Goal: Information Seeking & Learning: Get advice/opinions

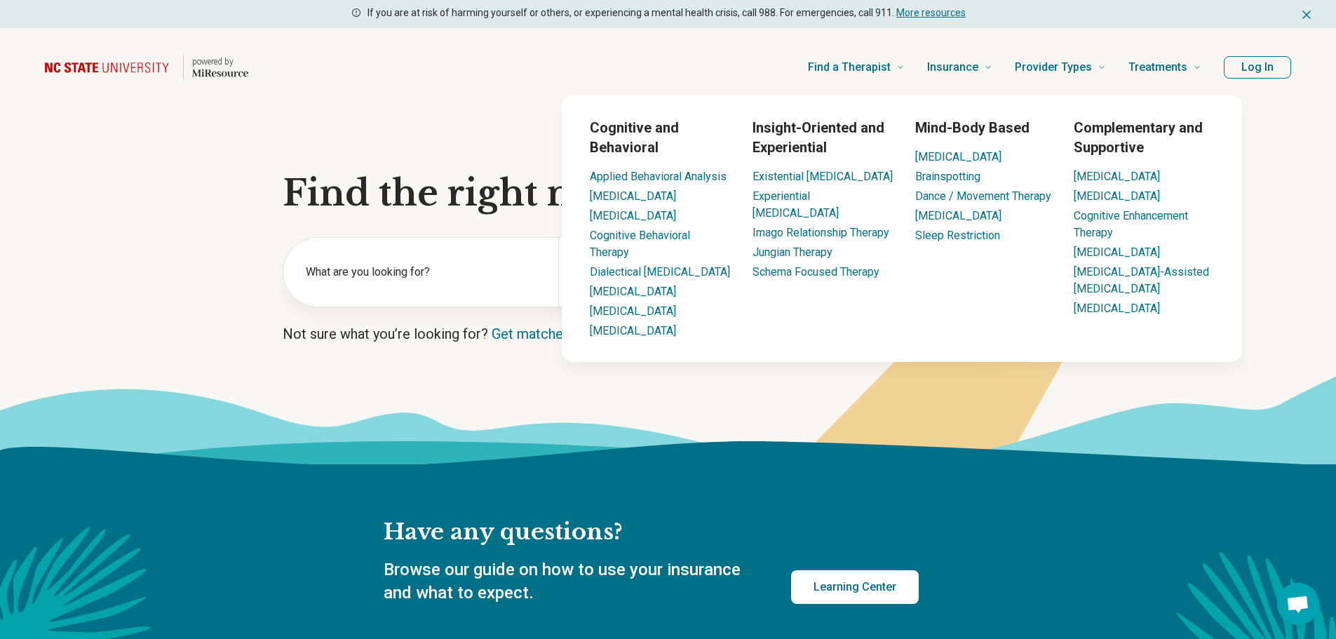
click at [1254, 65] on button "Log In" at bounding box center [1257, 67] width 67 height 22
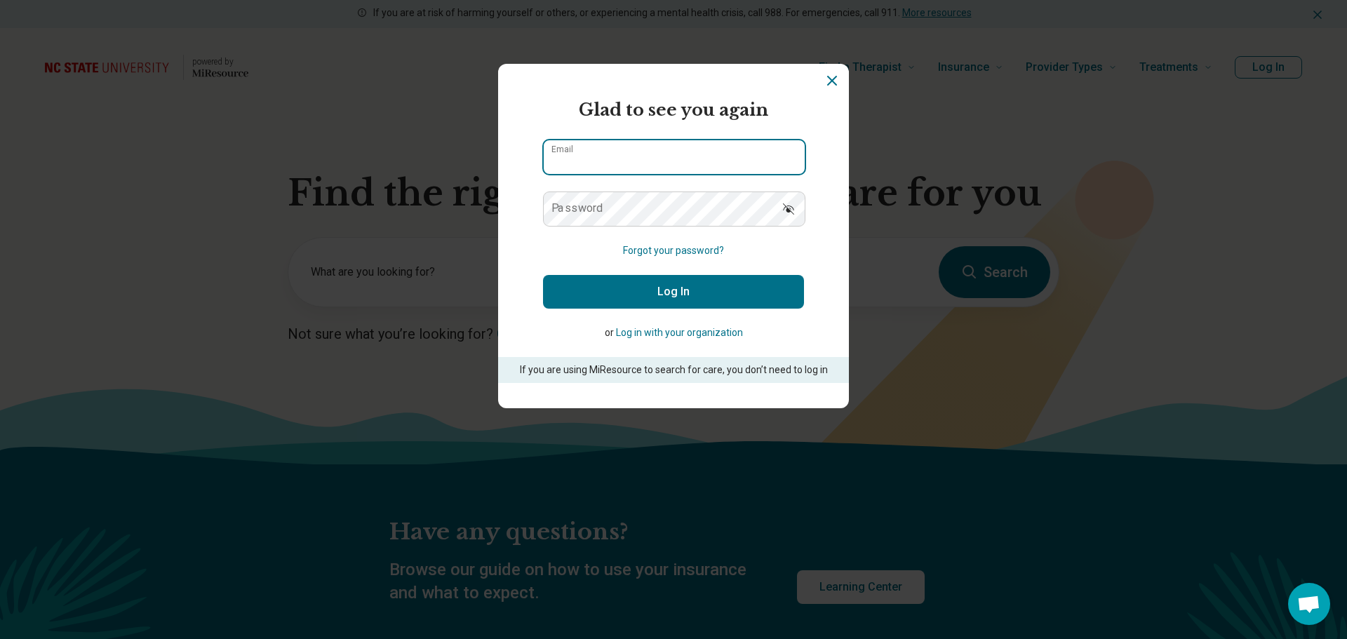
type input "**********"
click at [638, 287] on button "Log In" at bounding box center [673, 292] width 261 height 34
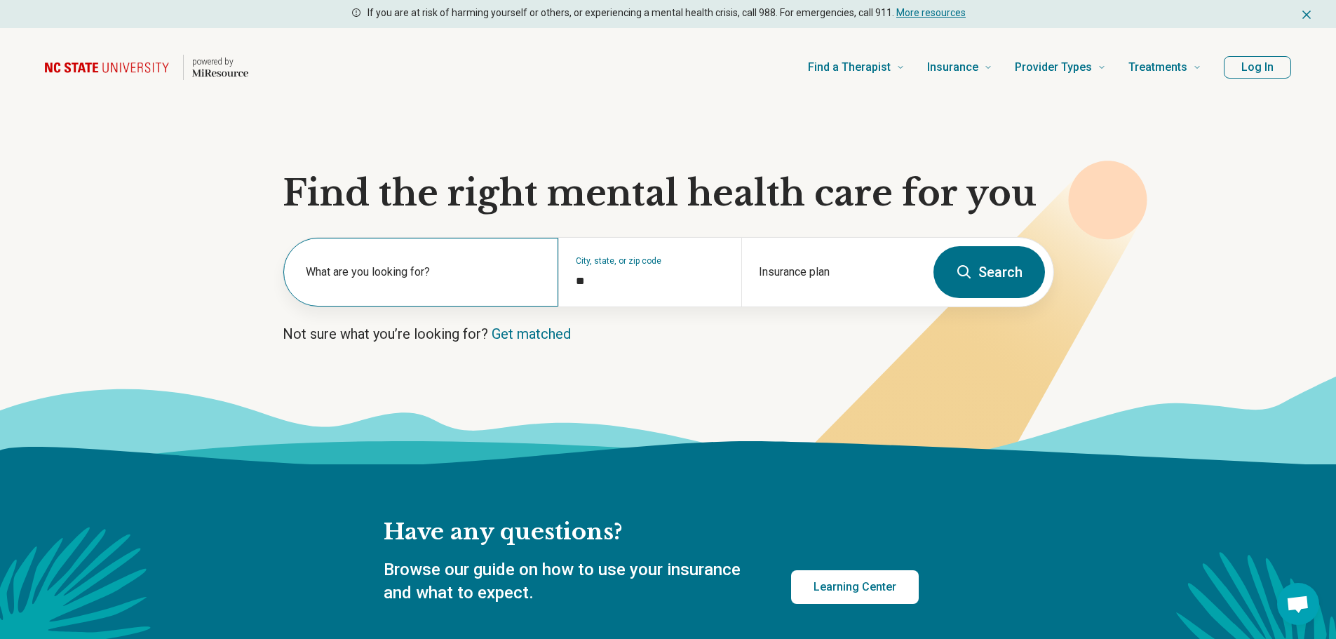
click at [406, 278] on label "What are you looking for?" at bounding box center [424, 272] width 236 height 17
click at [393, 264] on label "What are you looking for?" at bounding box center [424, 272] width 236 height 17
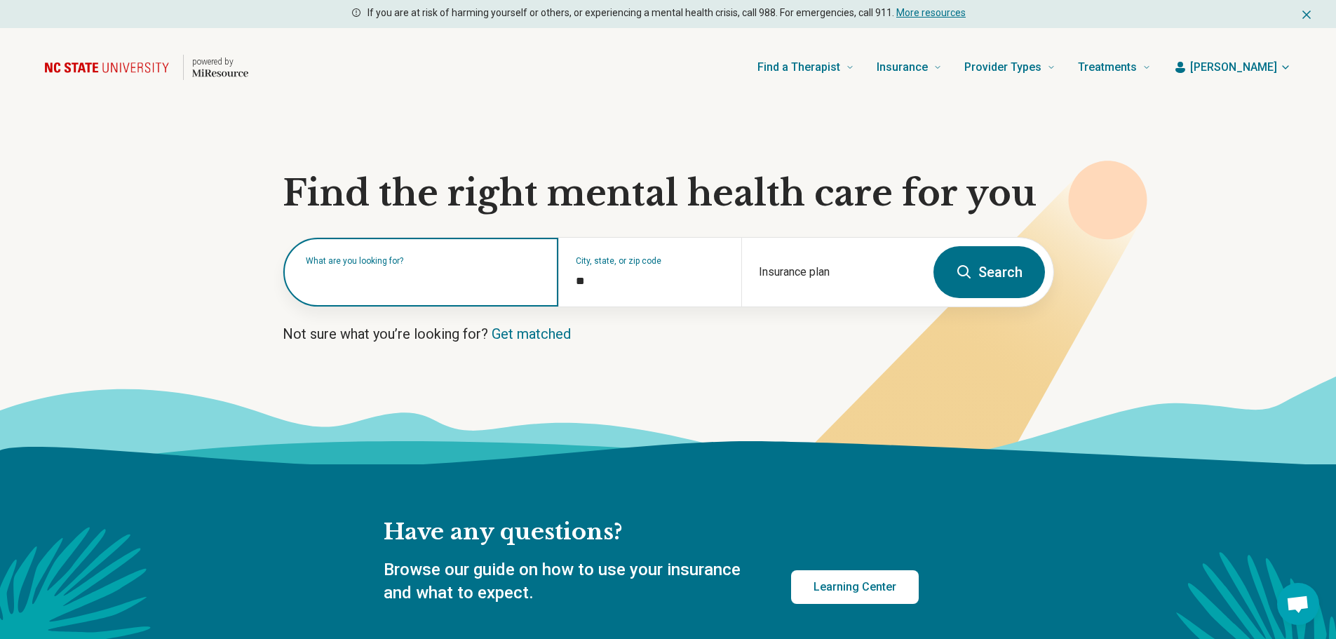
click at [394, 273] on input "text" at bounding box center [424, 279] width 236 height 17
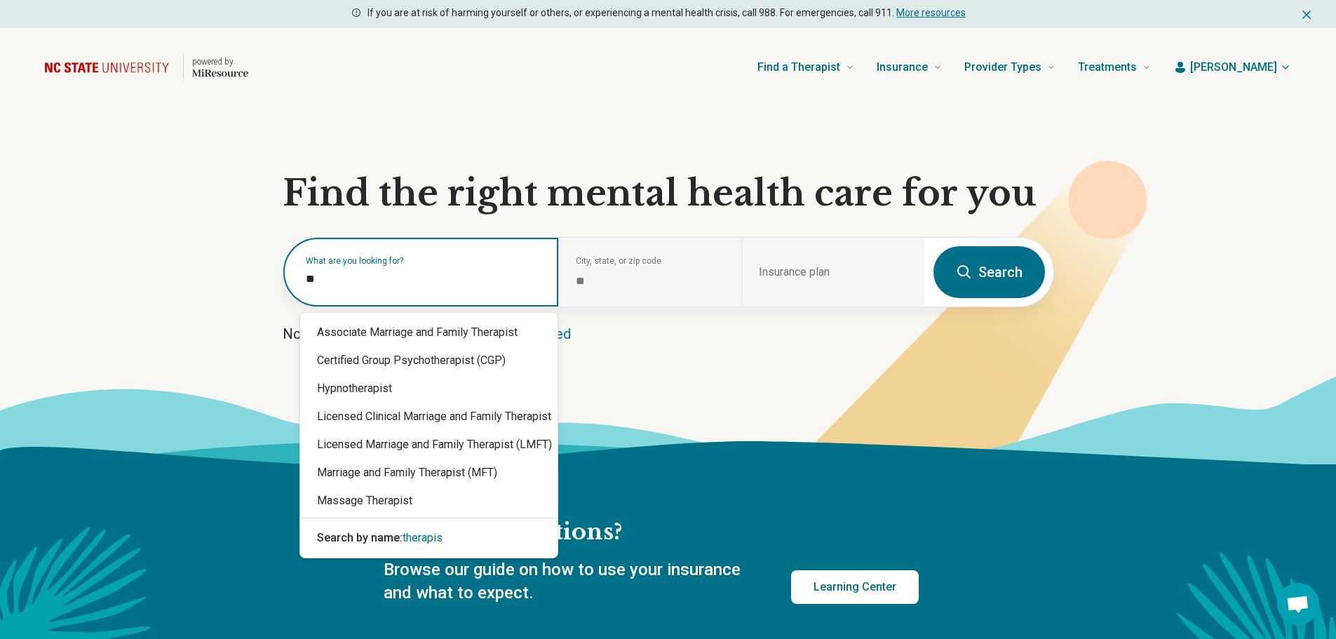
type input "*"
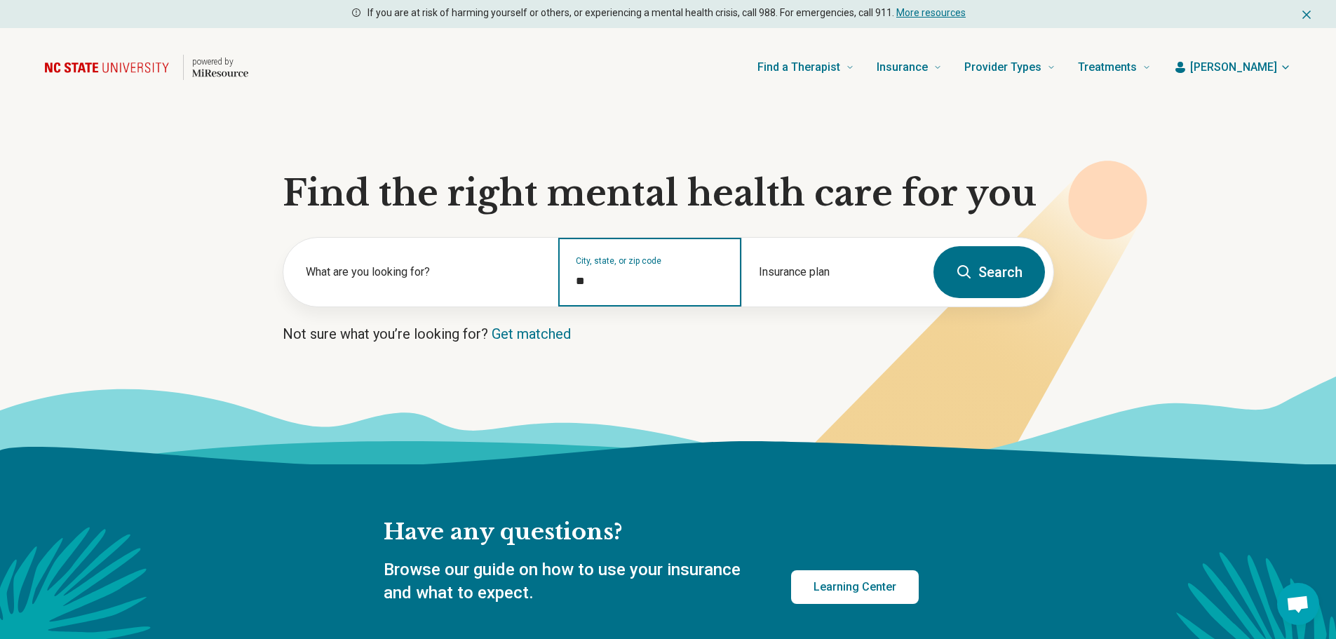
click at [701, 274] on input "*" at bounding box center [650, 281] width 149 height 17
type input "*"
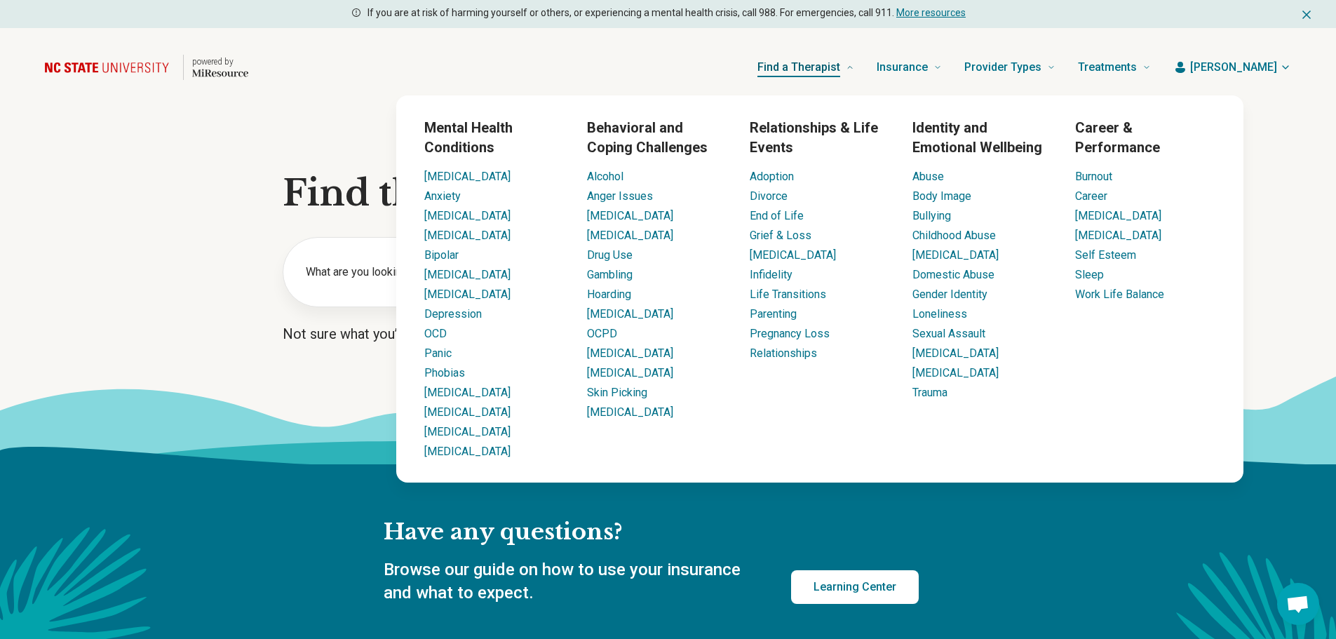
click at [840, 60] on span "Find a Therapist" at bounding box center [799, 68] width 83 height 20
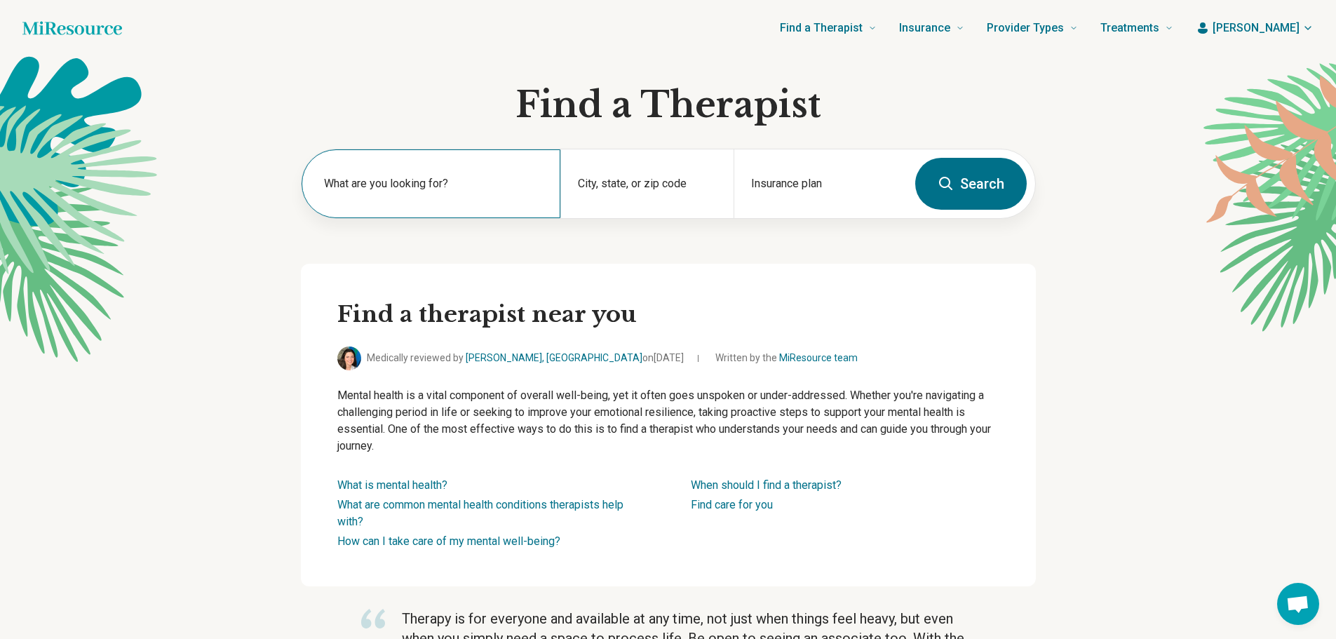
click at [387, 190] on label "What are you looking for?" at bounding box center [434, 183] width 220 height 17
click at [628, 183] on div "City, state, or zip code" at bounding box center [646, 183] width 173 height 69
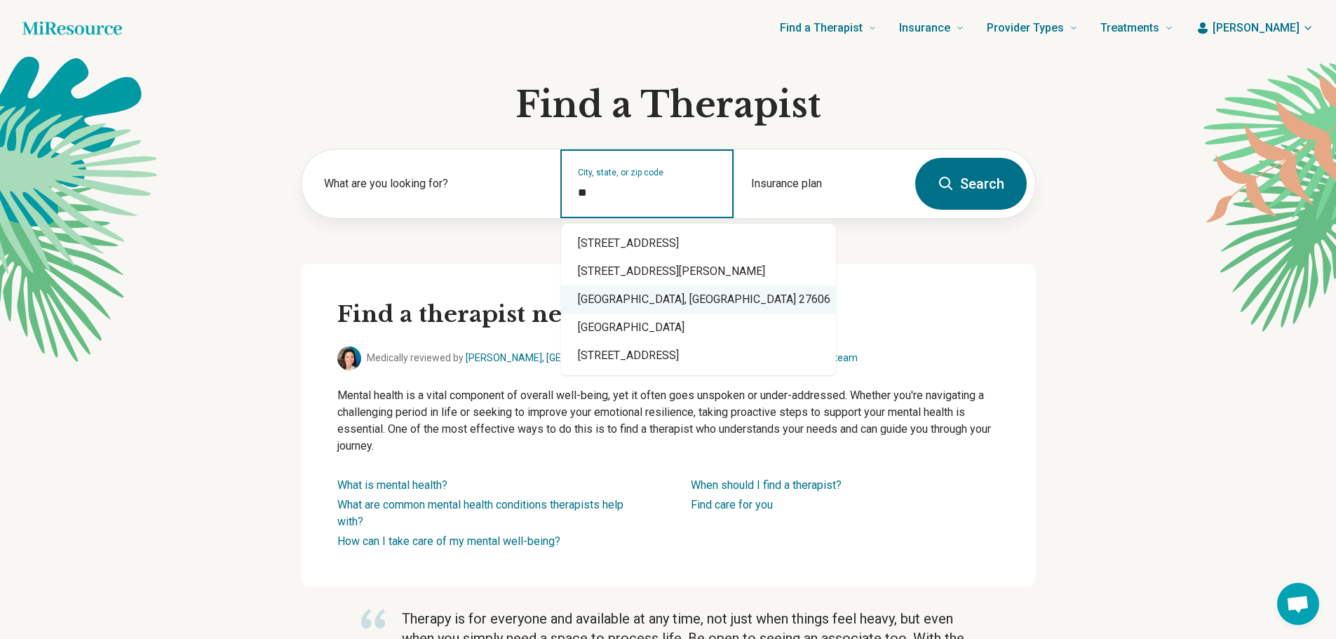
click at [670, 293] on div "Raleigh, NC 27606" at bounding box center [698, 300] width 275 height 28
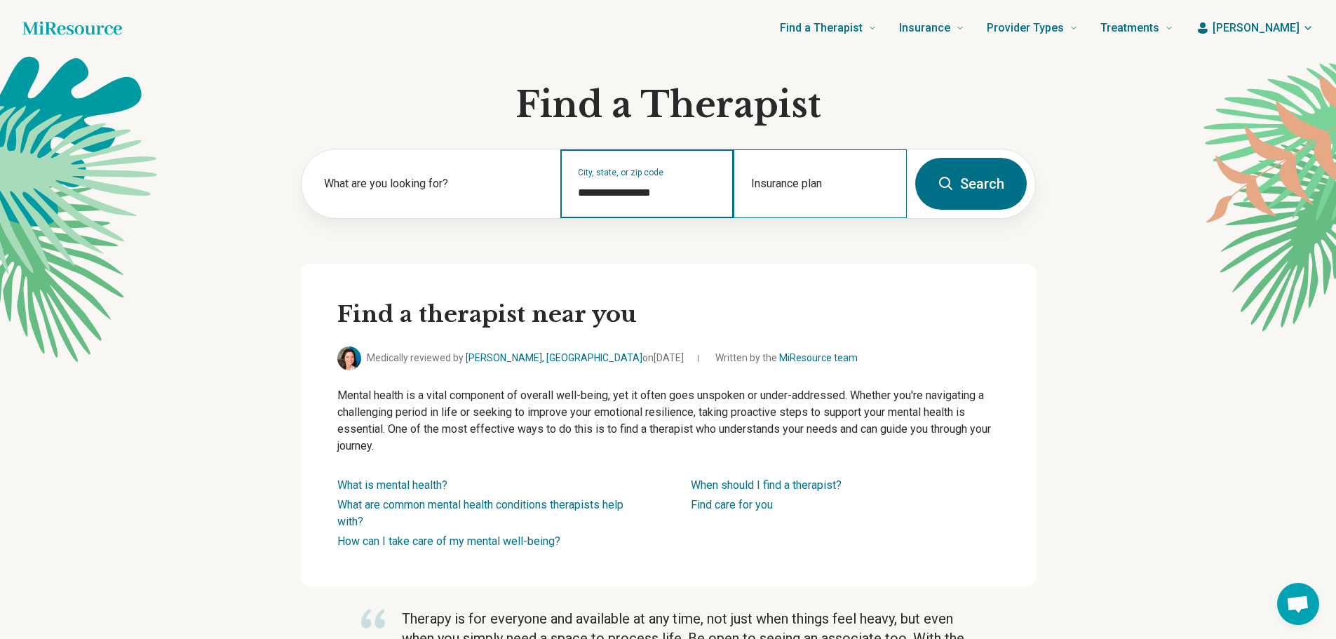
type input "**********"
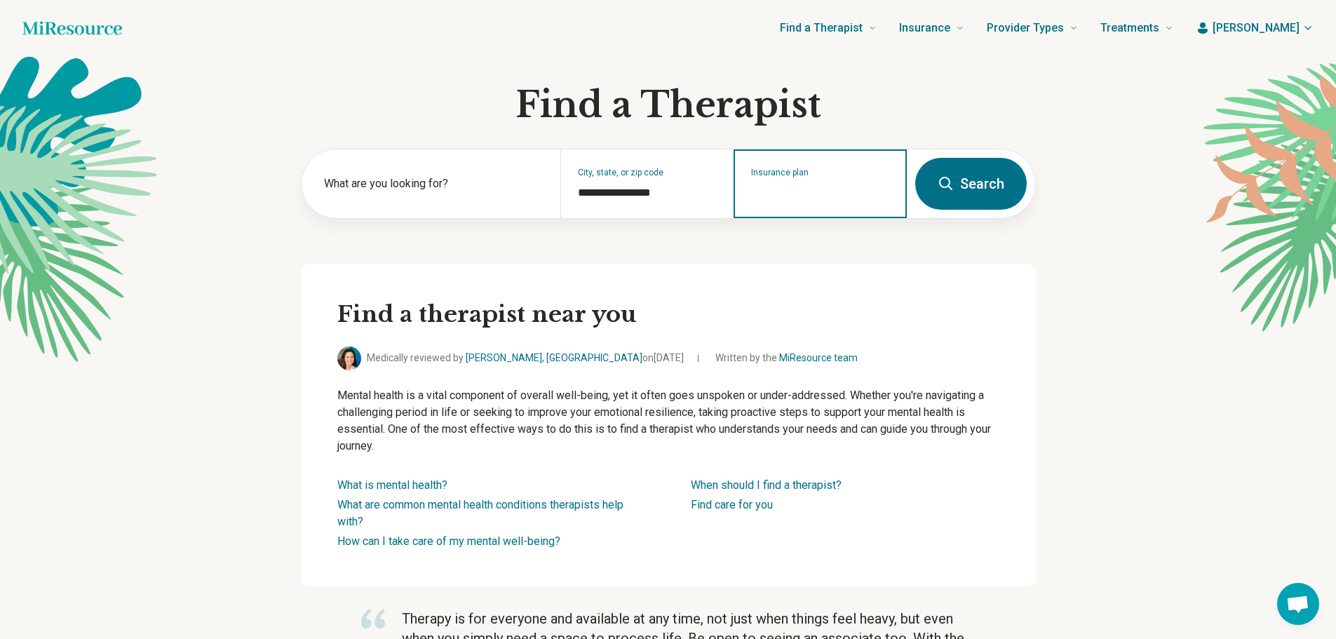
click at [840, 188] on input "Insurance plan" at bounding box center [820, 192] width 139 height 17
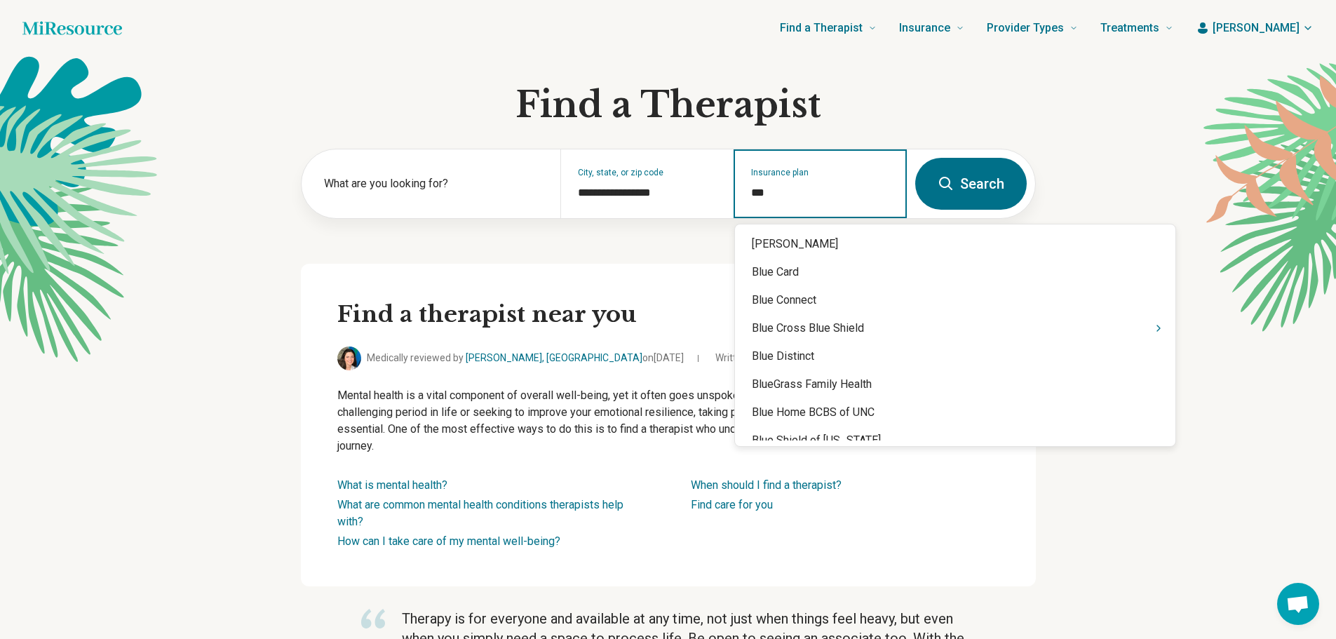
type input "****"
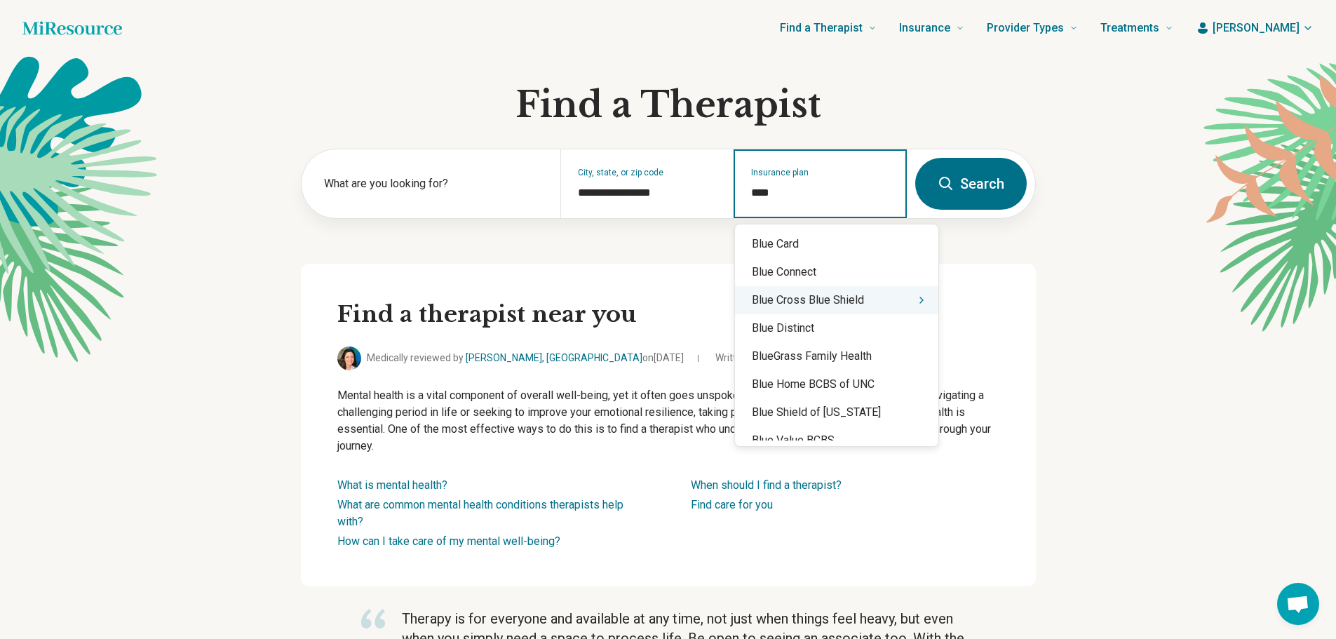
click at [813, 298] on div "Blue Cross Blue Shield" at bounding box center [836, 300] width 203 height 28
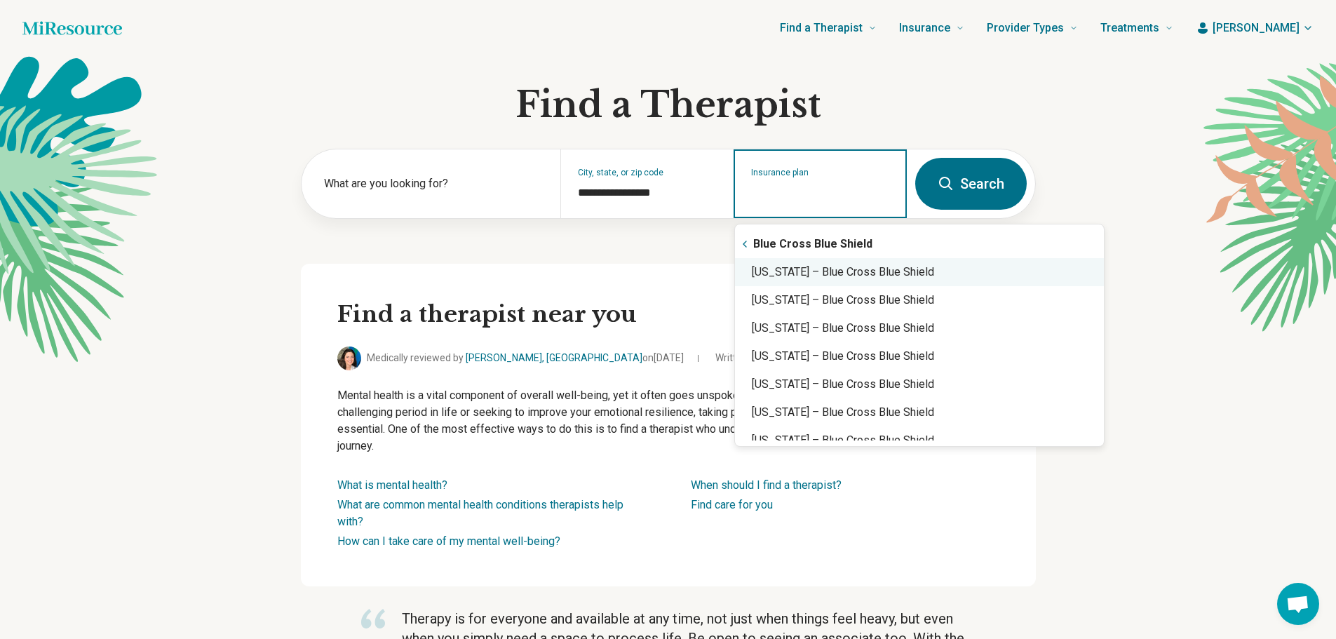
click at [825, 280] on div "North Carolina – Blue Cross Blue Shield" at bounding box center [919, 272] width 369 height 28
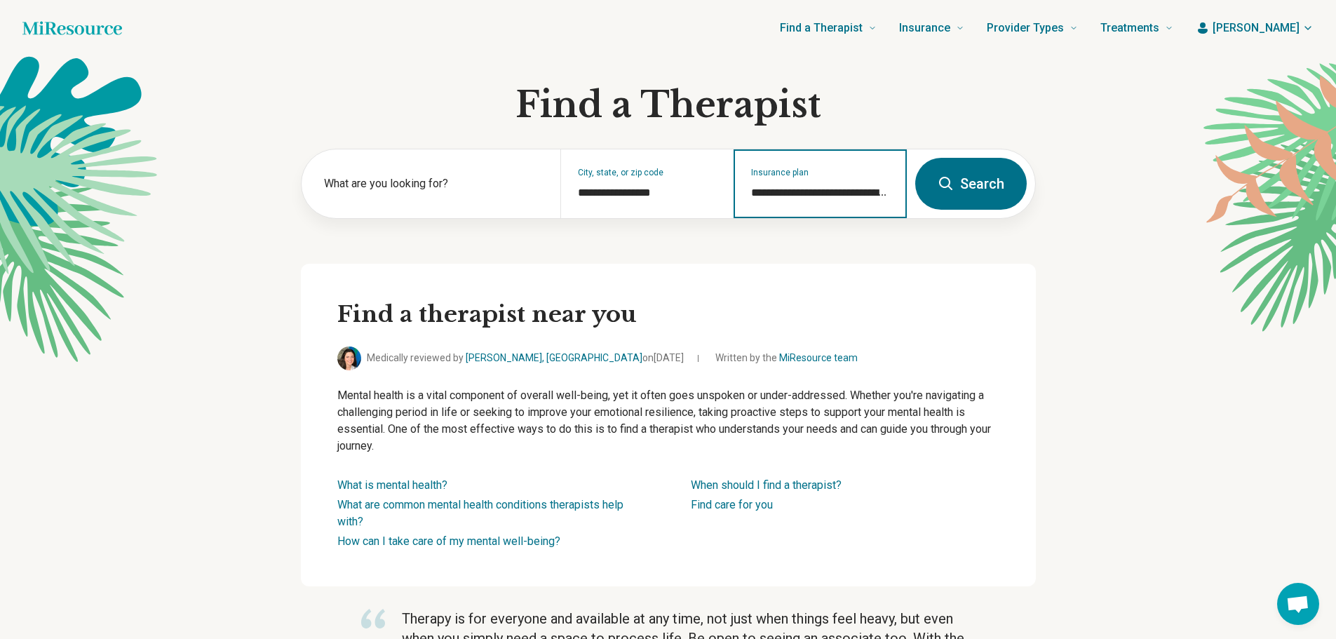
type input "**********"
click at [959, 185] on button "Search" at bounding box center [971, 184] width 112 height 52
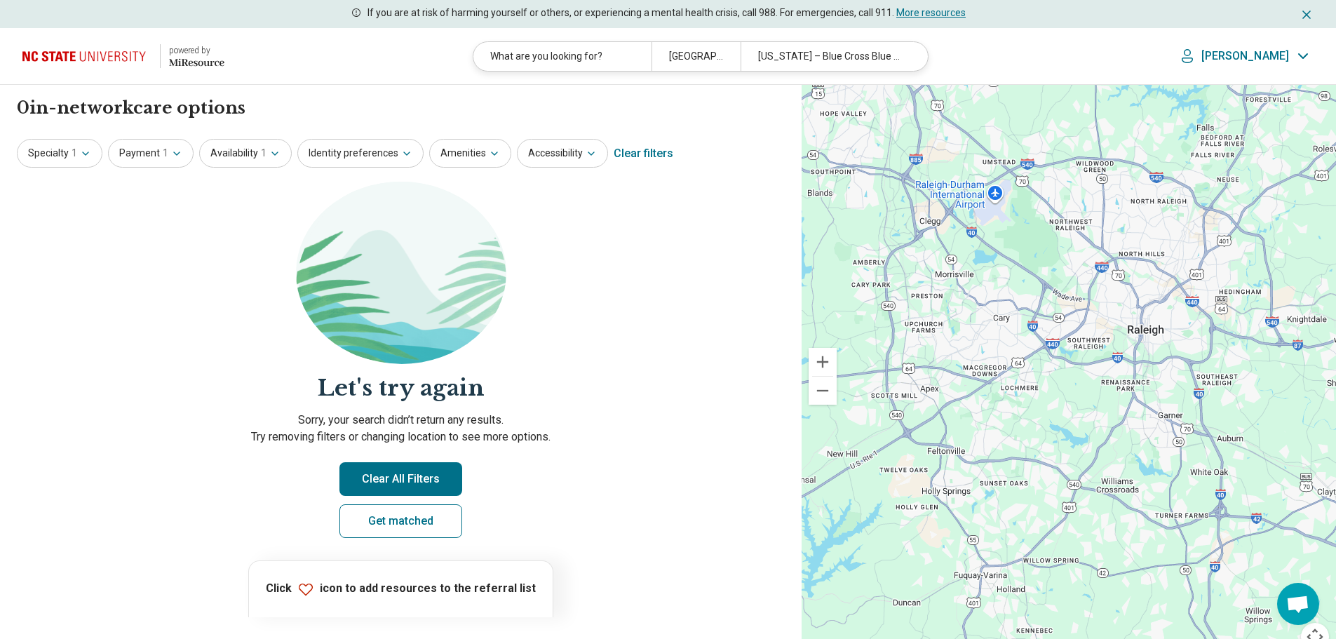
click at [101, 60] on img at bounding box center [86, 56] width 129 height 34
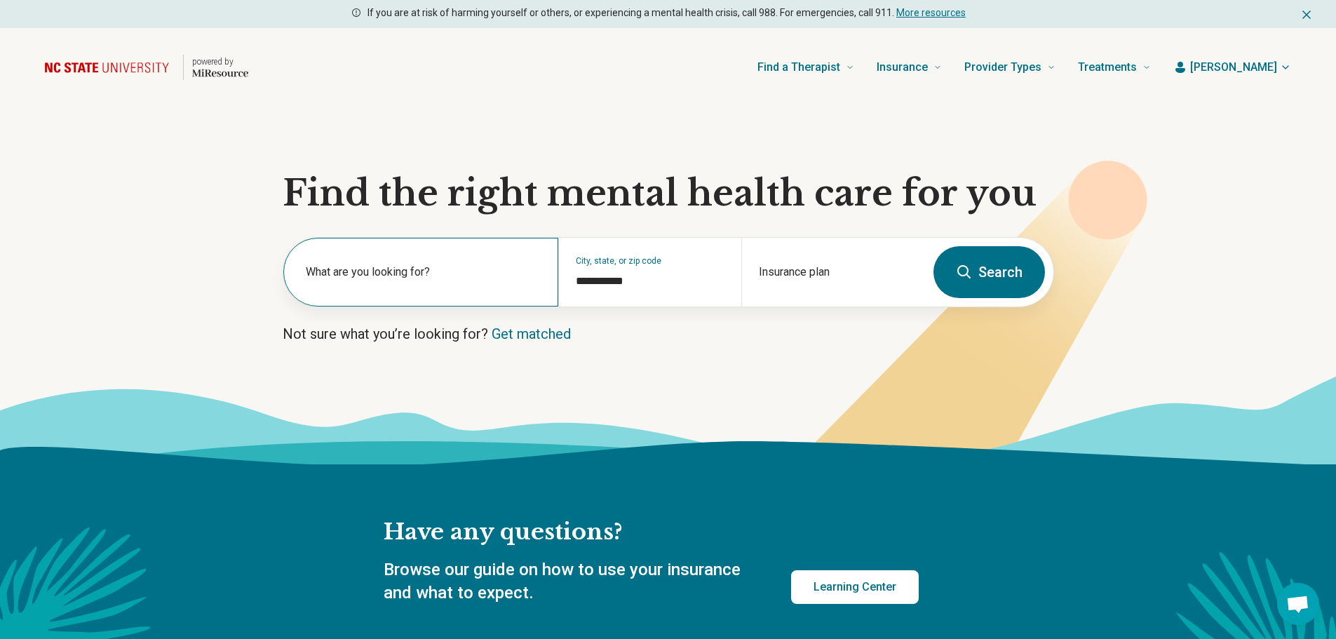
click at [394, 243] on div "What are you looking for?" at bounding box center [420, 272] width 275 height 69
click at [391, 250] on div "What are you looking for?" at bounding box center [420, 272] width 275 height 69
click at [352, 297] on div "What are you looking for?" at bounding box center [420, 272] width 275 height 69
click at [347, 269] on div "What are you looking for?" at bounding box center [420, 272] width 275 height 69
click at [350, 291] on div "What are you looking for?" at bounding box center [420, 272] width 275 height 69
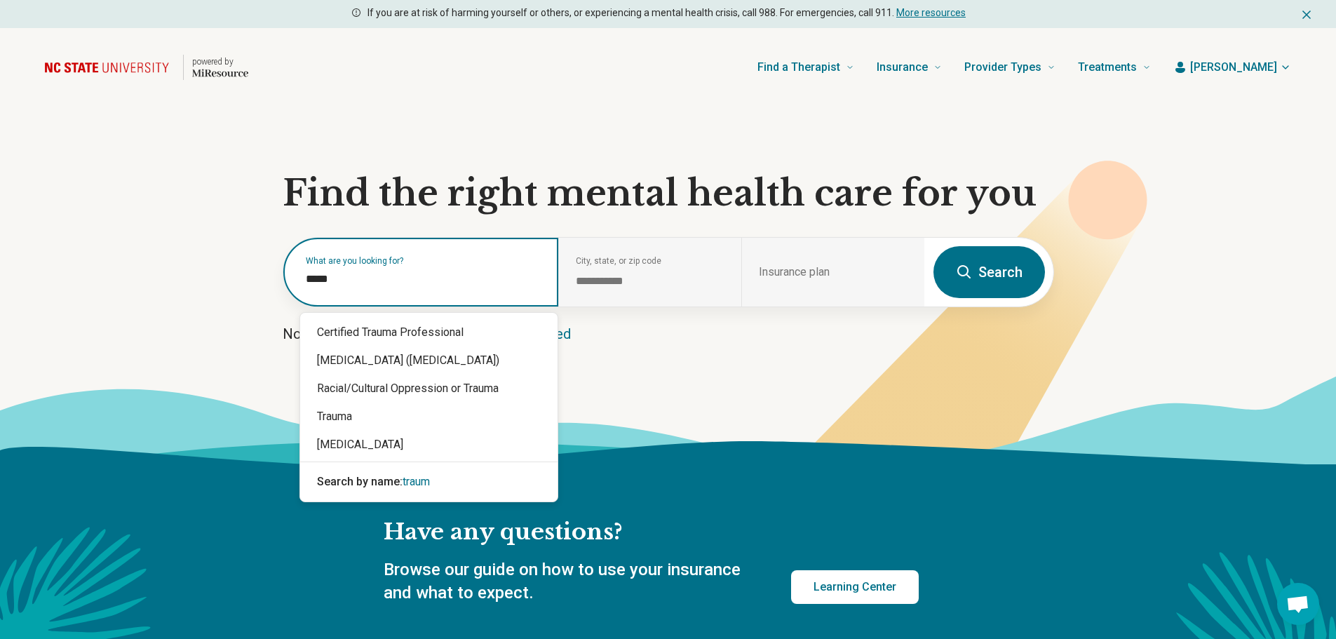
type input "******"
click at [358, 416] on div "Trauma" at bounding box center [428, 417] width 257 height 28
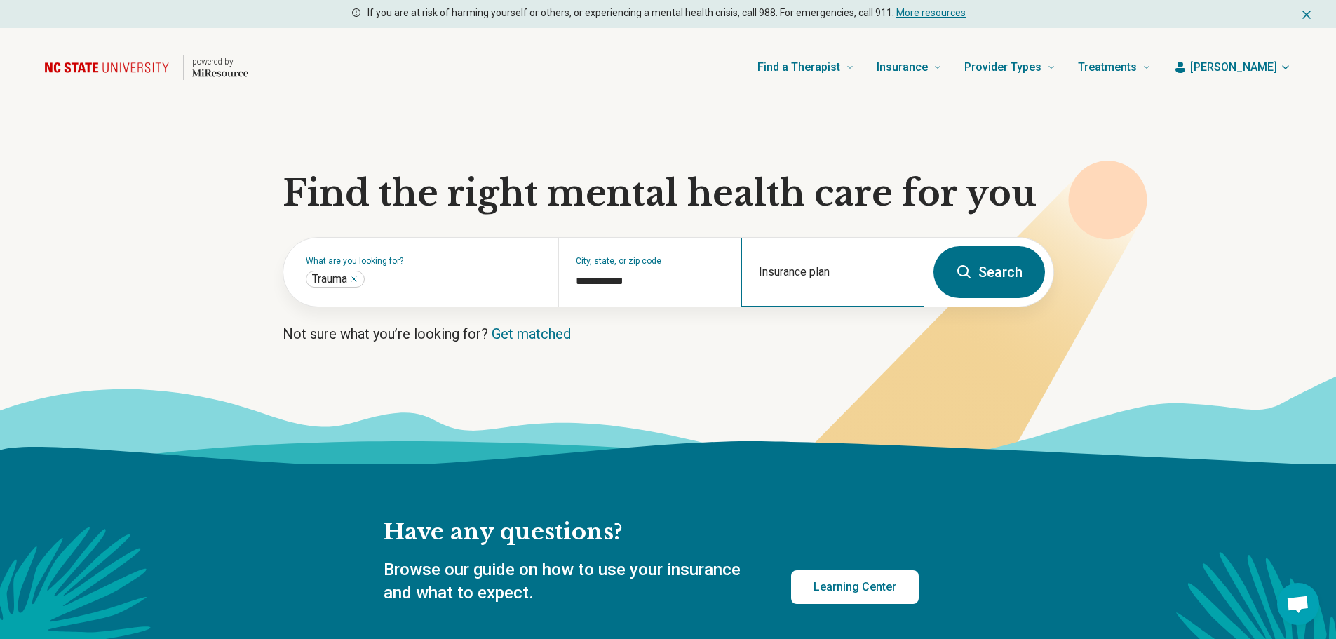
click at [823, 266] on div "Insurance plan" at bounding box center [832, 272] width 183 height 69
drag, startPoint x: 935, startPoint y: 269, endPoint x: 958, endPoint y: 269, distance: 22.5
click at [958, 269] on button "Search" at bounding box center [990, 272] width 112 height 52
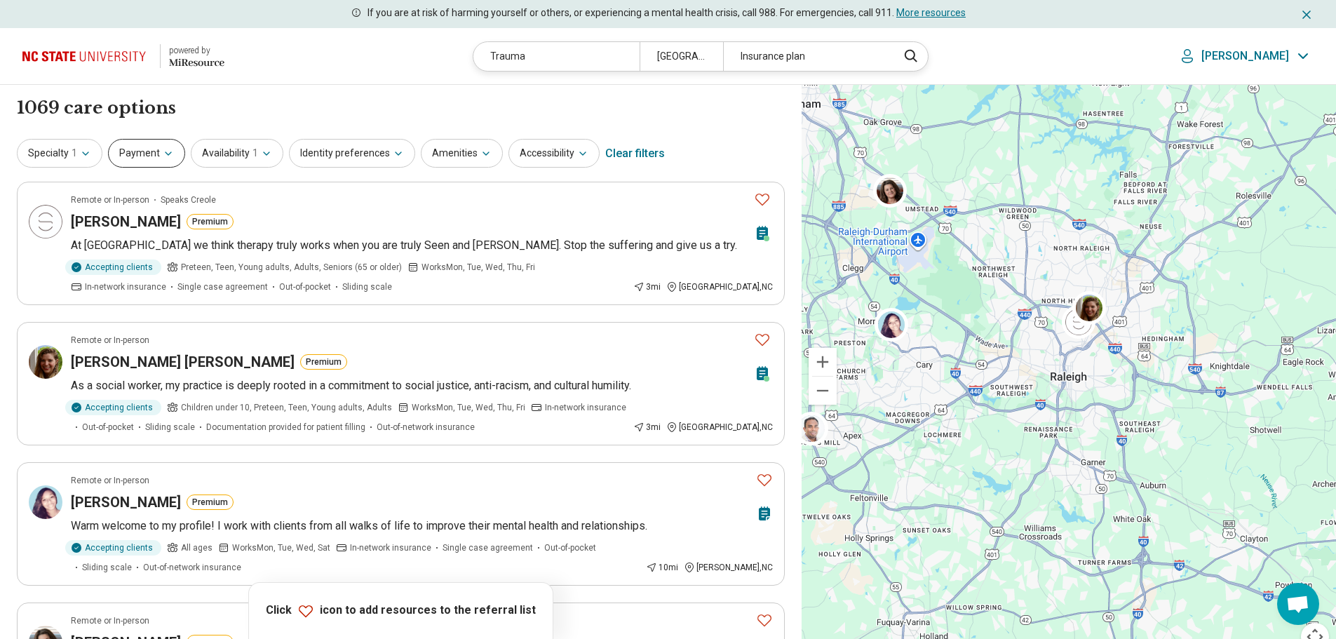
click at [138, 154] on button "Payment" at bounding box center [146, 153] width 77 height 29
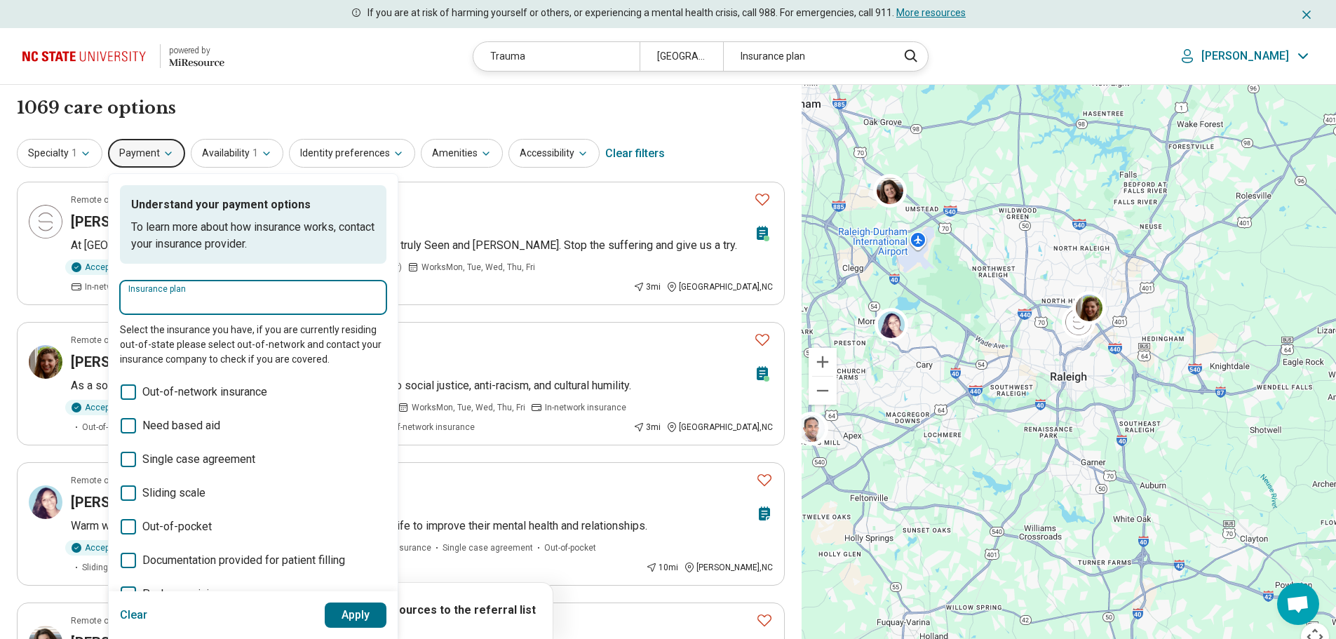
click at [232, 306] on input "Insurance plan" at bounding box center [253, 302] width 250 height 17
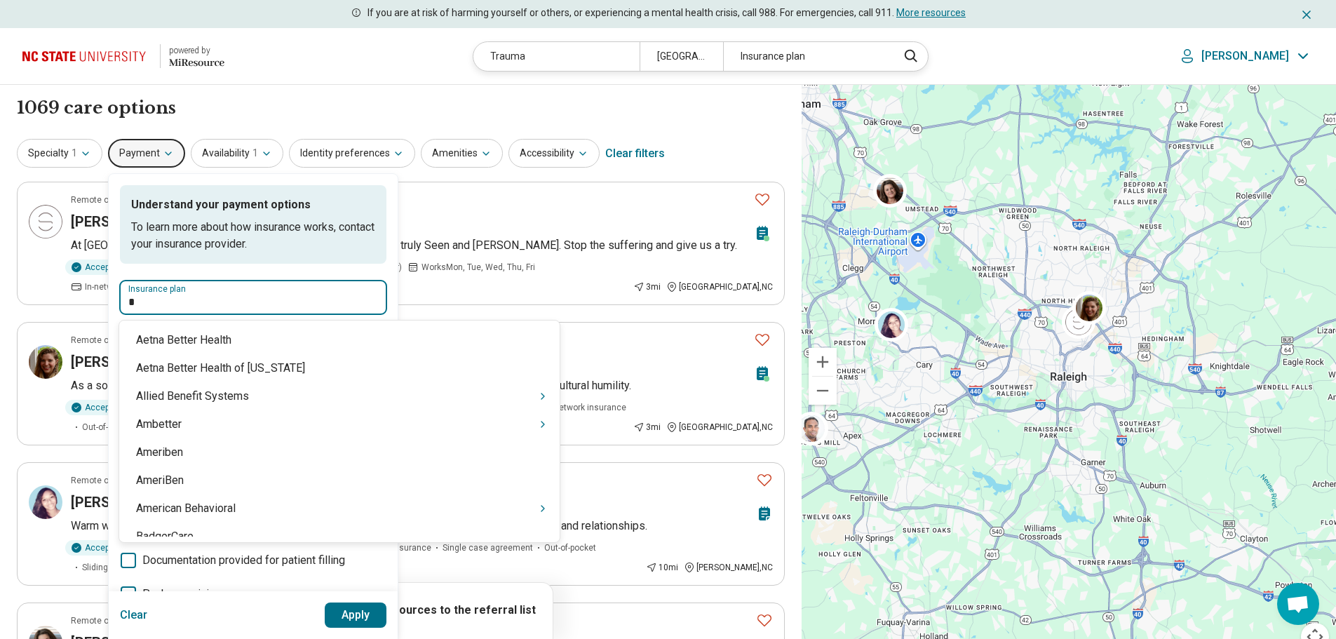
type input "**"
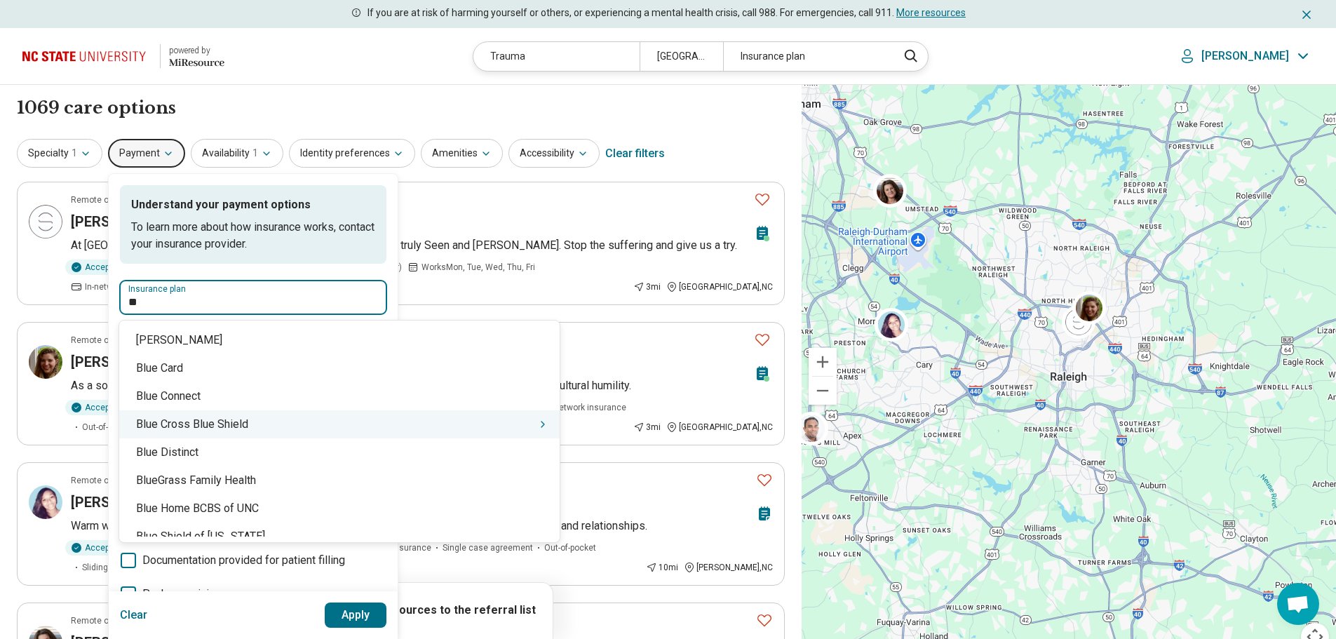
click at [246, 419] on div "Blue Cross Blue Shield" at bounding box center [339, 424] width 441 height 28
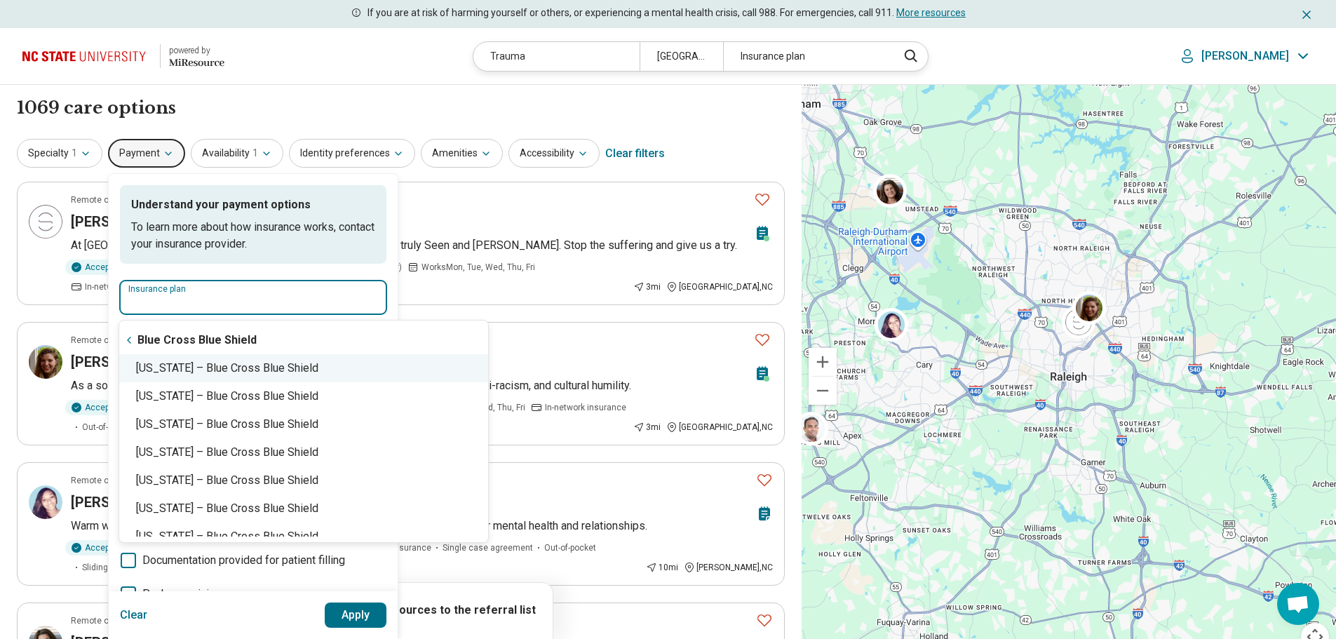
click at [269, 379] on div "North Carolina – Blue Cross Blue Shield" at bounding box center [303, 368] width 369 height 28
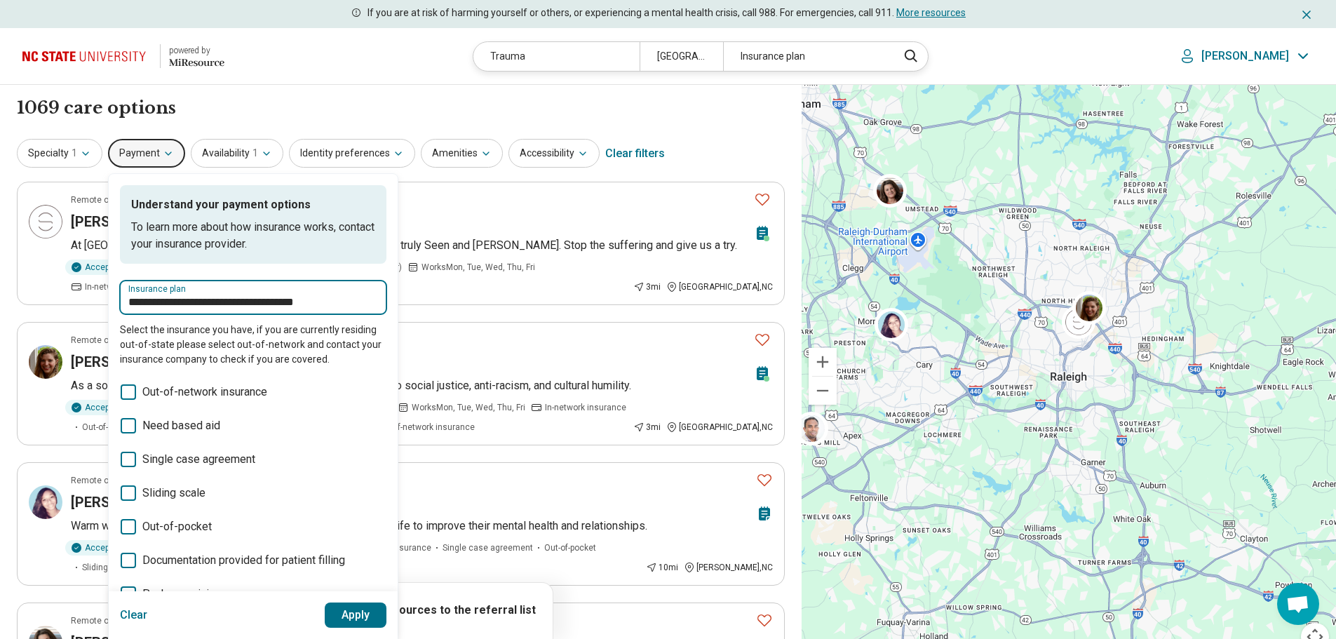
type input "**********"
click at [365, 616] on button "Apply" at bounding box center [356, 615] width 62 height 25
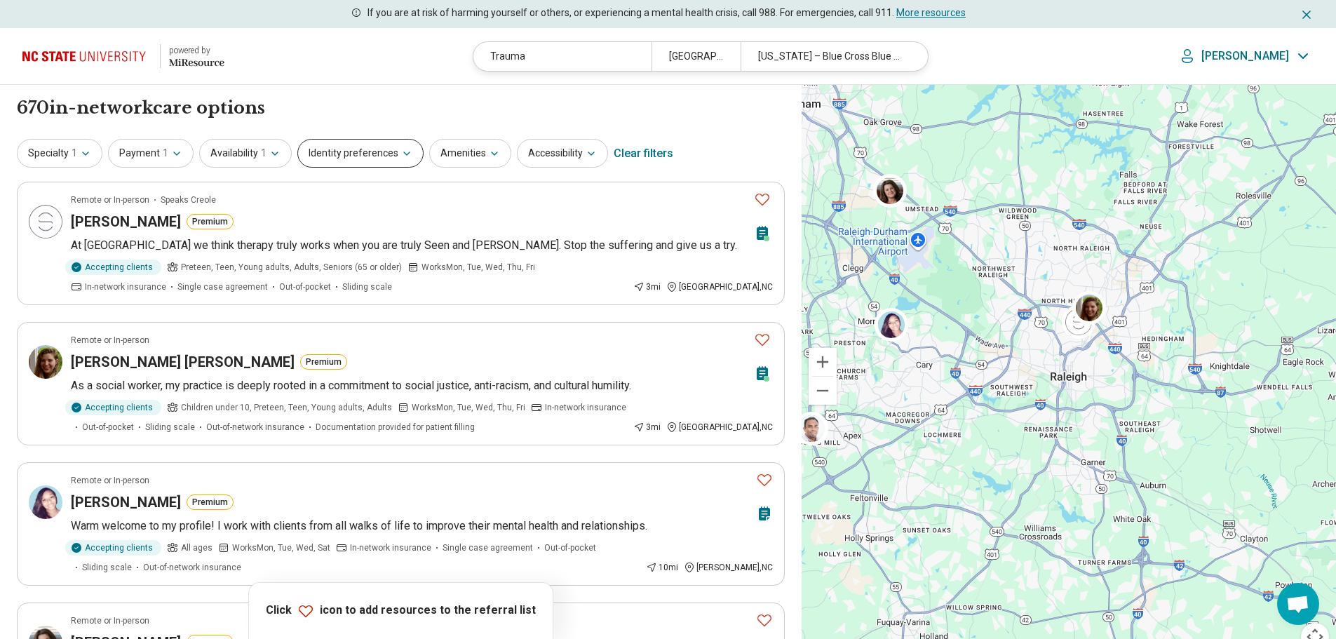
click at [374, 159] on button "Identity preferences" at bounding box center [360, 153] width 126 height 29
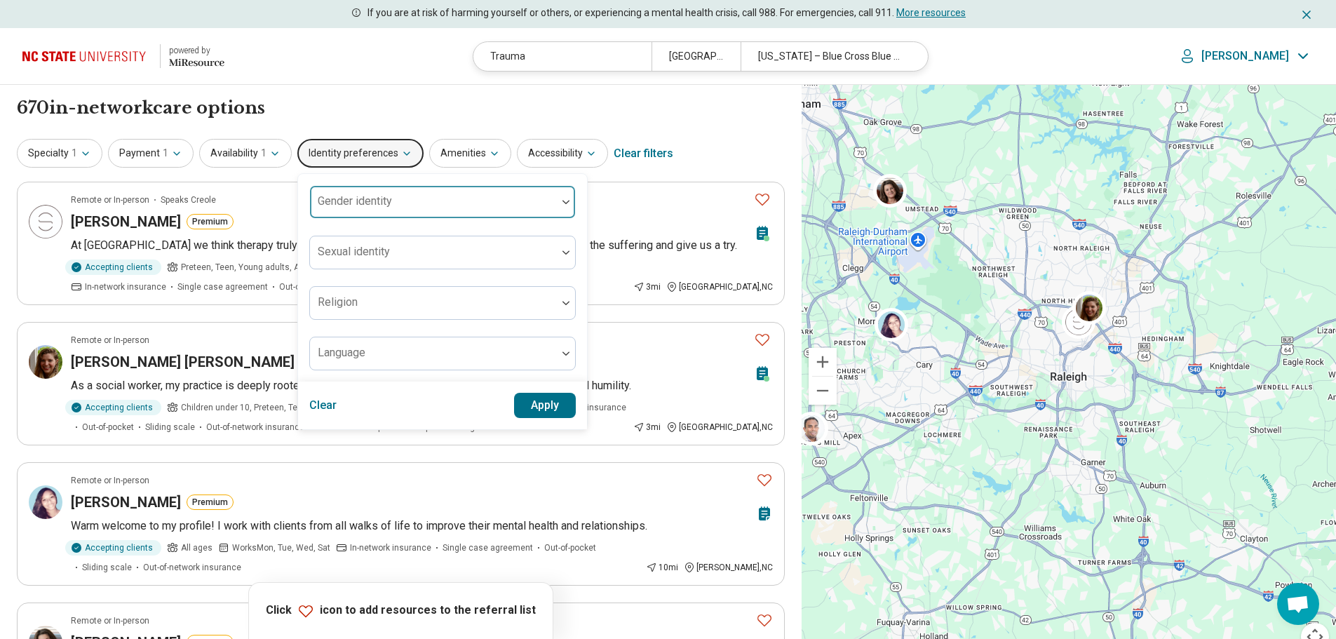
click at [380, 194] on div "Gender identity" at bounding box center [442, 202] width 267 height 34
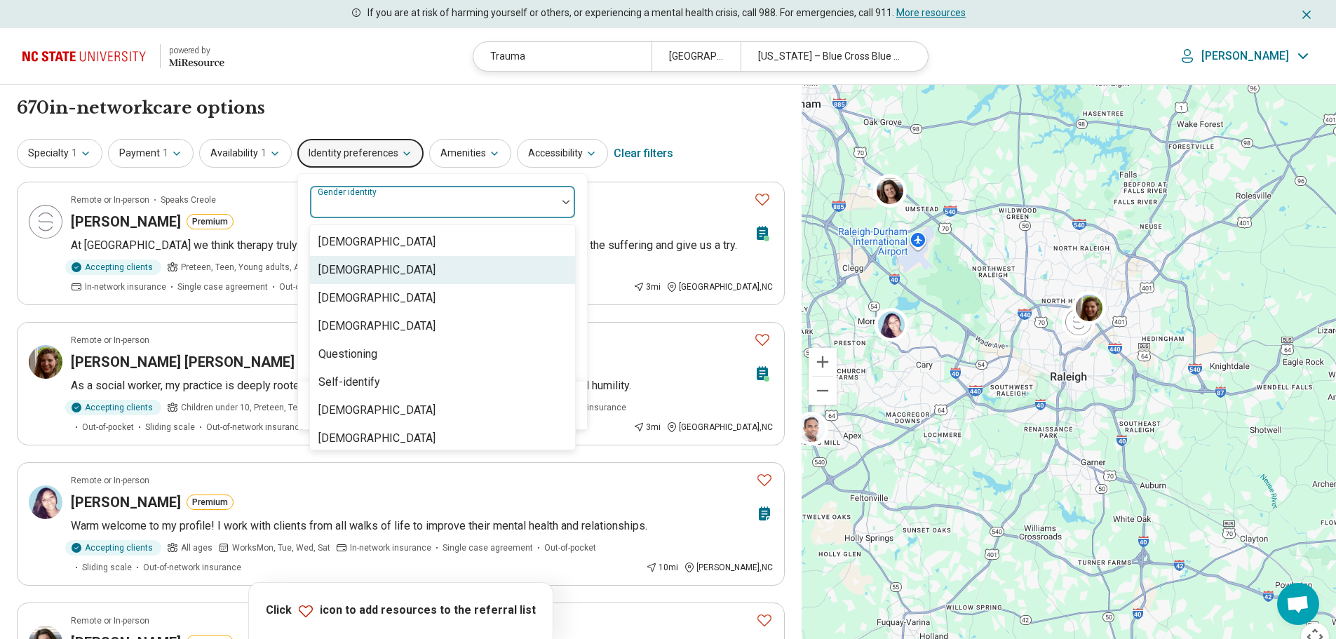
click at [375, 269] on div "[DEMOGRAPHIC_DATA]" at bounding box center [376, 270] width 117 height 17
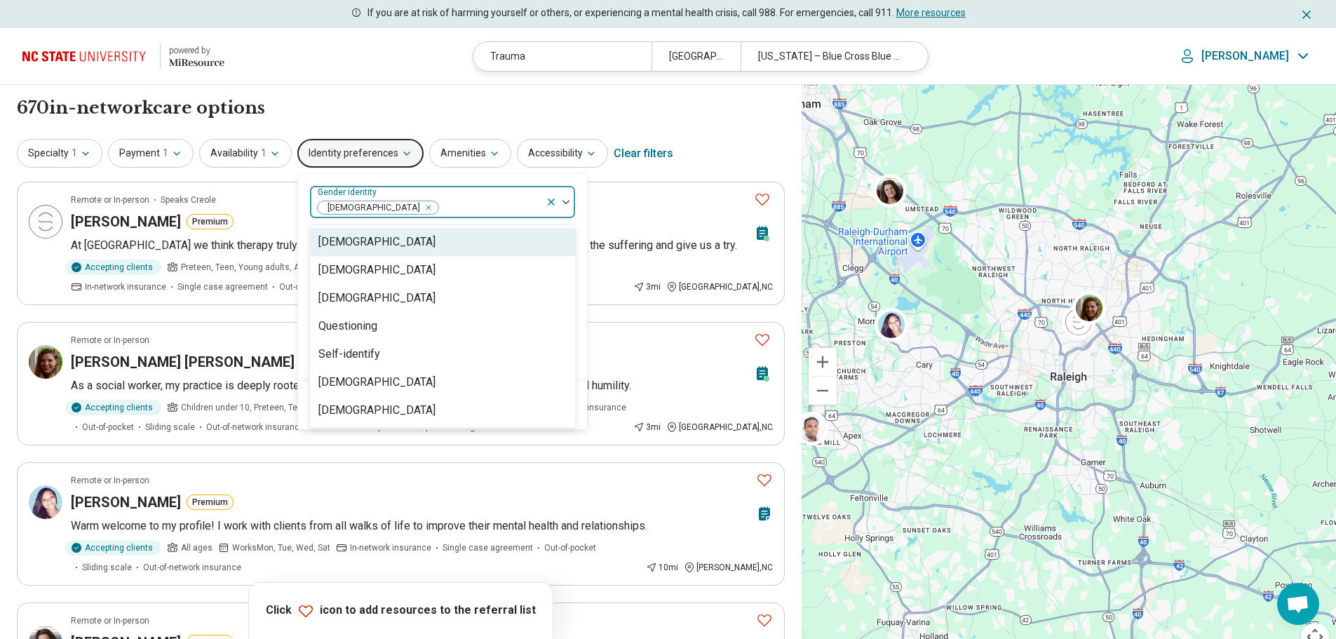
click at [728, 149] on div "Specialty 1 Payment 1 Availability 1 Identity preferences option Cisgender Woma…" at bounding box center [401, 154] width 768 height 34
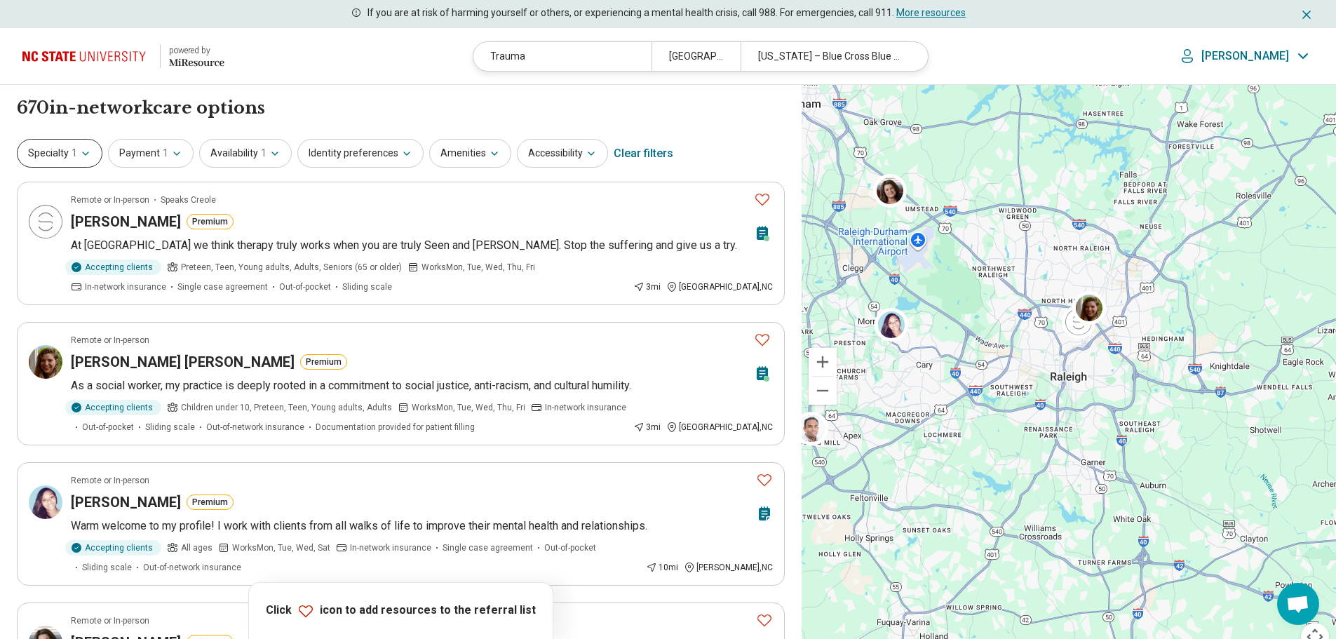
click at [80, 154] on icon "button" at bounding box center [85, 153] width 11 height 11
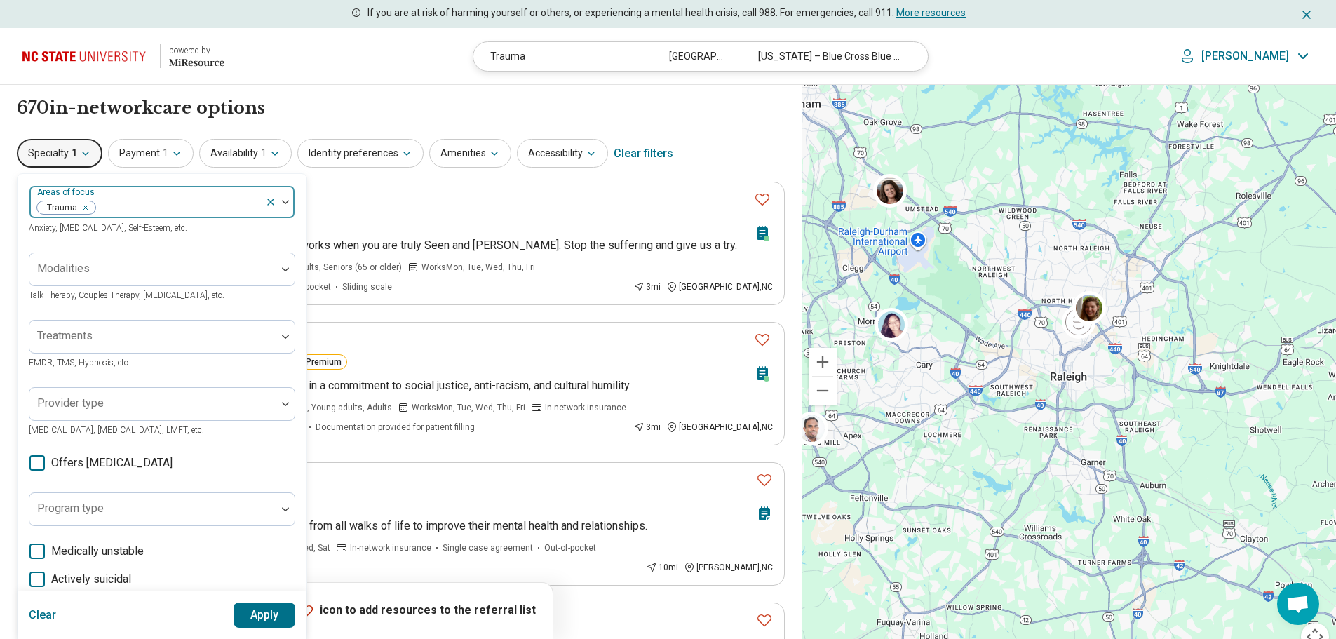
click at [134, 206] on div at bounding box center [178, 208] width 163 height 20
type input "*****"
click at [102, 240] on div "Depression" at bounding box center [161, 242] width 265 height 28
click at [508, 96] on div "670 in-network care options 670 in-network care option s" at bounding box center [401, 108] width 768 height 24
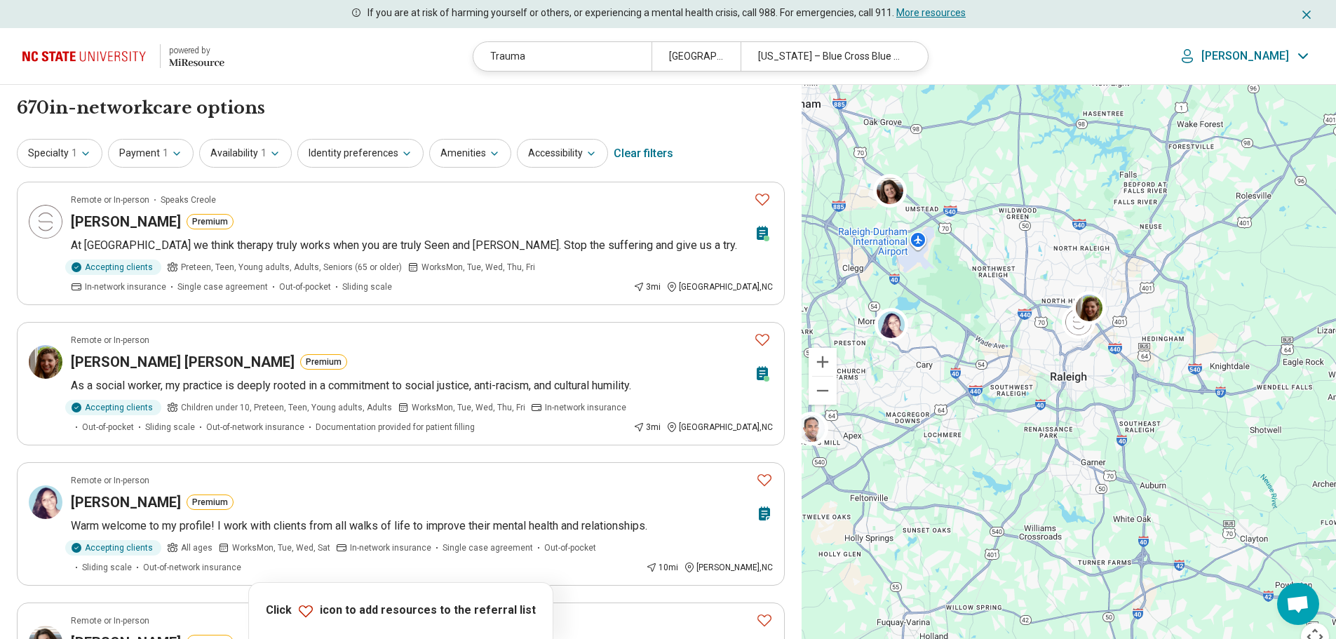
drag, startPoint x: 225, startPoint y: 384, endPoint x: 274, endPoint y: 149, distance: 240.8
click at [255, 163] on button "Availability 1" at bounding box center [245, 153] width 93 height 29
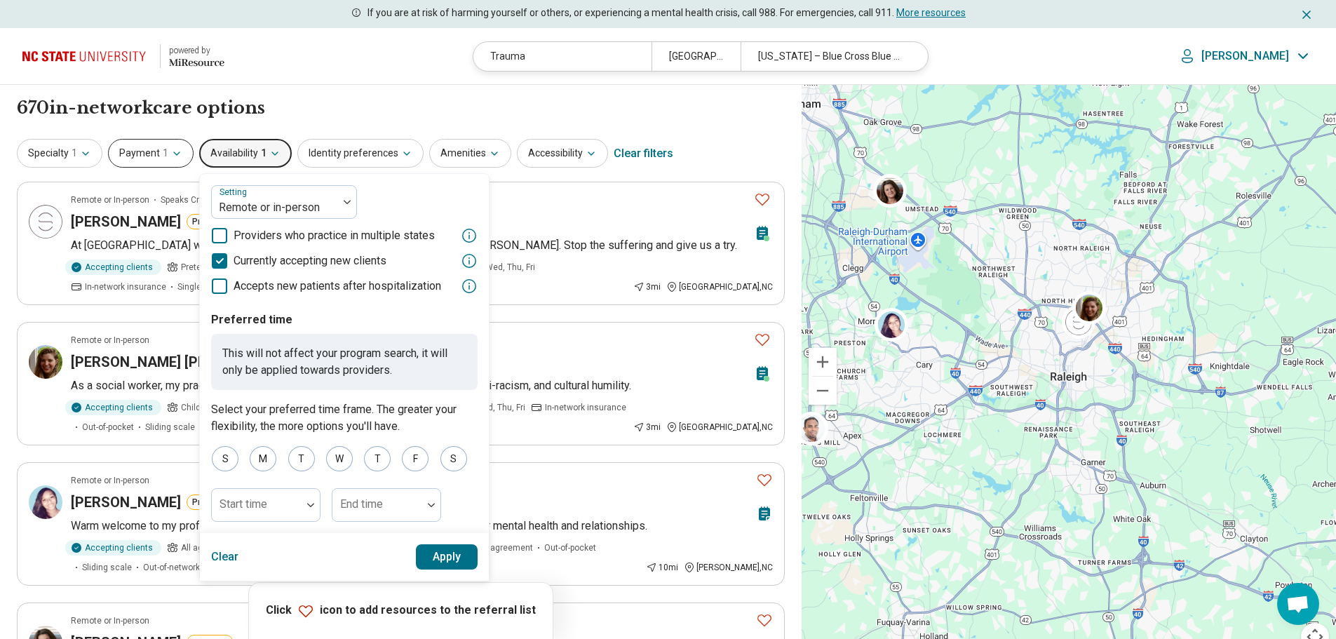
click at [159, 164] on button "Payment 1" at bounding box center [151, 153] width 86 height 29
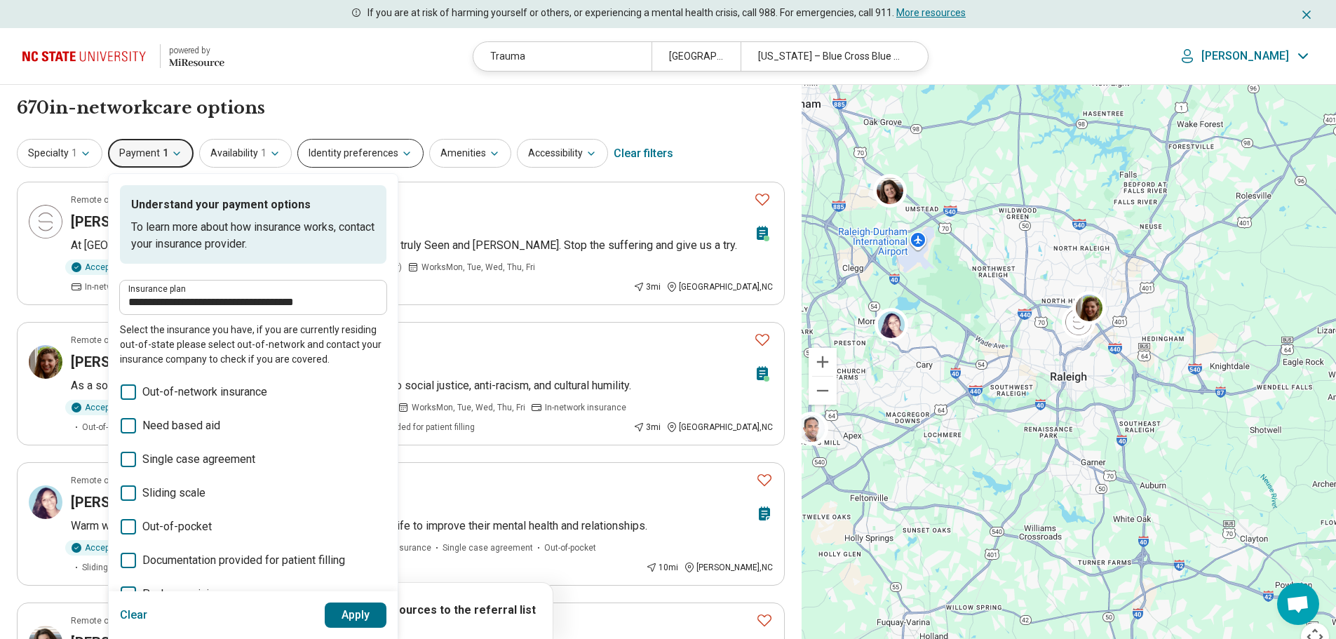
click at [342, 156] on button "Identity preferences" at bounding box center [360, 153] width 126 height 29
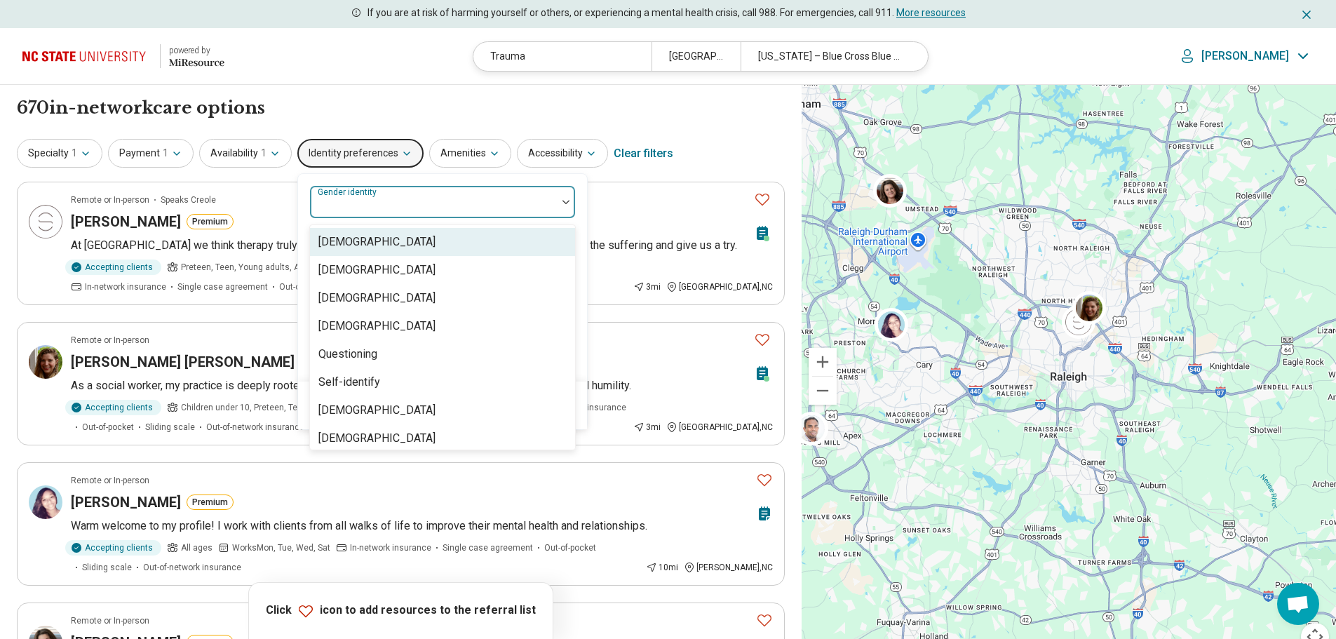
click at [370, 200] on div "Gender identity" at bounding box center [442, 202] width 267 height 34
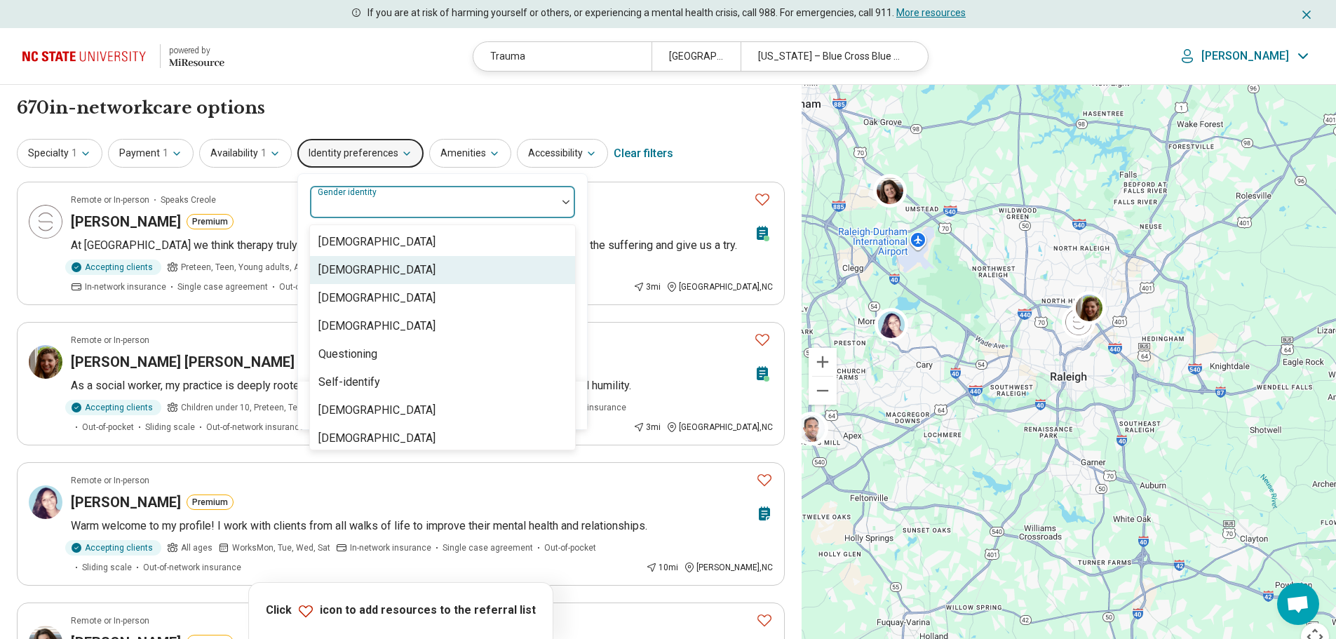
click at [367, 264] on div "[DEMOGRAPHIC_DATA]" at bounding box center [376, 270] width 117 height 17
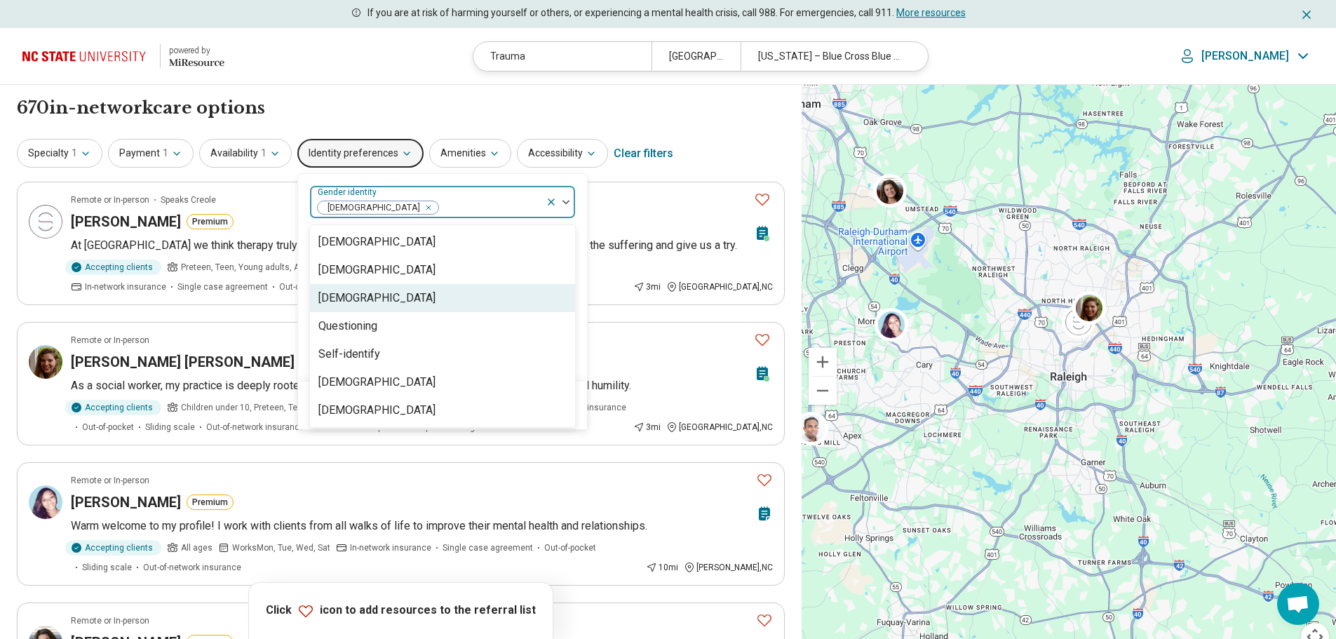
click at [577, 249] on div "option Cisgender Woman, selected. 7 results available. Use Up and Down to choos…" at bounding box center [442, 278] width 289 height 208
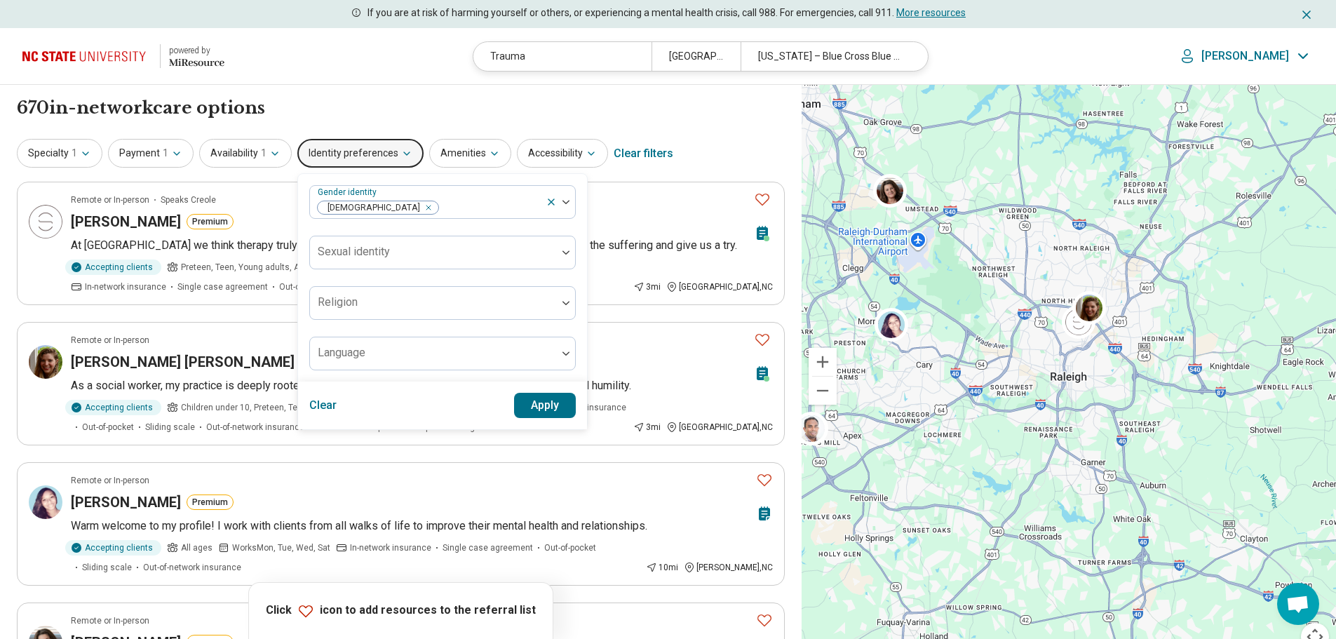
click at [521, 412] on button "Apply" at bounding box center [545, 405] width 62 height 25
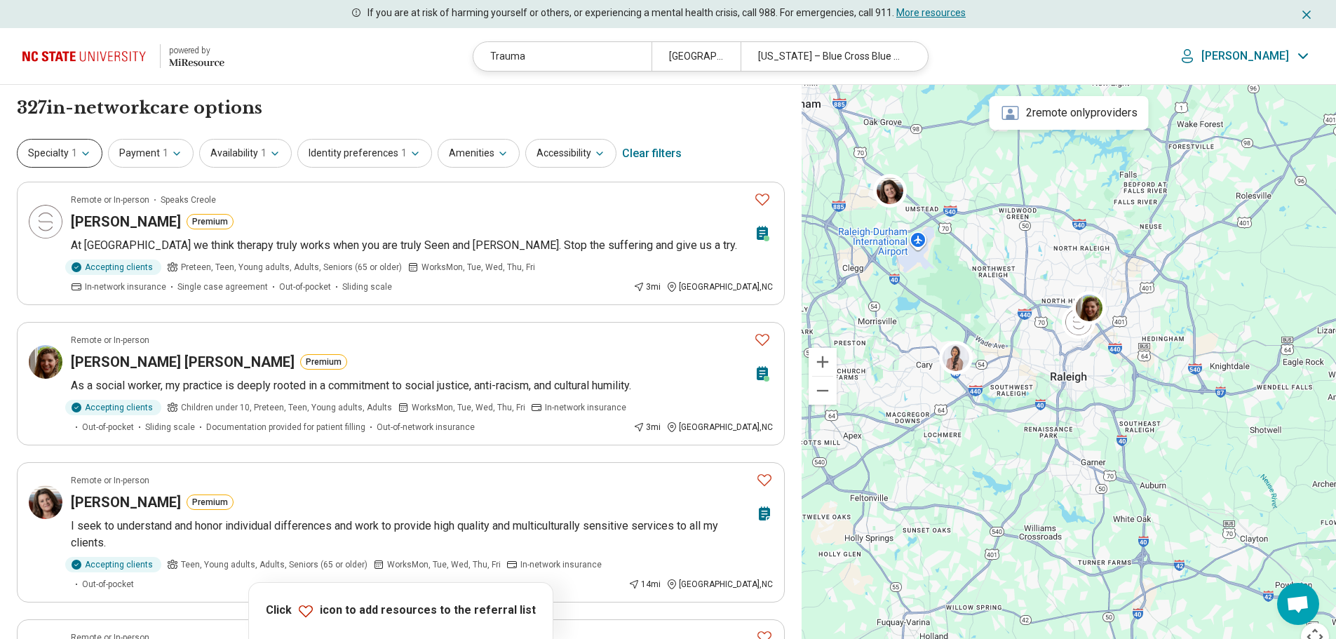
click at [76, 152] on button "Specialty 1" at bounding box center [60, 153] width 86 height 29
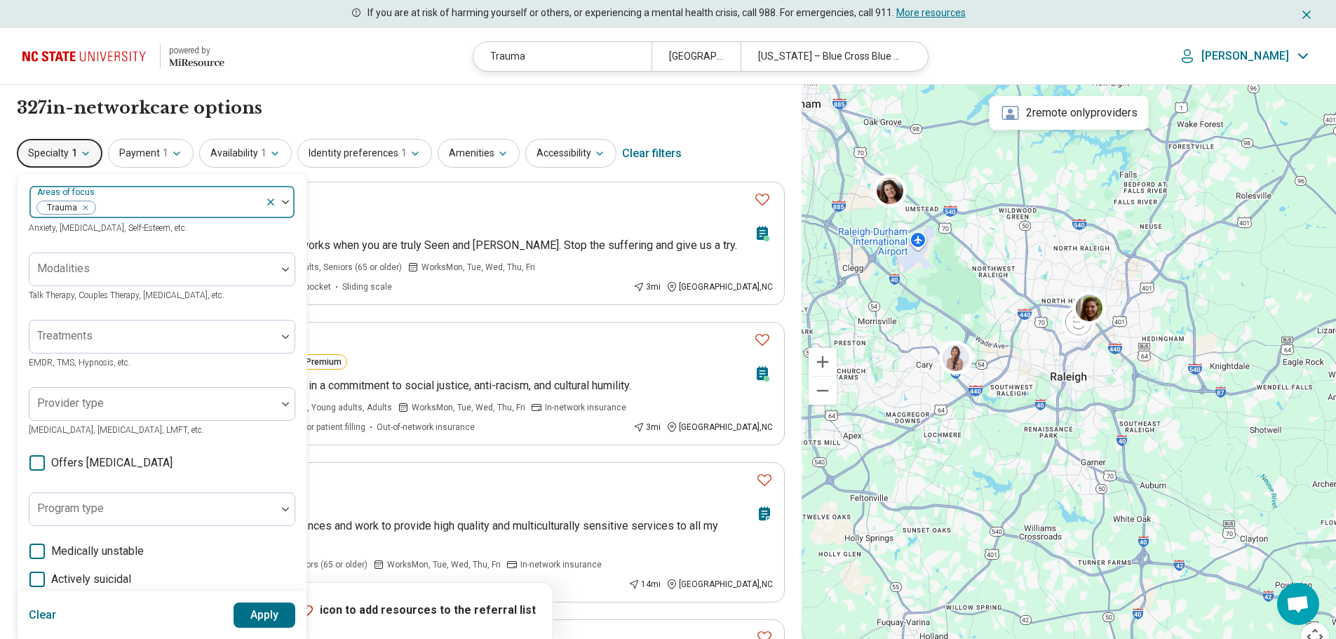
click at [134, 202] on div at bounding box center [178, 208] width 163 height 20
type input "*****"
click at [142, 241] on div "Depression" at bounding box center [161, 242] width 265 height 28
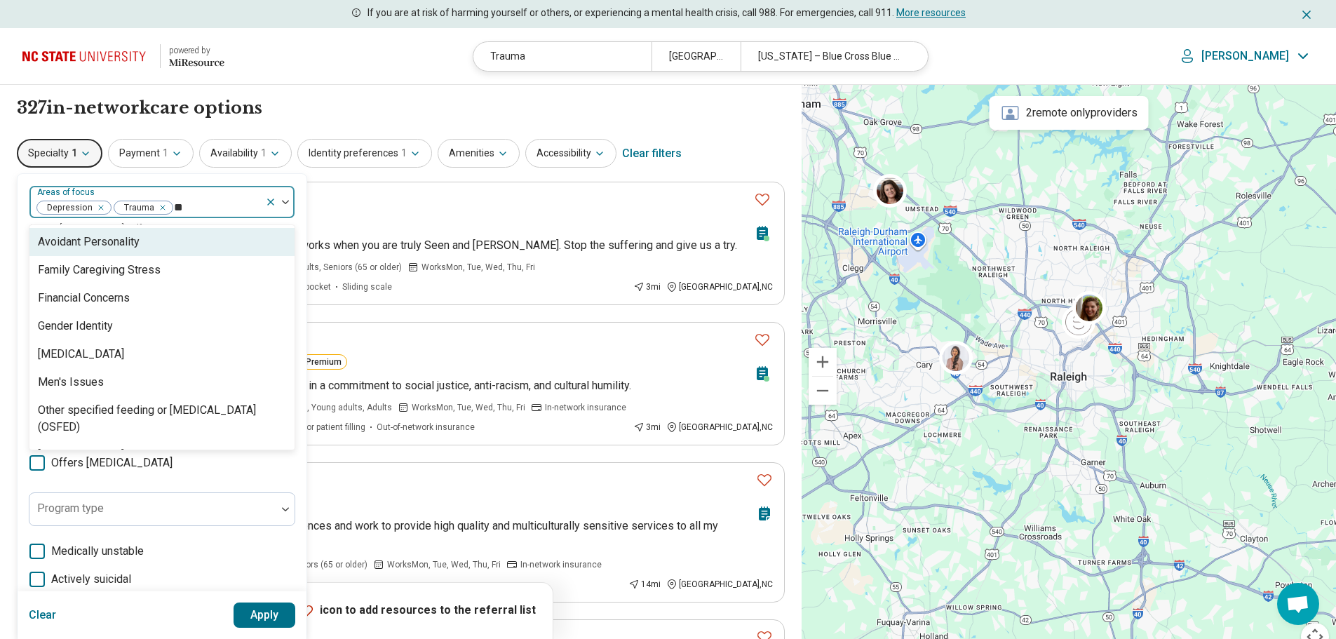
type input "*"
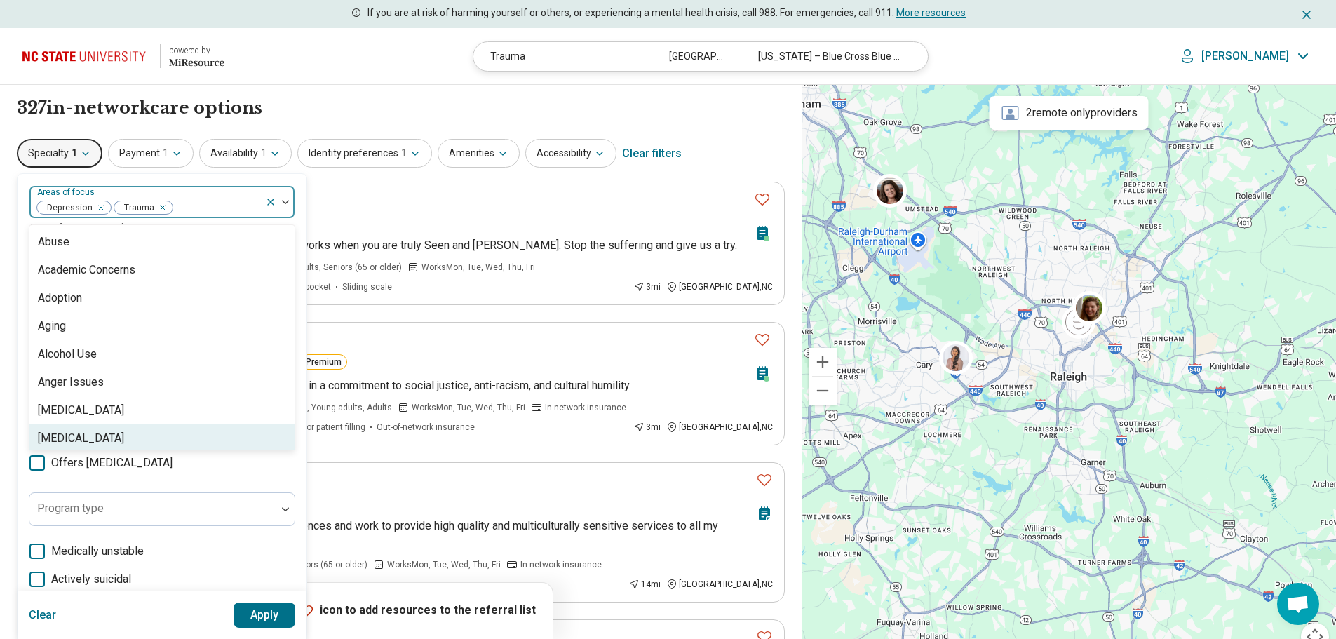
click at [263, 624] on button "Apply" at bounding box center [265, 615] width 62 height 25
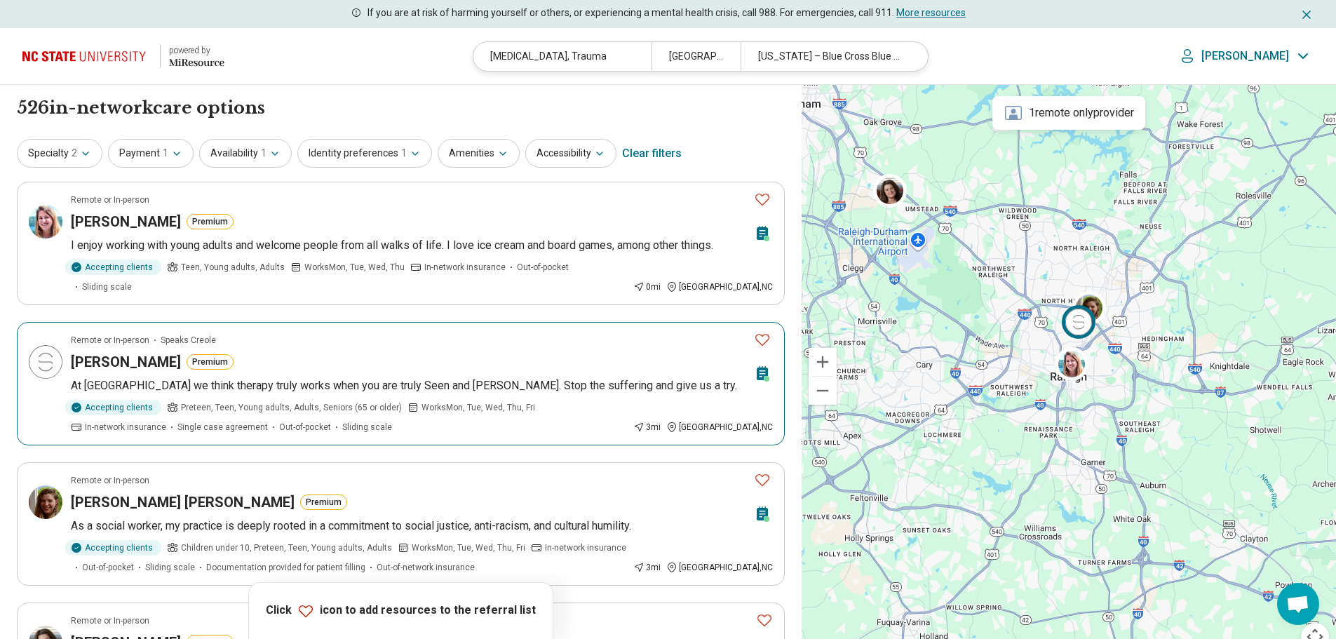
scroll to position [140, 0]
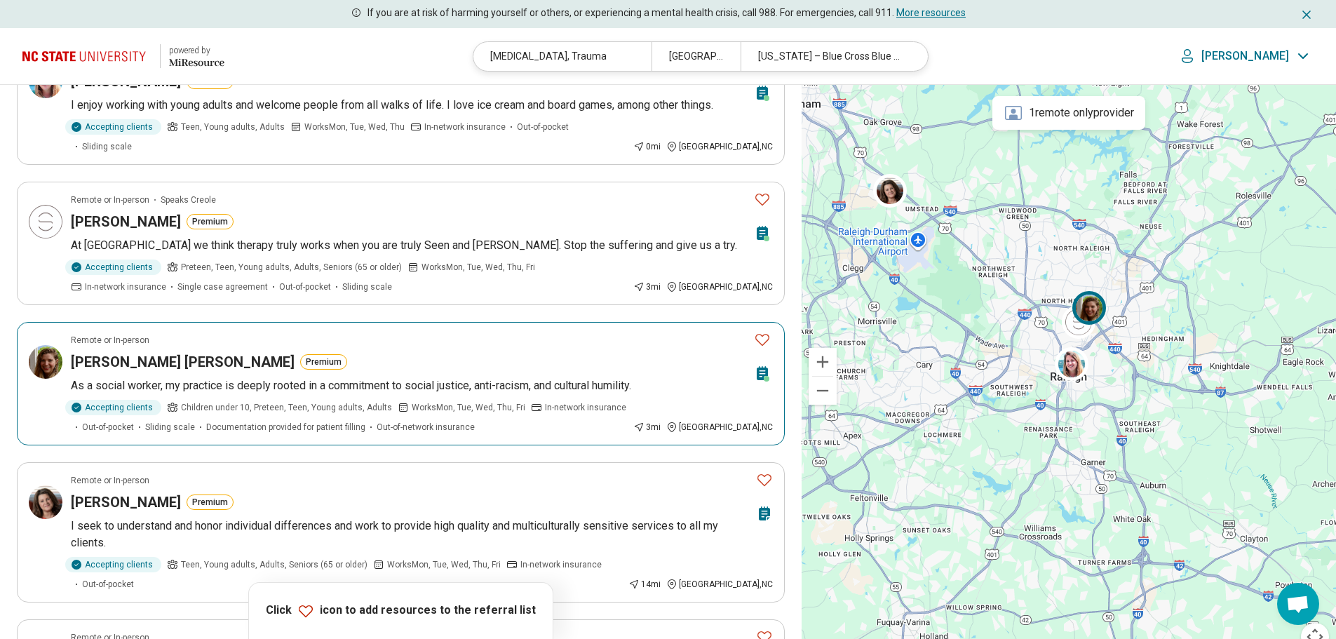
click at [337, 401] on span "Children under 10, Preteen, Teen, Young adults, Adults" at bounding box center [286, 407] width 211 height 13
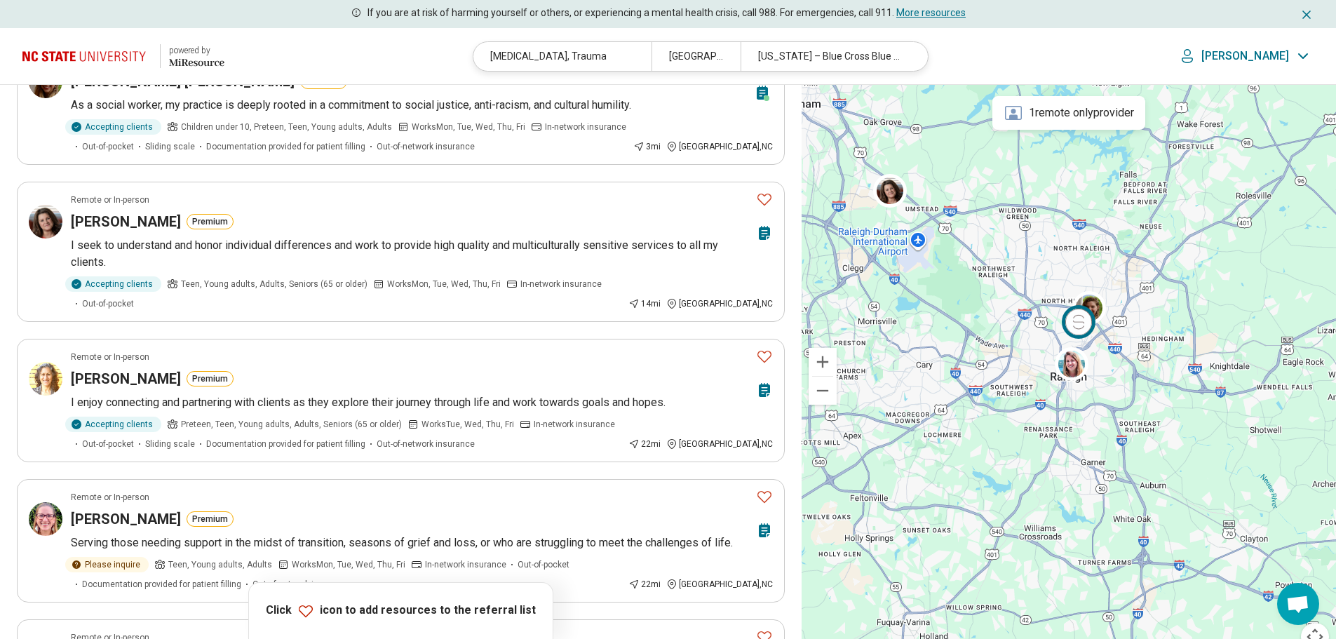
scroll to position [0, 0]
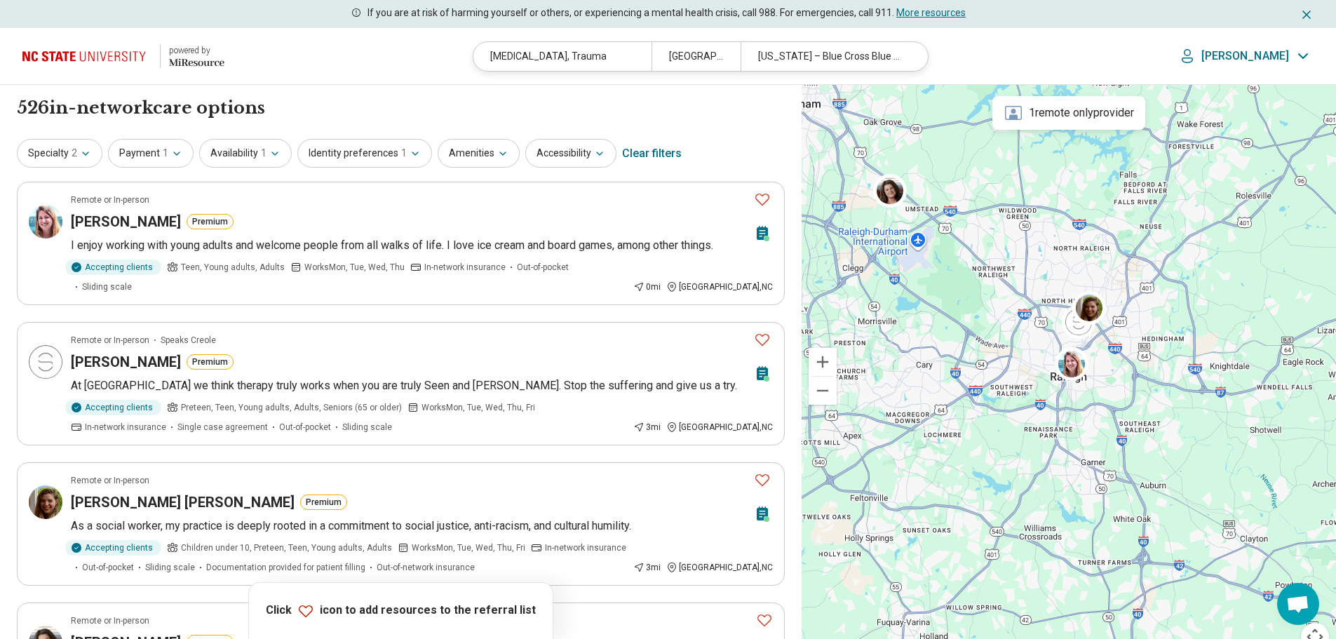
click at [288, 147] on div "Specialty 2 Payment 1 Availability 1 Identity preferences 1 Amenities Accessibi…" at bounding box center [401, 154] width 768 height 34
click at [269, 154] on icon "button" at bounding box center [274, 153] width 11 height 11
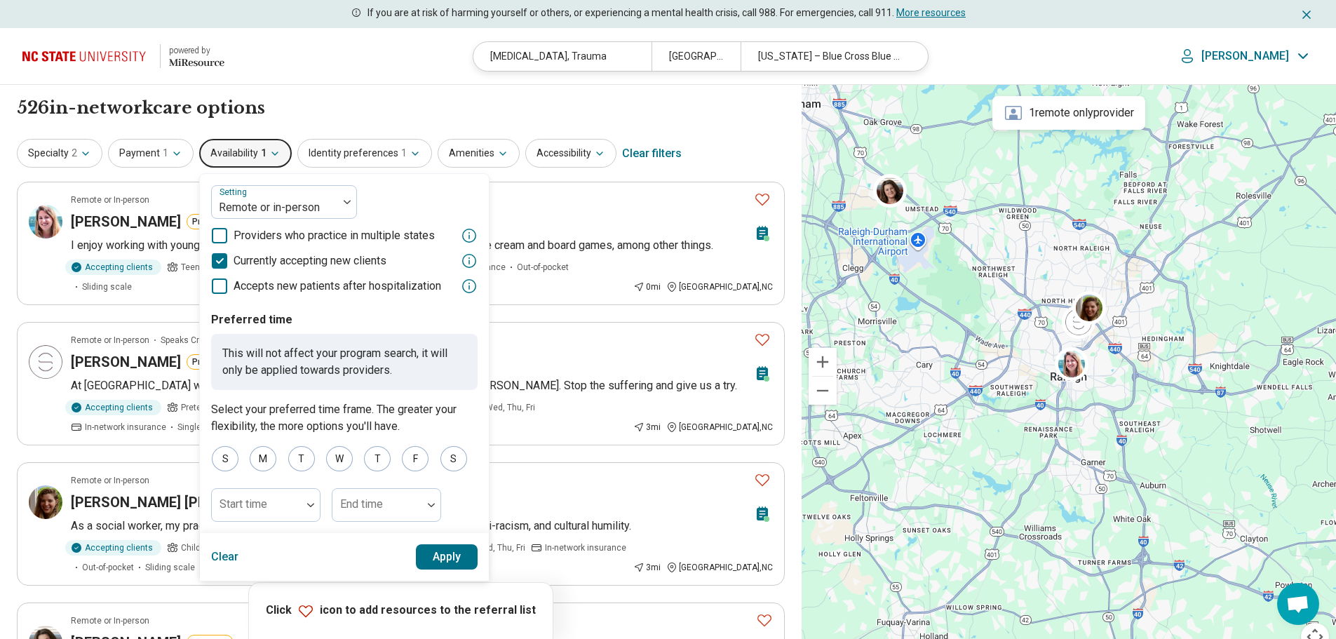
click at [449, 558] on button "Apply" at bounding box center [447, 556] width 62 height 25
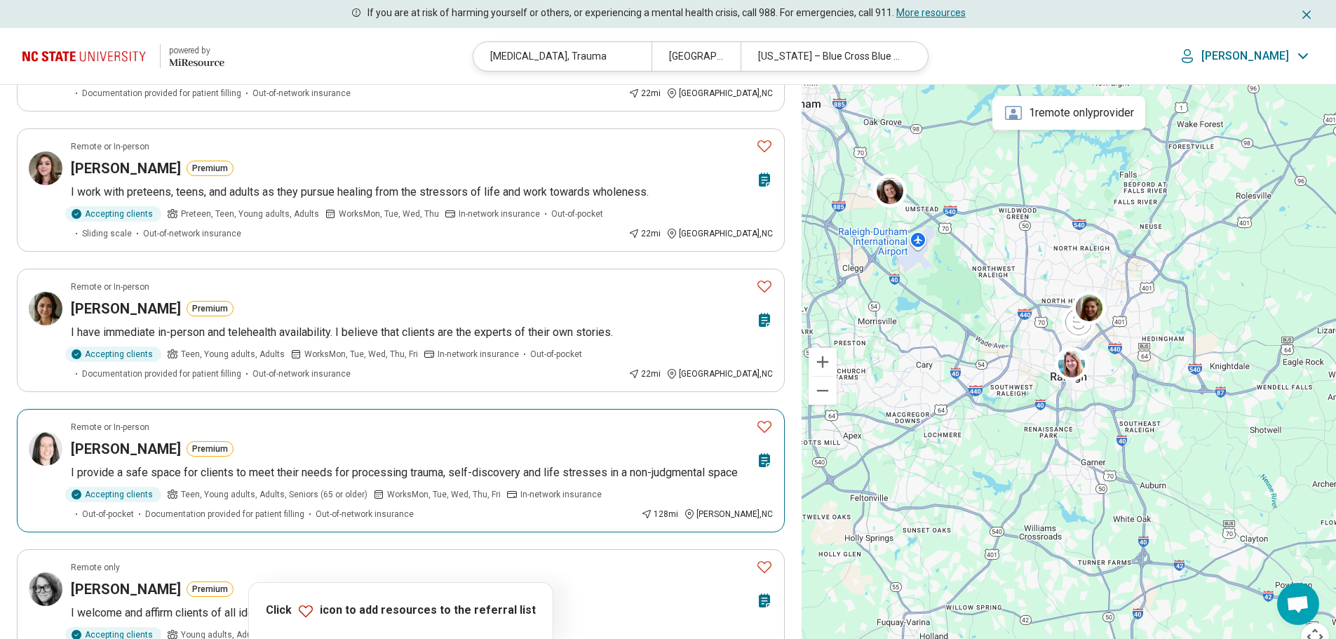
scroll to position [1052, 0]
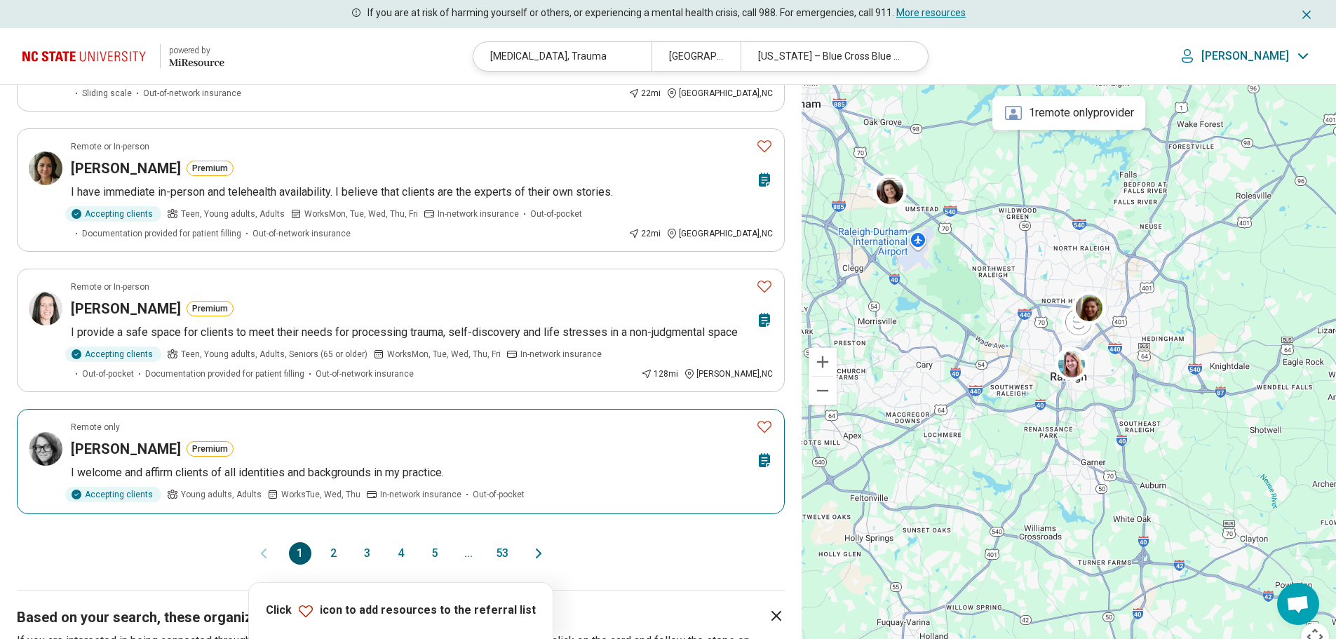
click at [285, 424] on article "Remote only Annie Seier Premium I welcome and affirm clients of all identities …" at bounding box center [401, 461] width 768 height 105
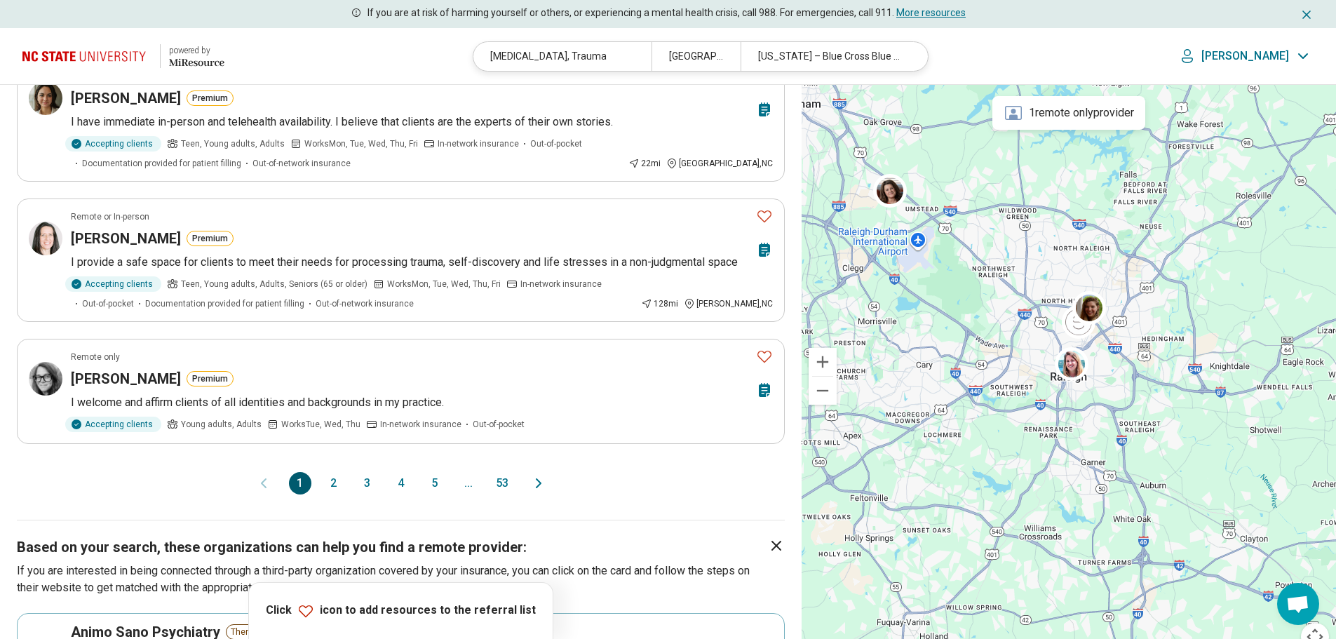
click at [335, 472] on button "2" at bounding box center [334, 483] width 22 height 22
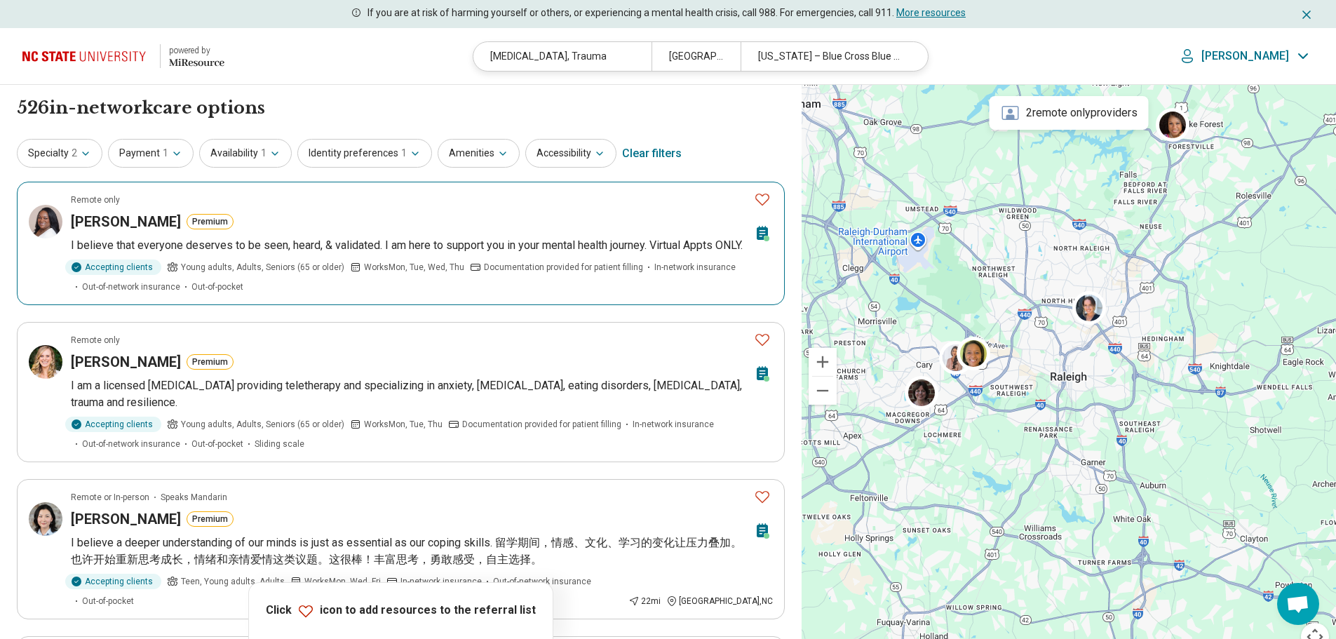
scroll to position [140, 0]
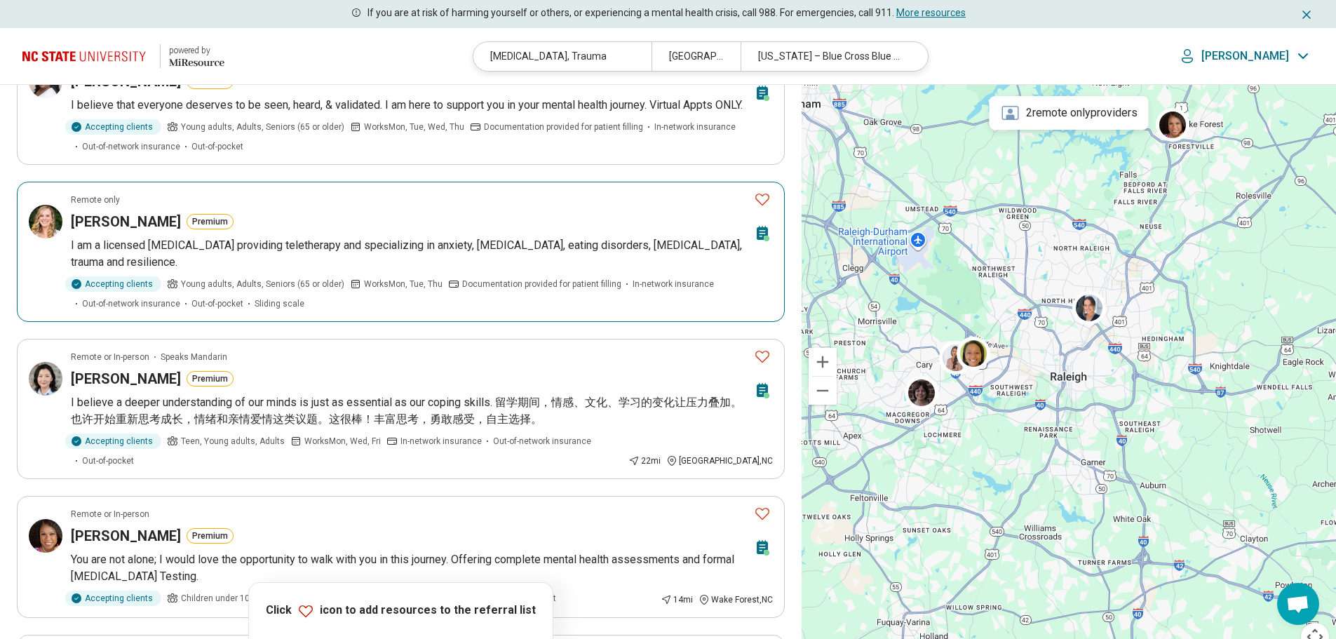
click at [297, 271] on p "I am a licensed psychologist providing teletherapy and specializing in anxiety,…" at bounding box center [422, 254] width 702 height 34
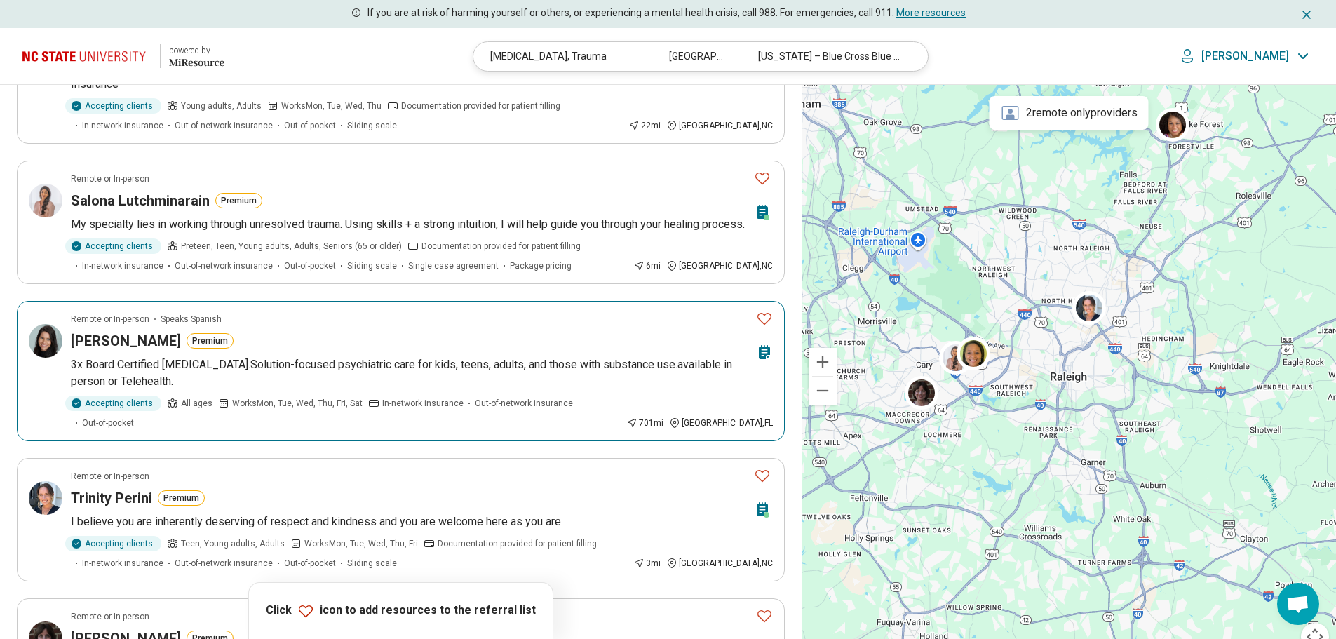
scroll to position [912, 0]
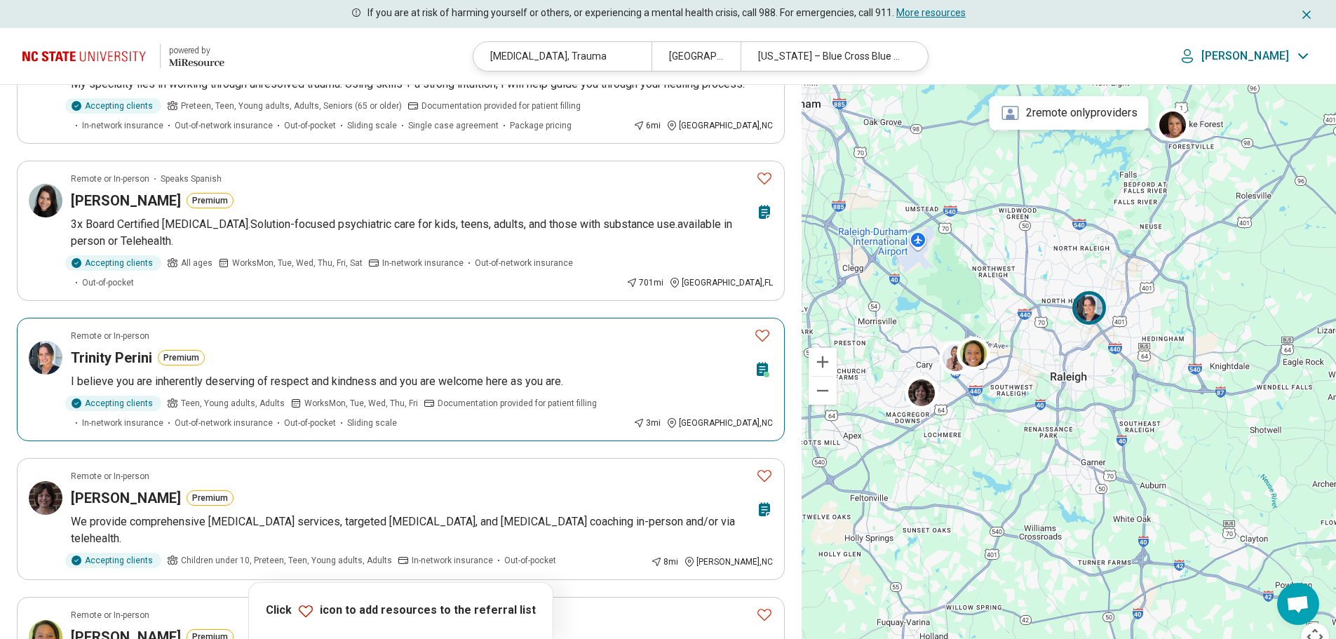
click at [255, 398] on span "Teen, Young adults, Adults" at bounding box center [233, 403] width 104 height 13
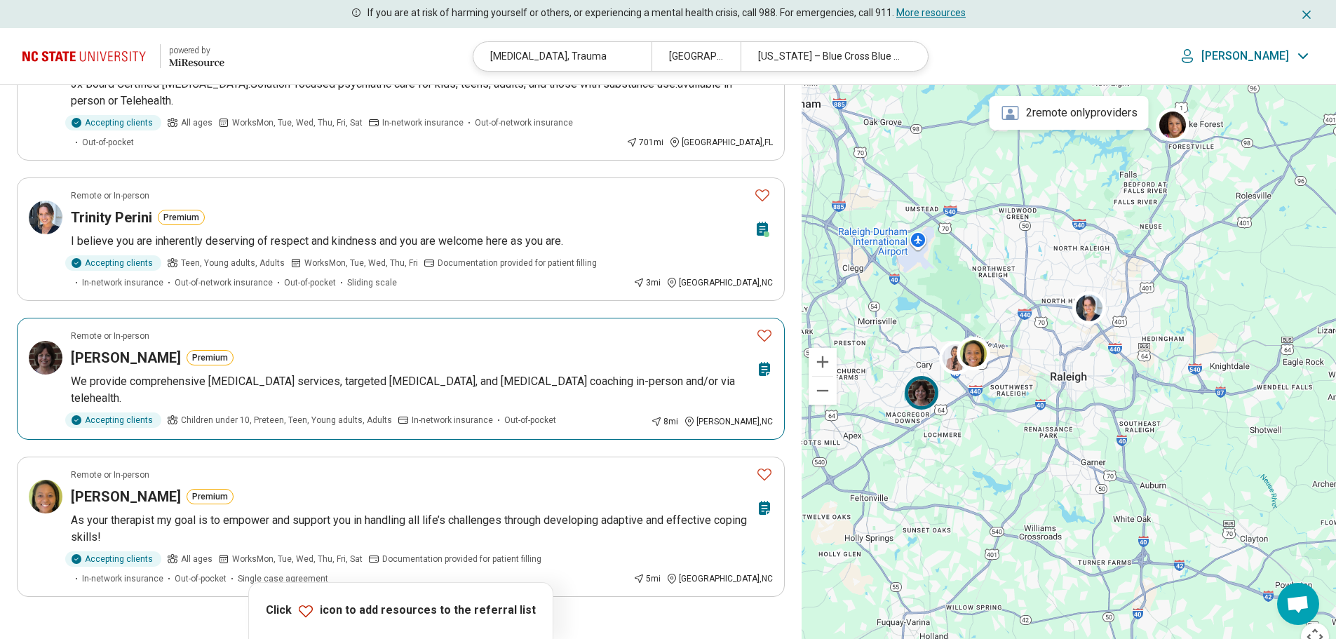
scroll to position [1263, 0]
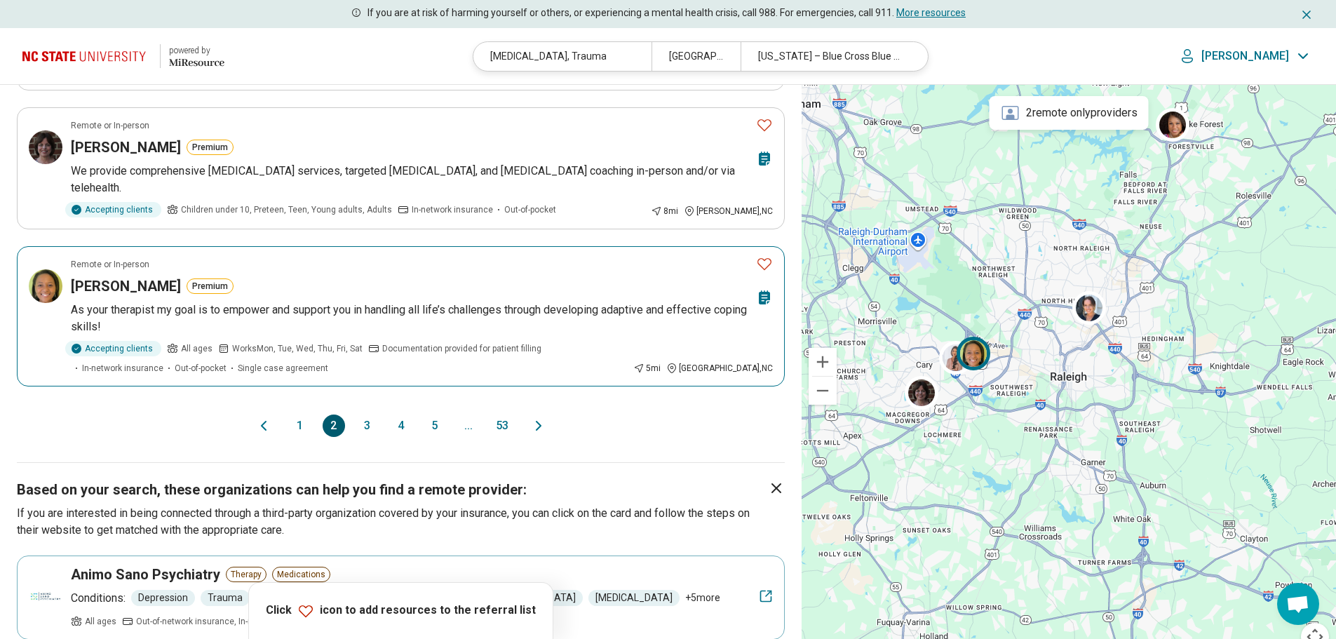
click at [197, 314] on p "As your therapist my goal is to empower and support you in handling all life’s …" at bounding box center [422, 319] width 702 height 34
click at [362, 421] on button "3" at bounding box center [367, 426] width 22 height 22
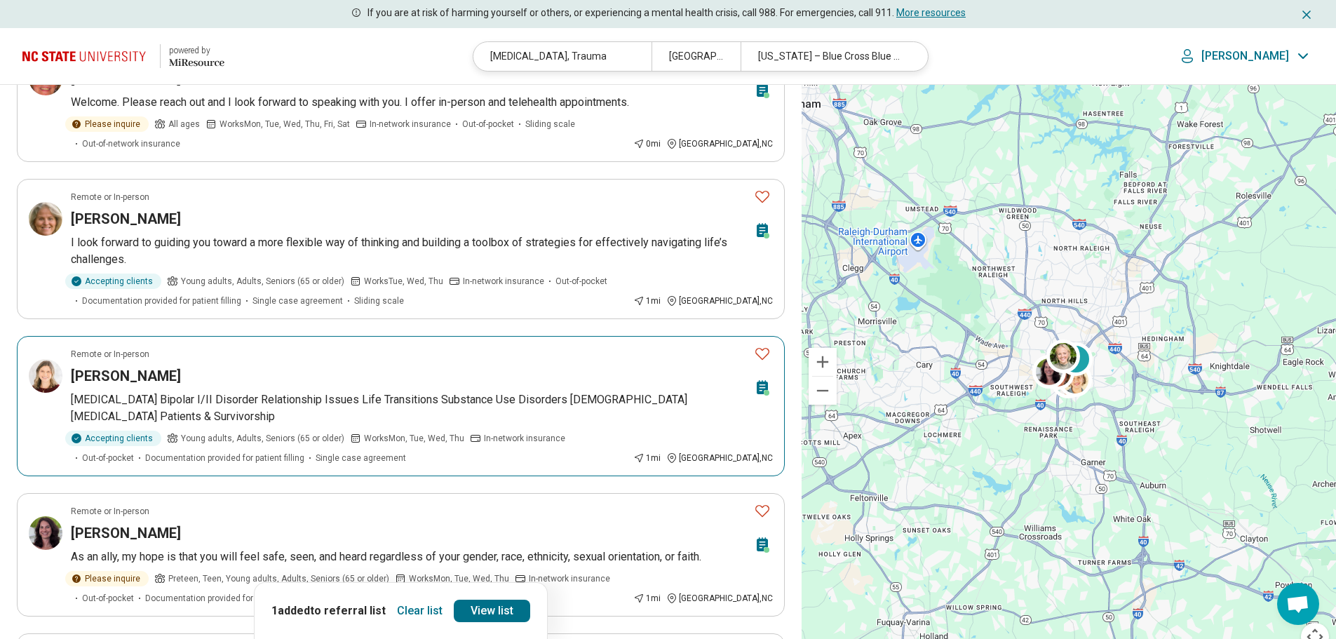
scroll to position [1122, 0]
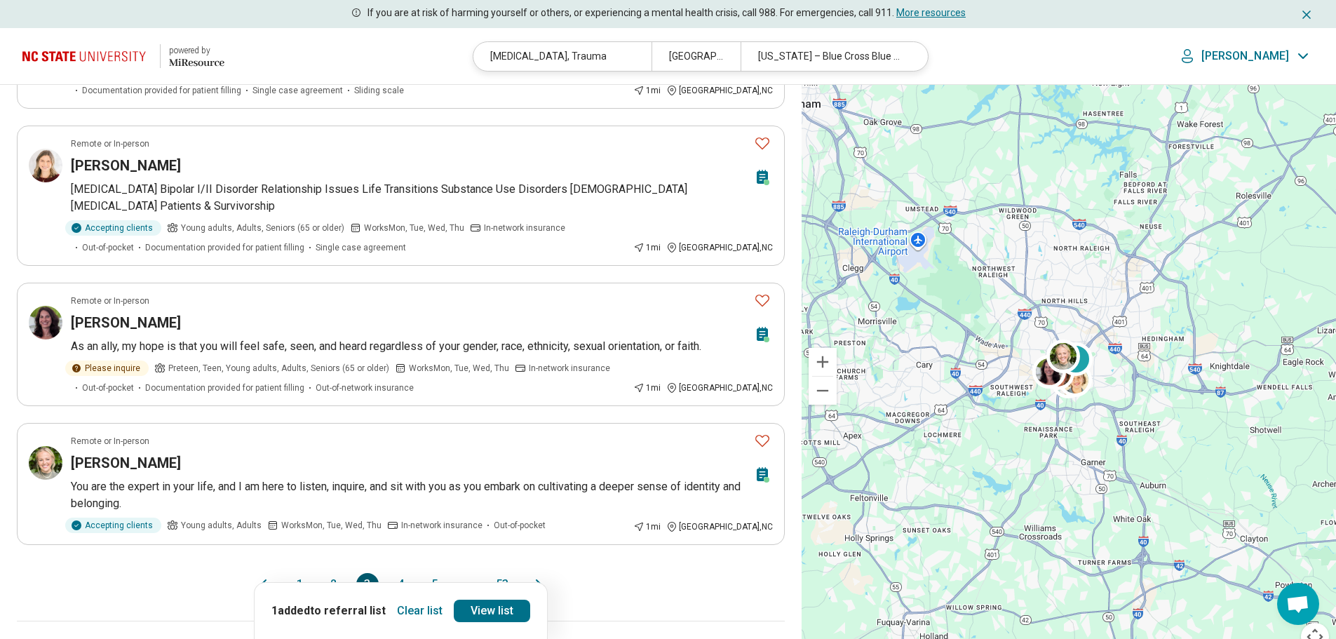
click at [402, 573] on button "4" at bounding box center [401, 584] width 22 height 22
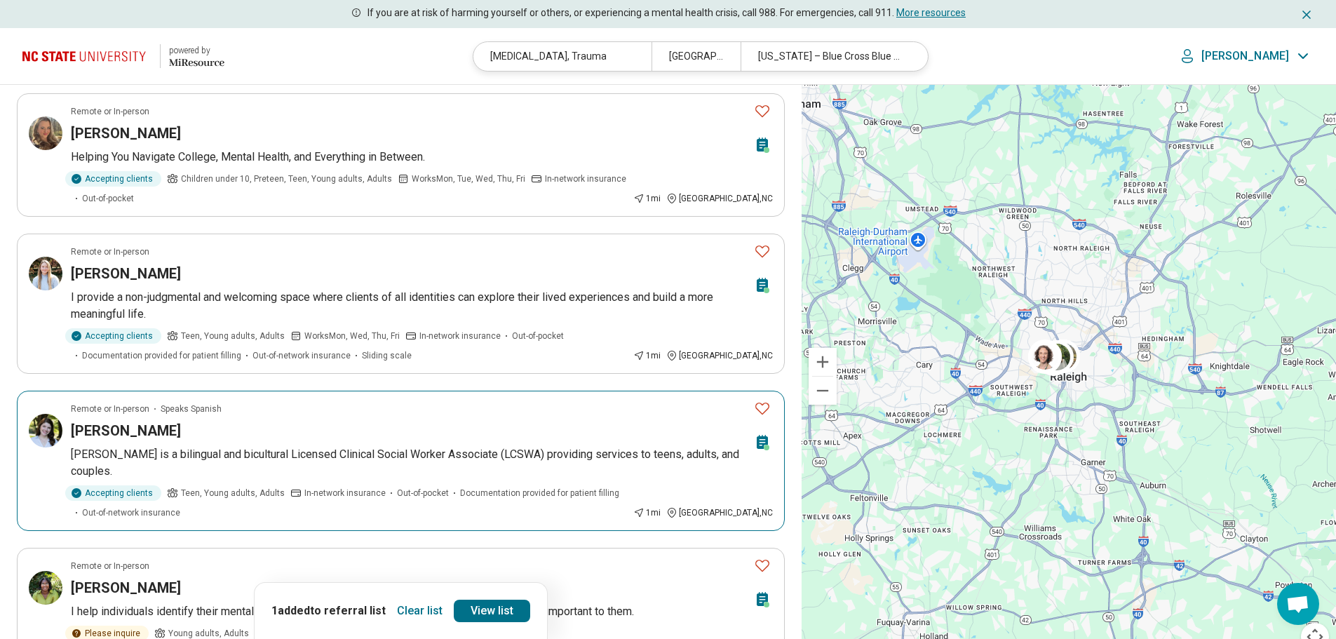
scroll to position [631, 0]
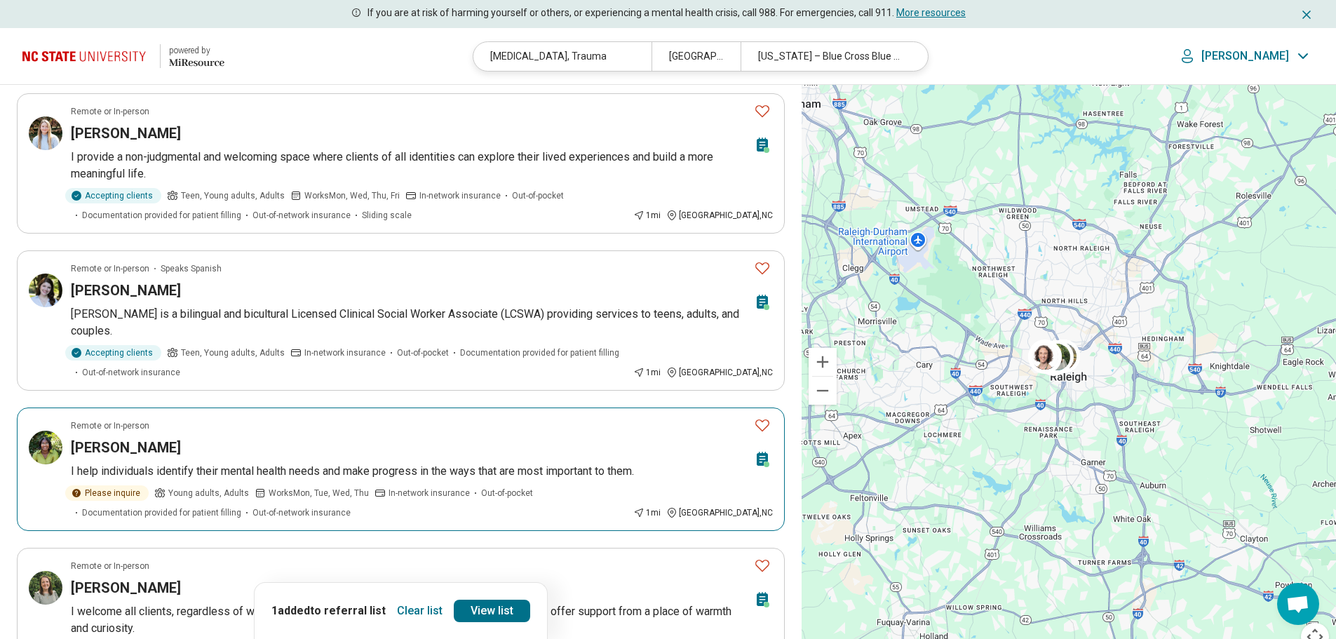
click at [759, 417] on icon "Favorite" at bounding box center [762, 425] width 17 height 17
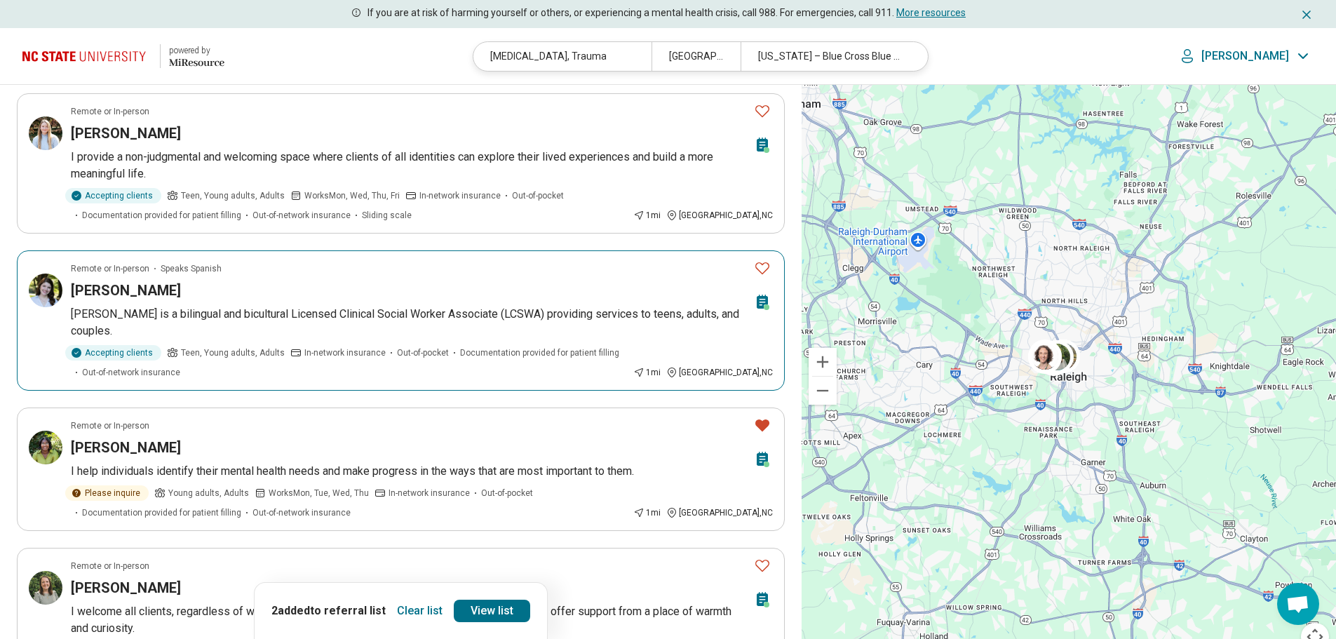
scroll to position [702, 0]
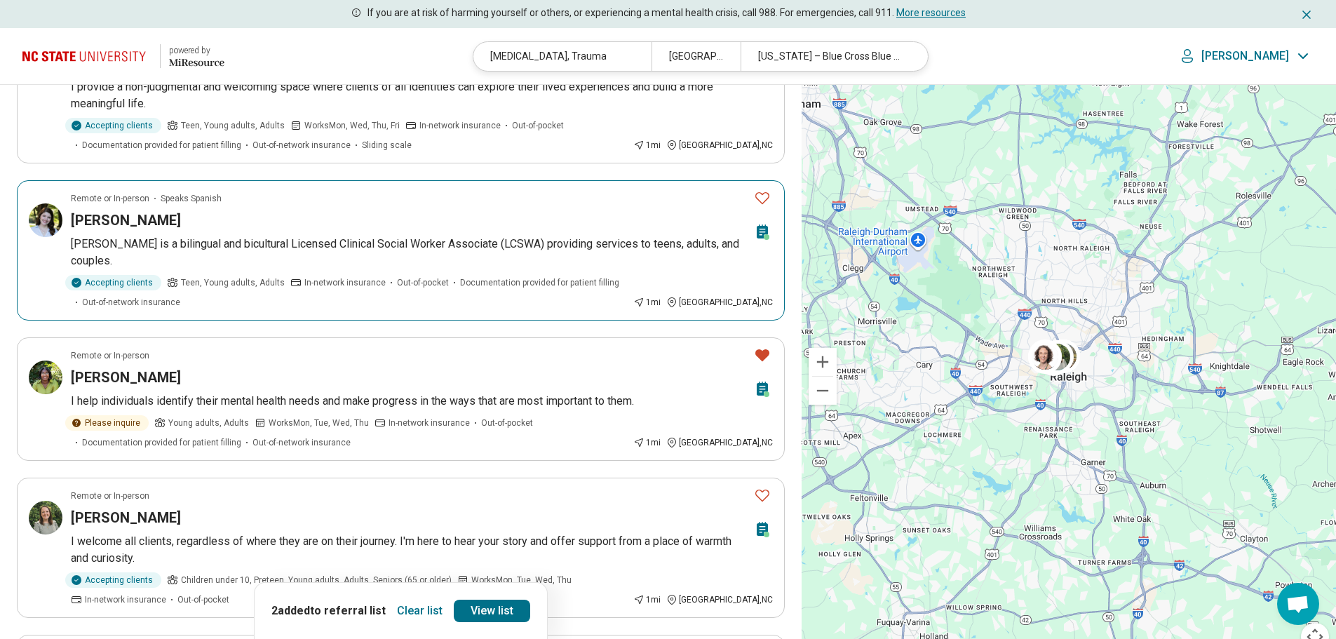
click at [333, 236] on p "[PERSON_NAME] is a bilingual and bicultural Licensed Clinical Social Worker Ass…" at bounding box center [422, 253] width 702 height 34
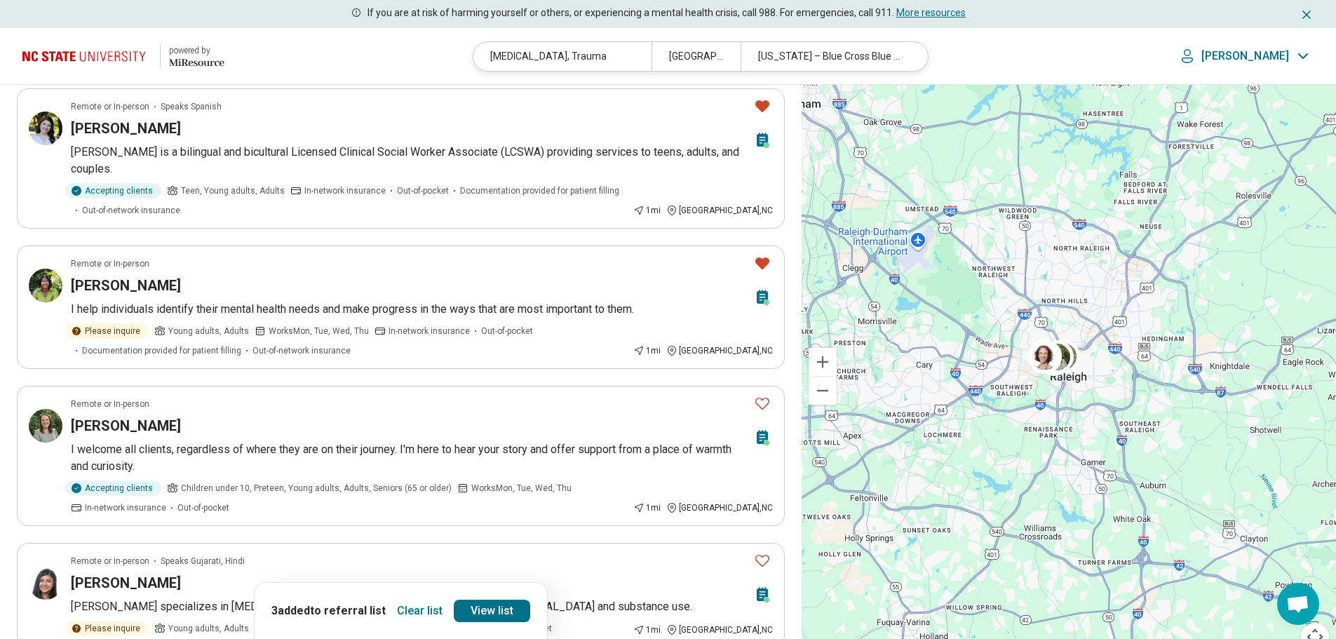
scroll to position [1214, 0]
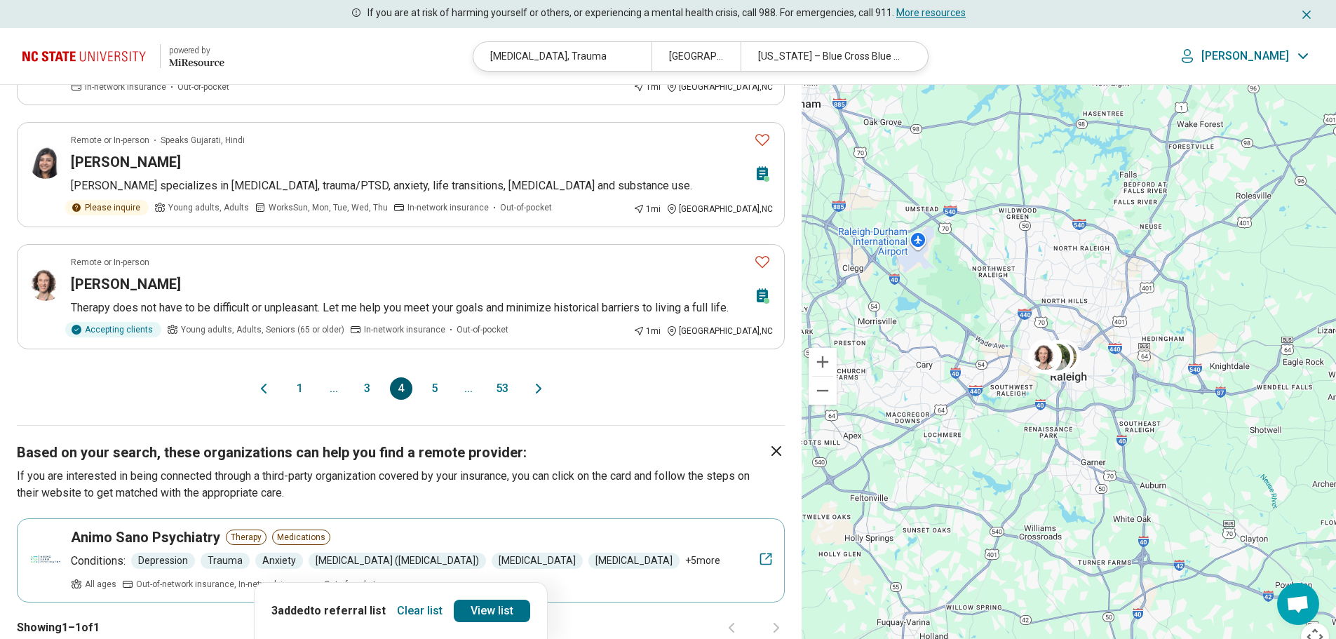
click at [428, 377] on button "5" at bounding box center [435, 388] width 22 height 22
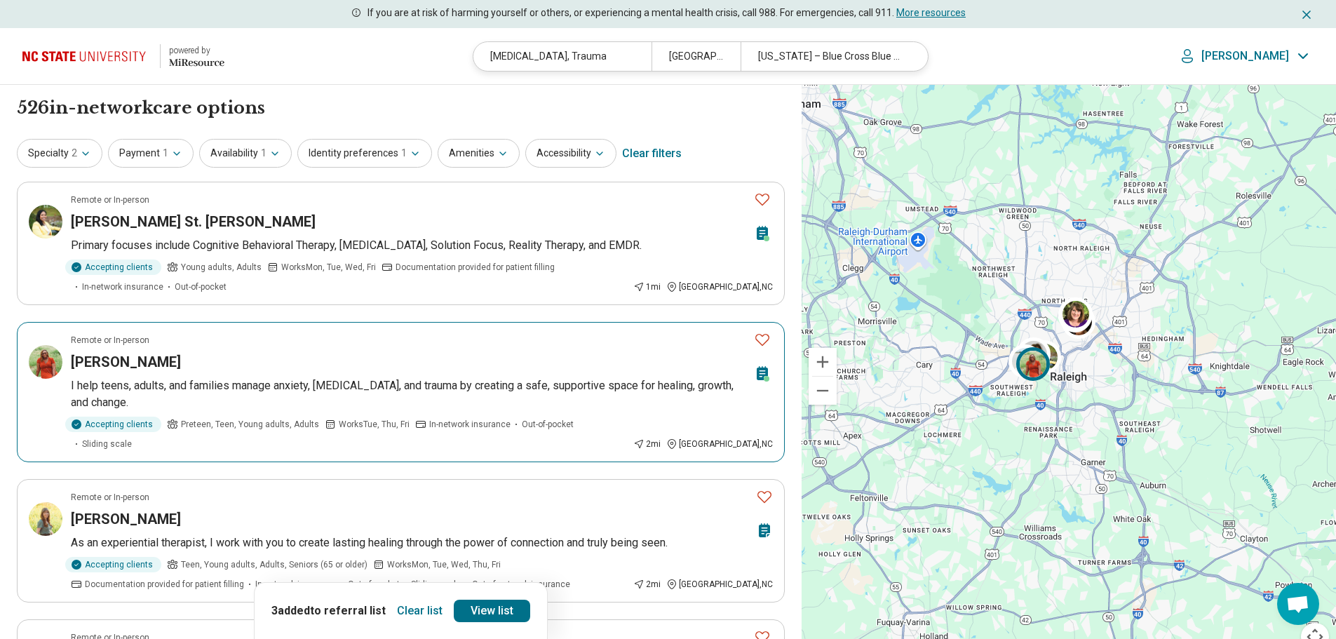
scroll to position [70, 0]
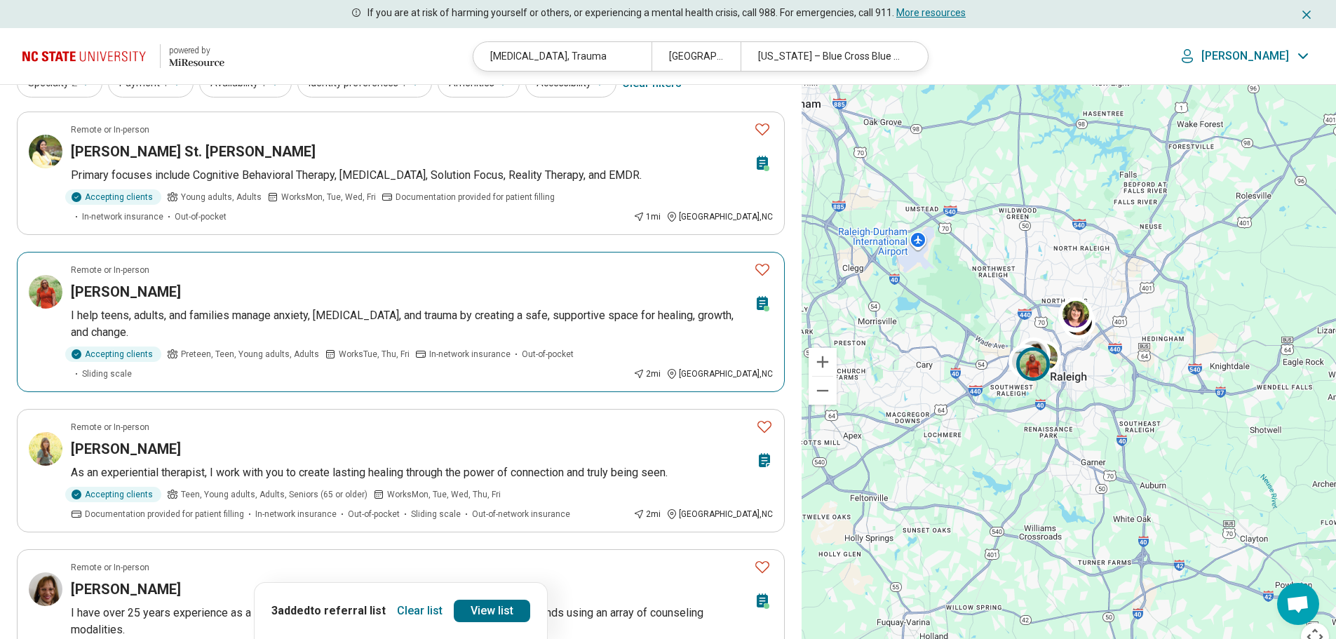
click at [290, 361] on span "Preteen, Teen, Young adults, Adults" at bounding box center [250, 354] width 138 height 13
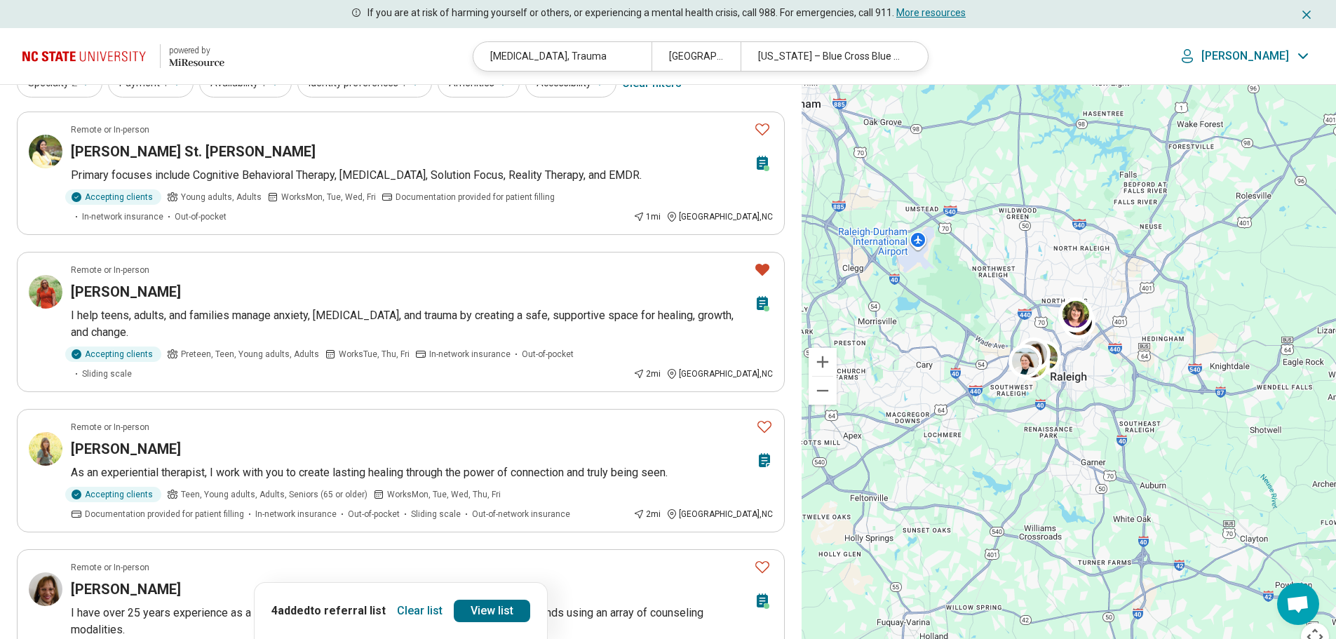
scroll to position [210, 0]
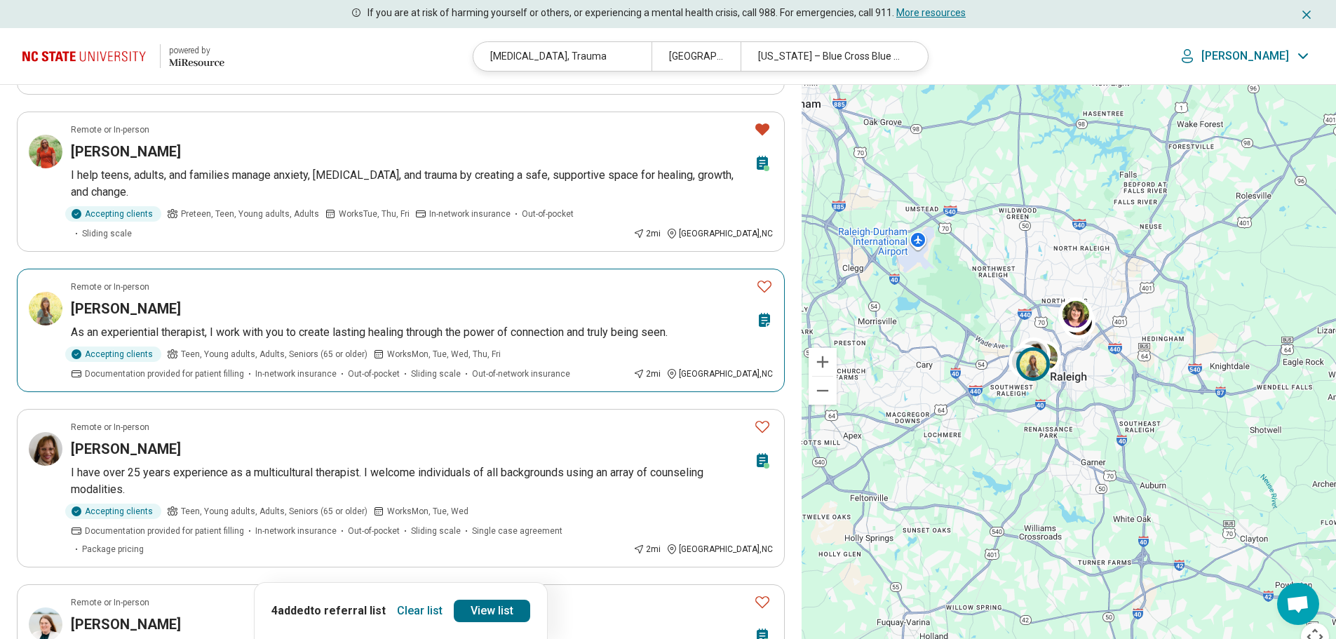
click at [278, 324] on p "As an experiential therapist, I work with you to create lasting healing through…" at bounding box center [422, 332] width 702 height 17
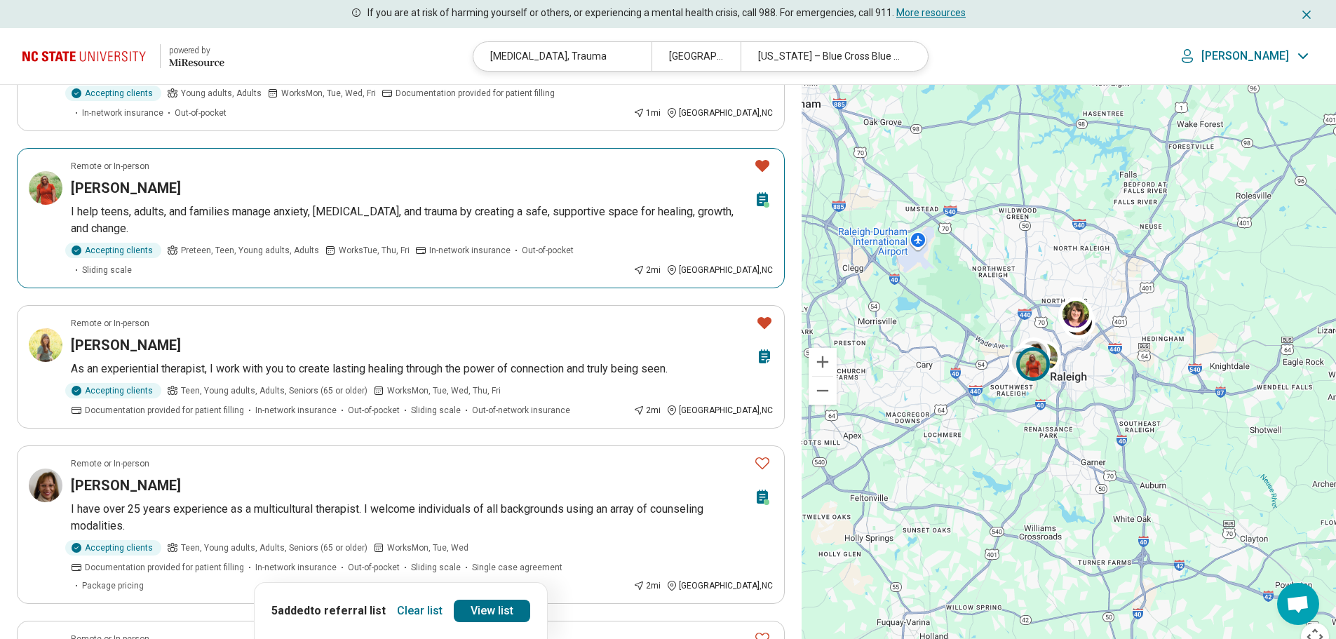
scroll to position [0, 0]
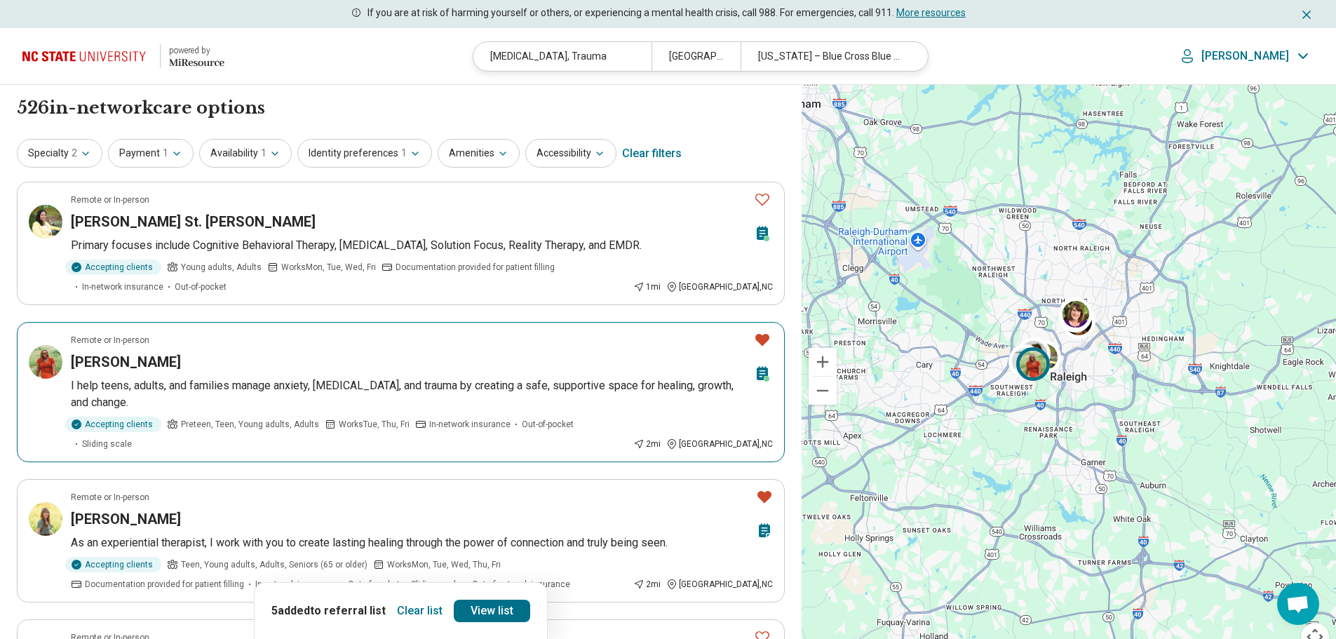
drag, startPoint x: 166, startPoint y: 571, endPoint x: 180, endPoint y: 339, distance: 232.6
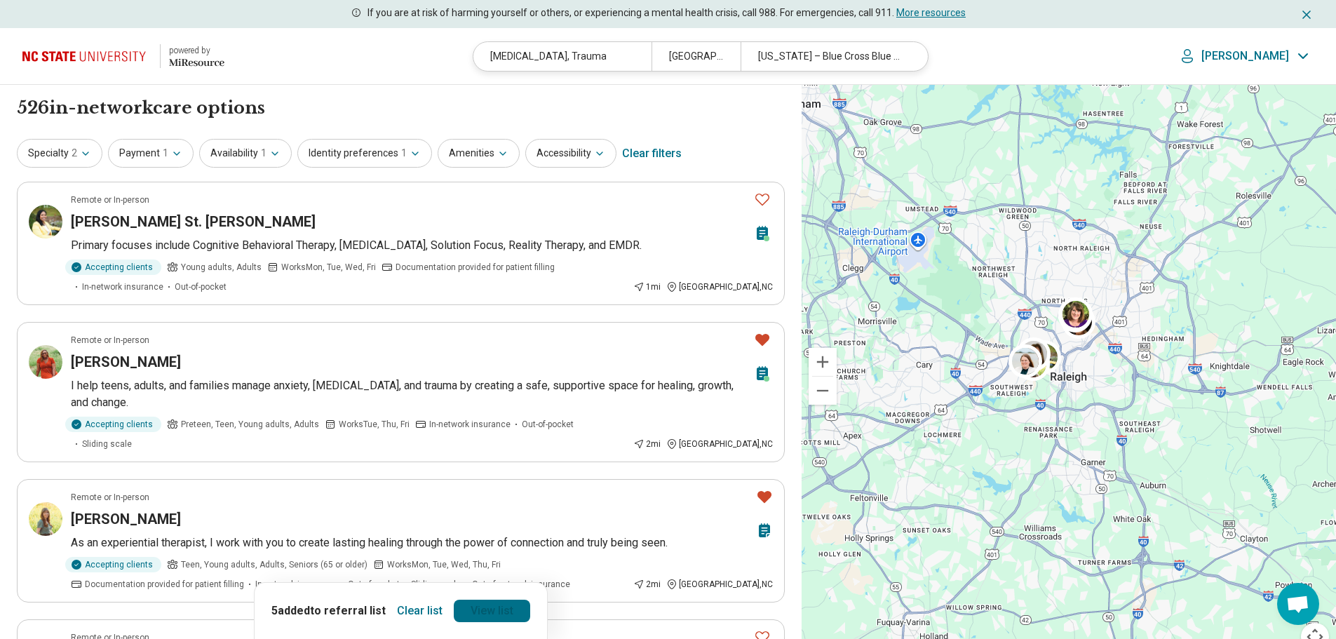
click at [476, 611] on link "View list" at bounding box center [492, 611] width 76 height 22
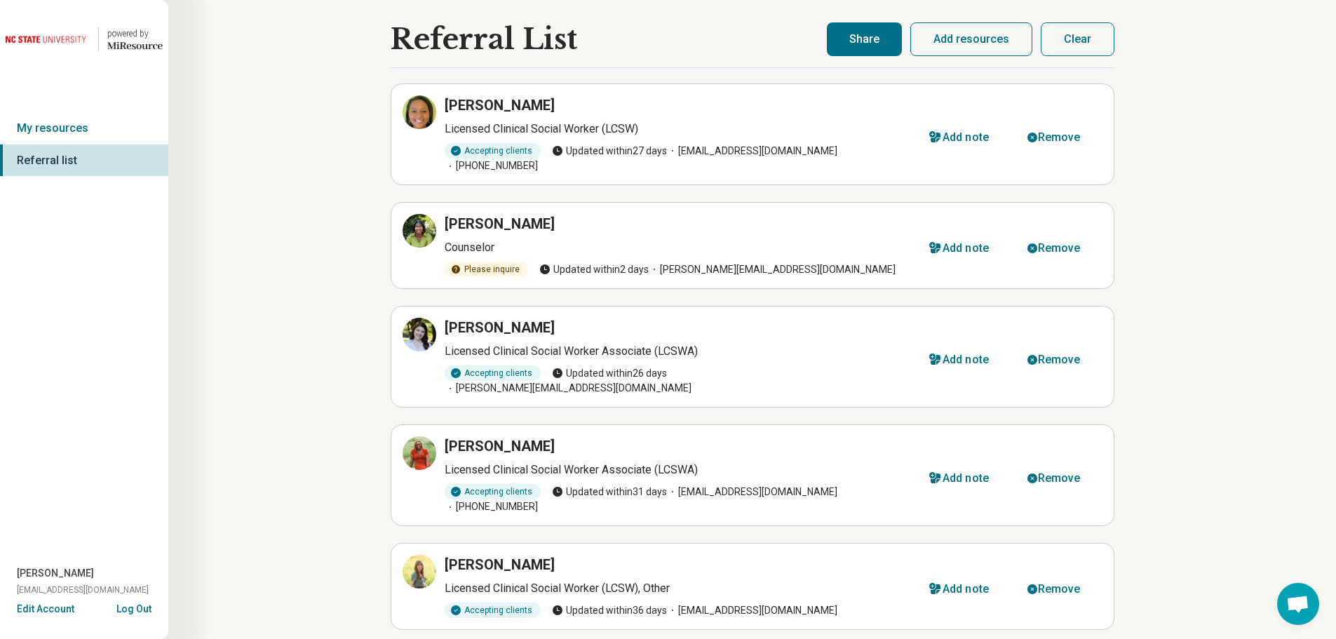
scroll to position [11, 0]
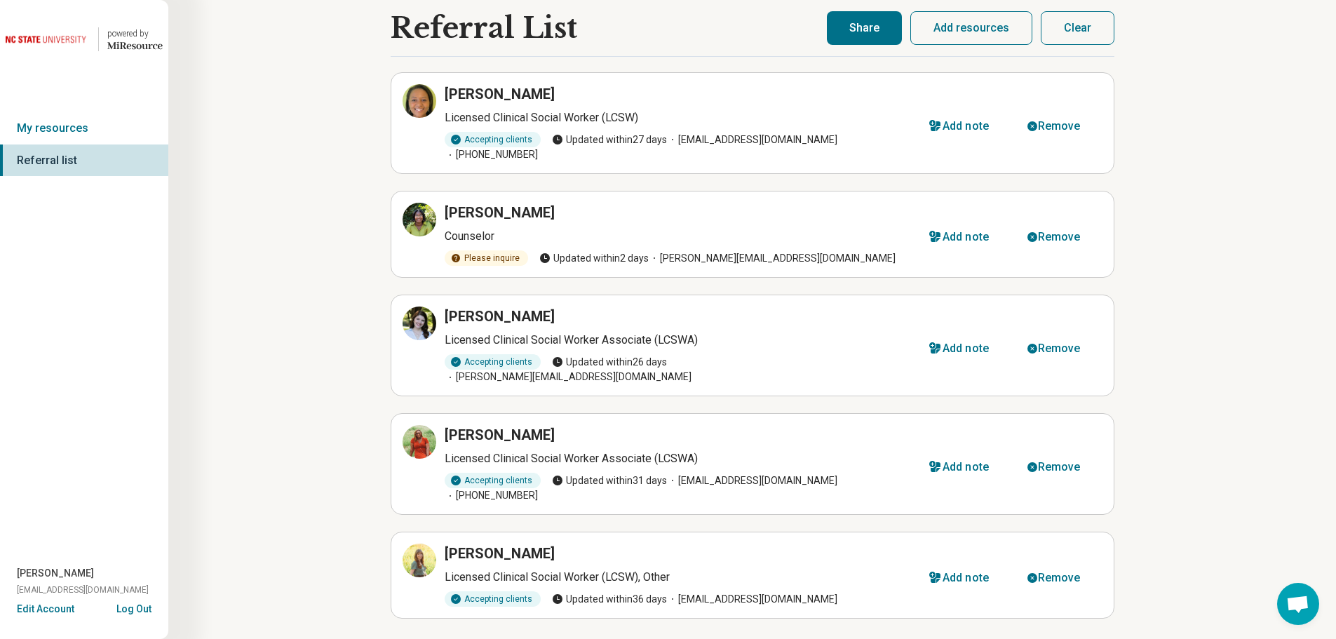
click at [850, 28] on button "Share" at bounding box center [864, 28] width 75 height 34
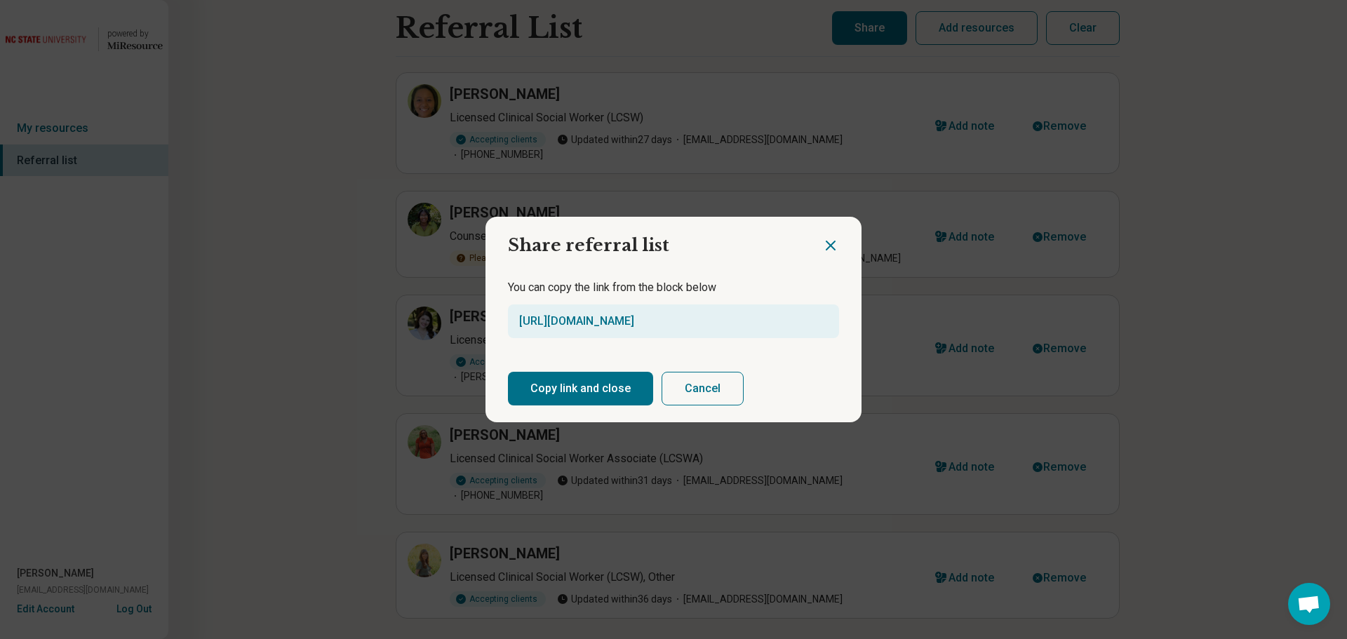
click at [539, 389] on button "Copy link and close" at bounding box center [580, 389] width 145 height 34
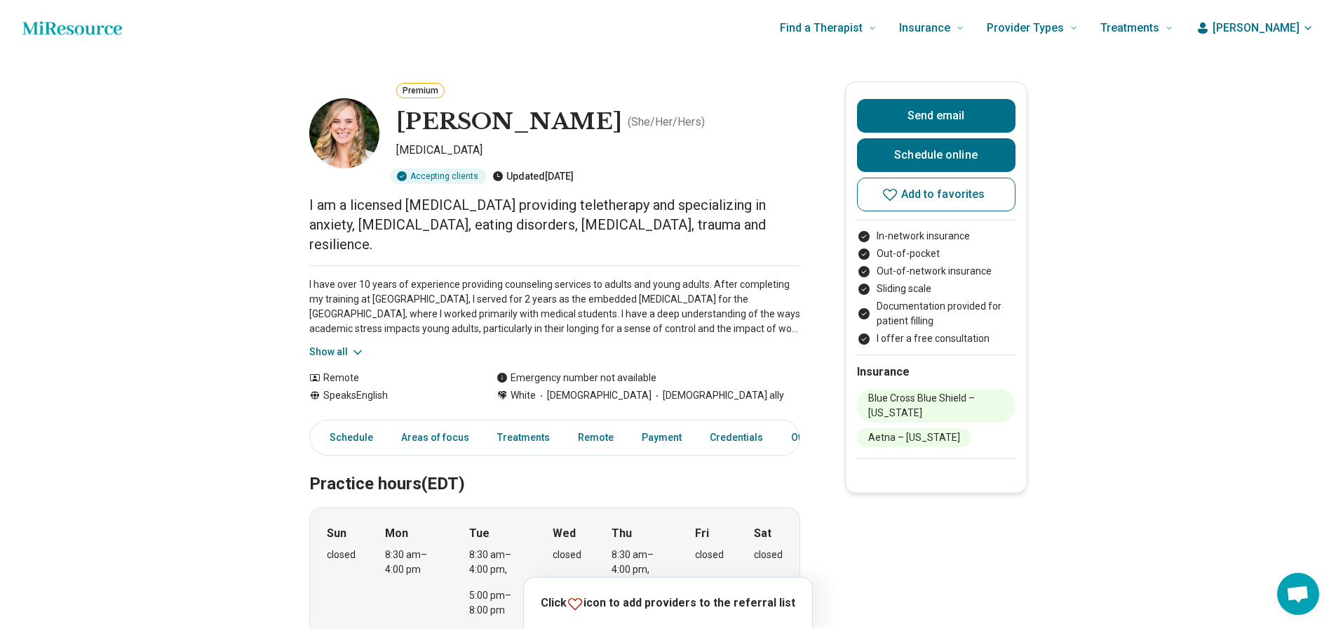
click at [346, 344] on button "Show all" at bounding box center [336, 351] width 55 height 15
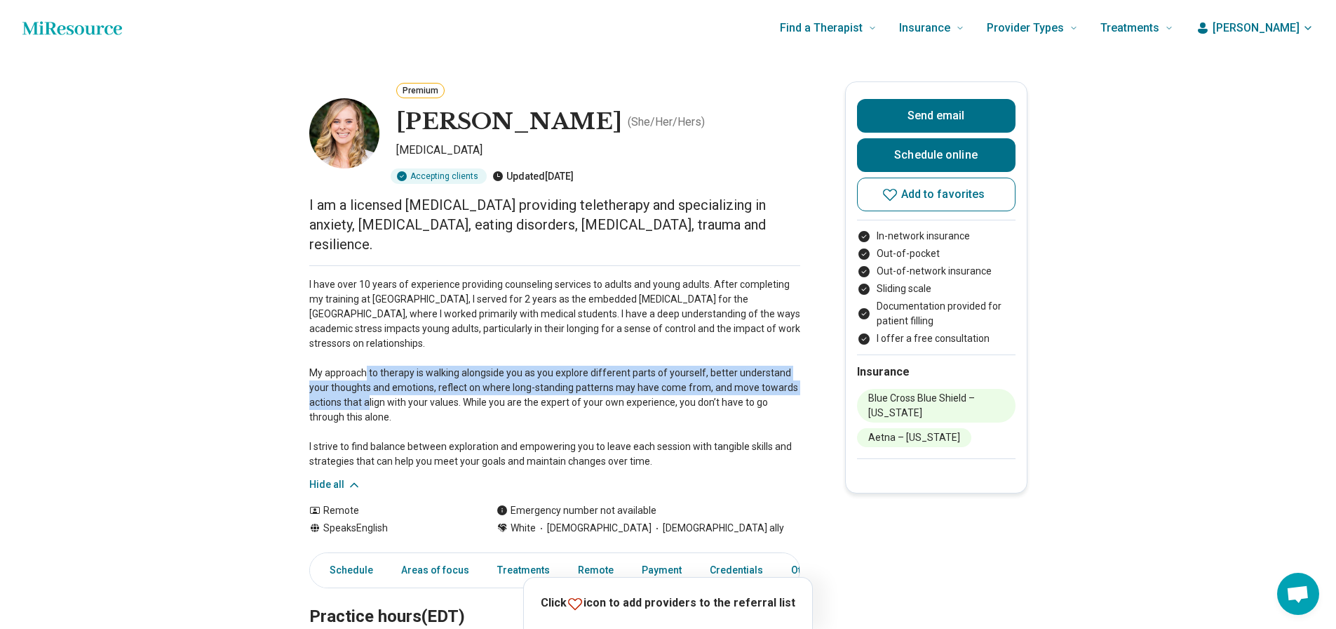
drag, startPoint x: 355, startPoint y: 370, endPoint x: 358, endPoint y: 384, distance: 15.0
click at [358, 384] on p "I have over 10 years of experience providing counseling services to adults and …" at bounding box center [554, 373] width 491 height 192
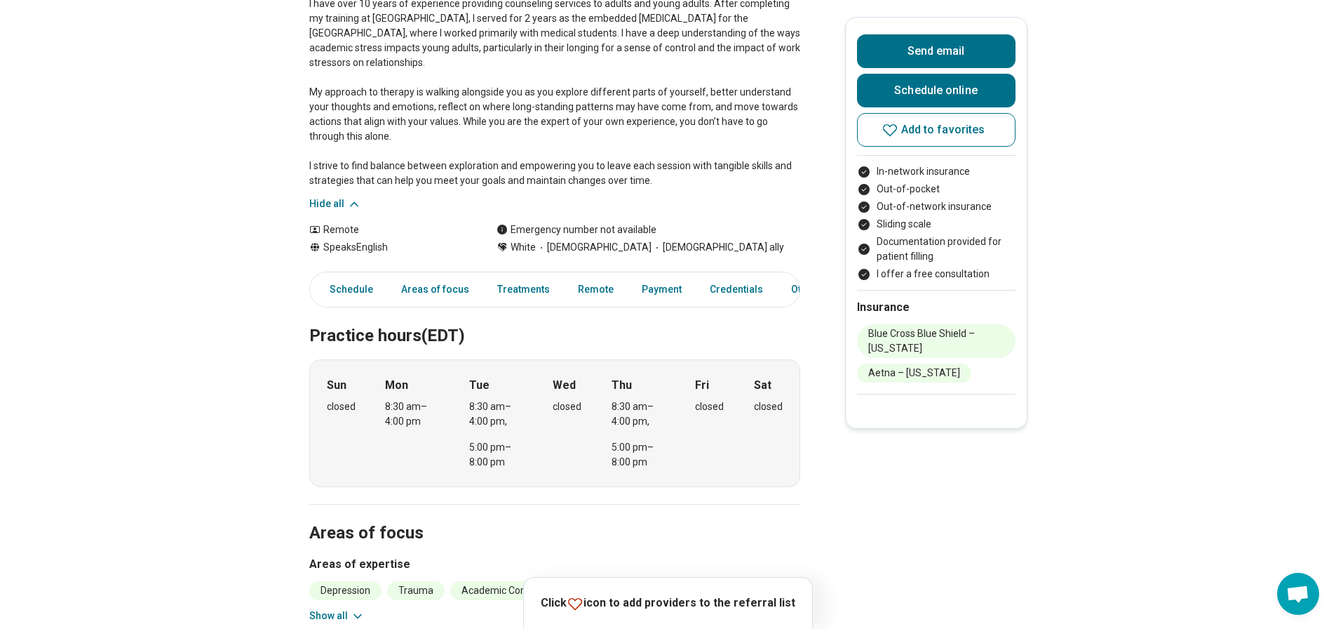
scroll to position [421, 0]
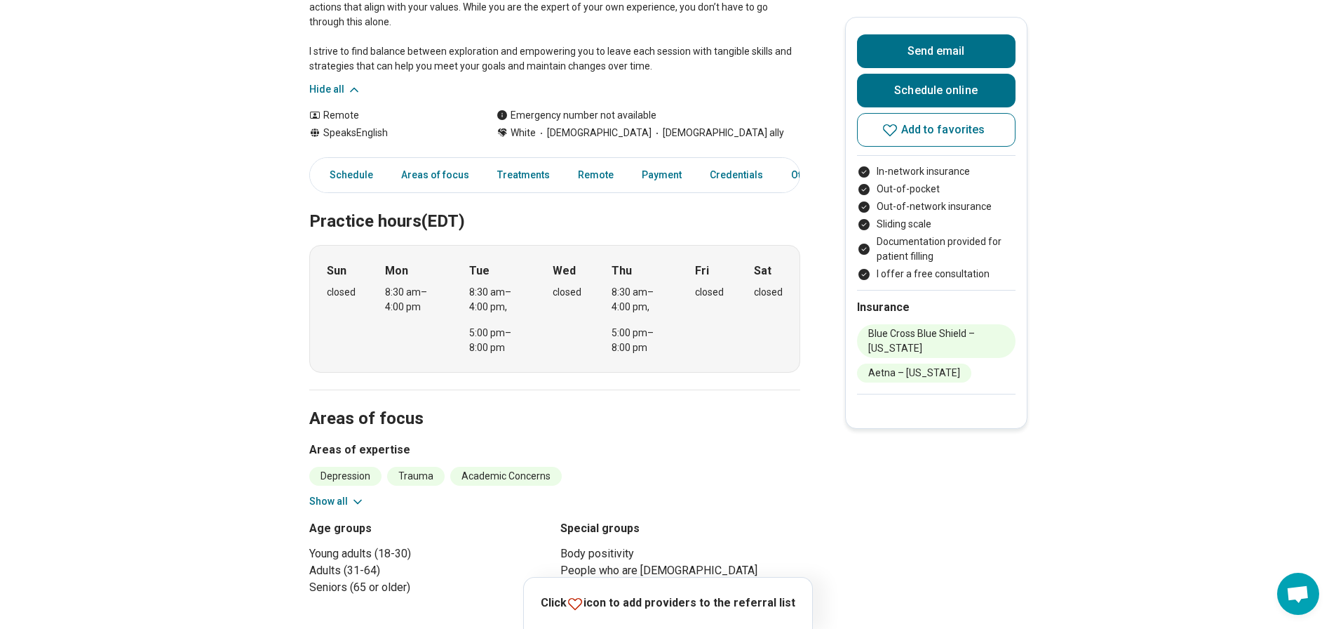
drag, startPoint x: 262, startPoint y: 351, endPoint x: 239, endPoint y: 408, distance: 61.4
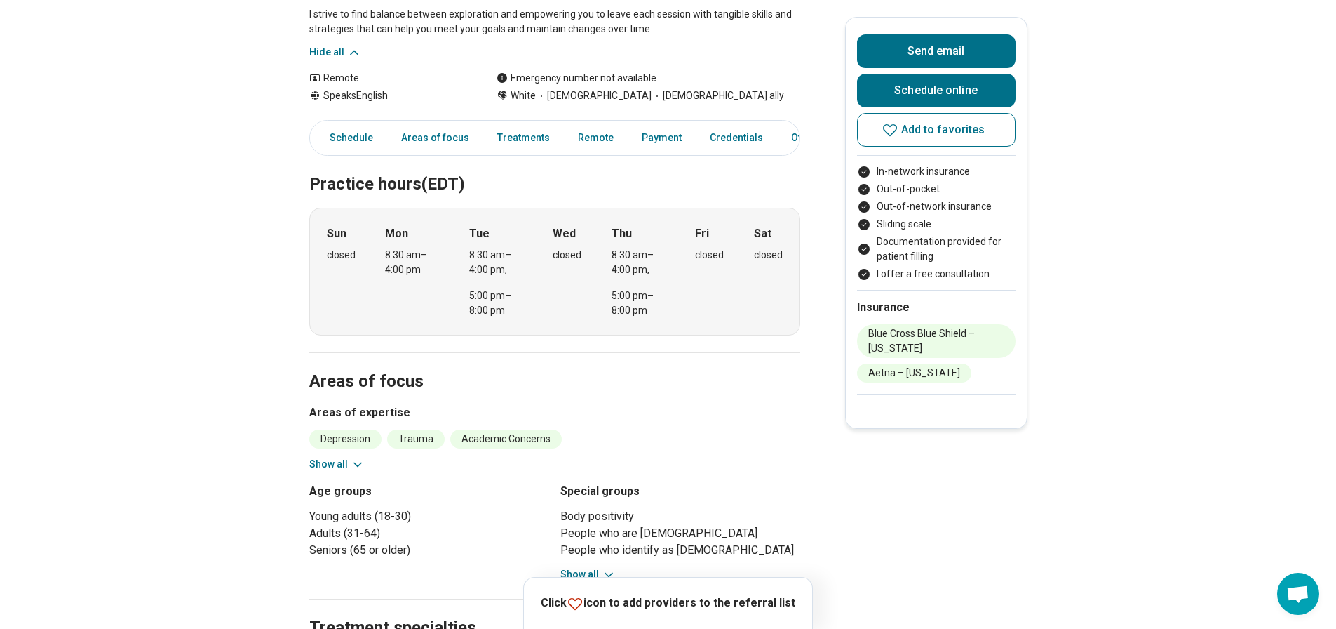
scroll to position [643, 0]
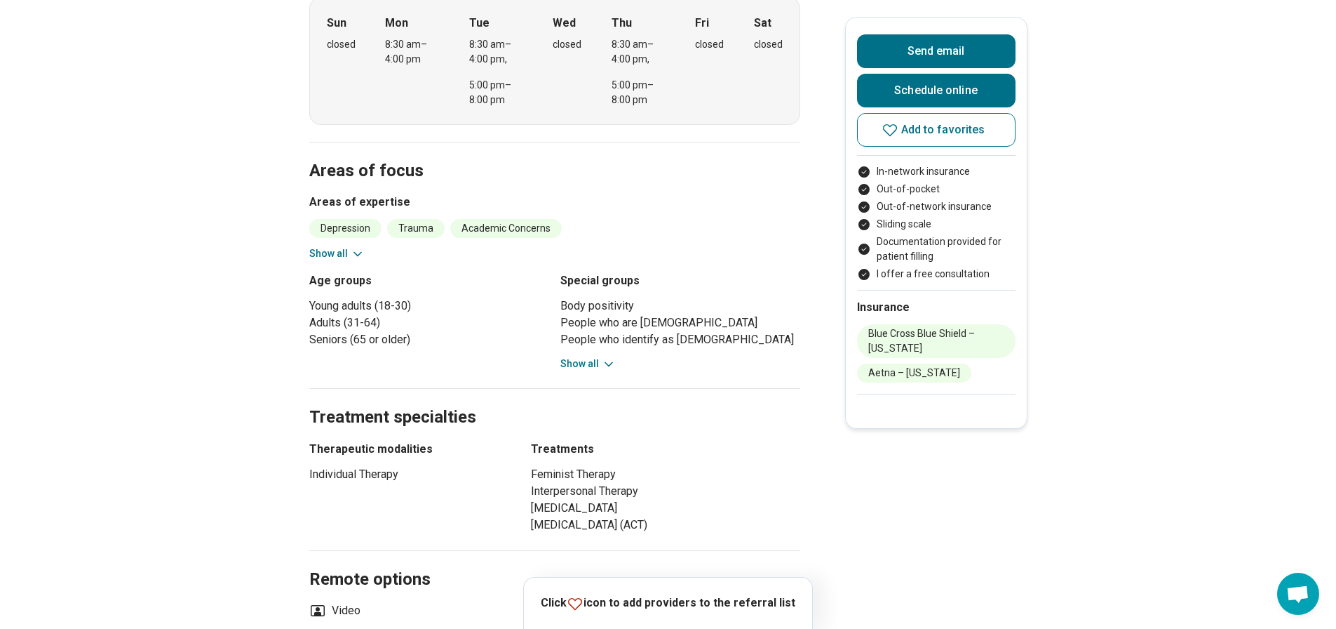
click at [601, 356] on button "Show all" at bounding box center [587, 363] width 55 height 15
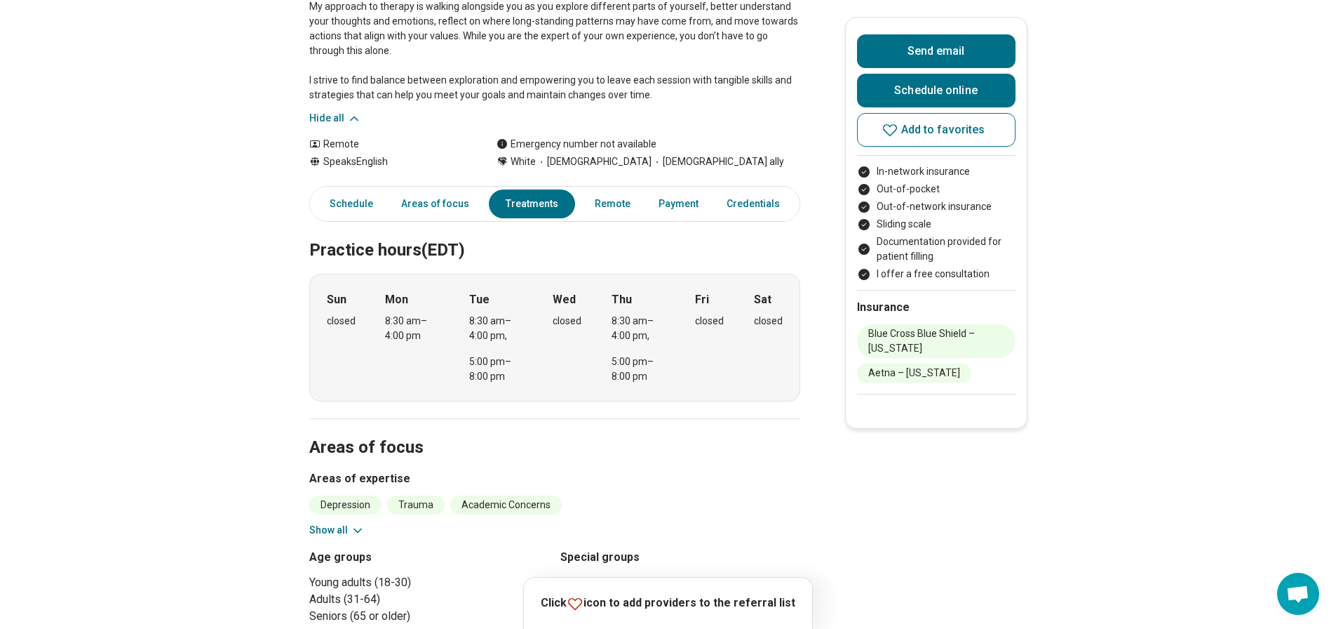
scroll to position [0, 11]
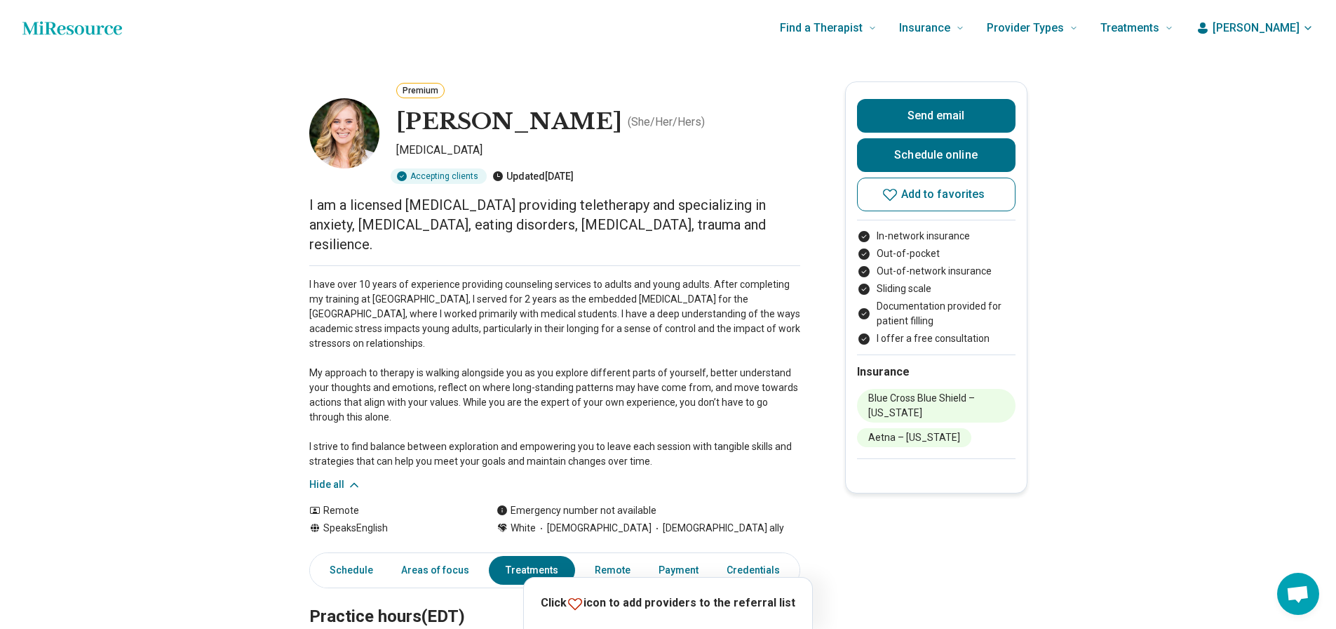
drag, startPoint x: 523, startPoint y: 400, endPoint x: 549, endPoint y: 61, distance: 339.8
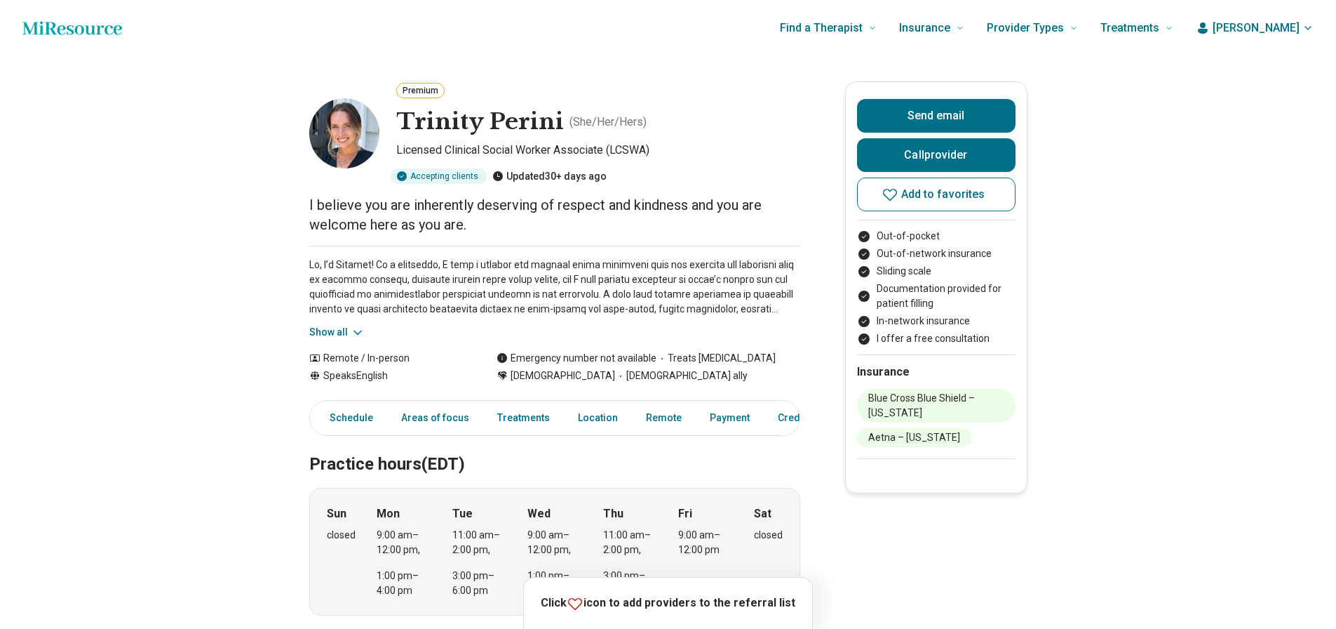
click at [330, 328] on button "Show all" at bounding box center [336, 332] width 55 height 15
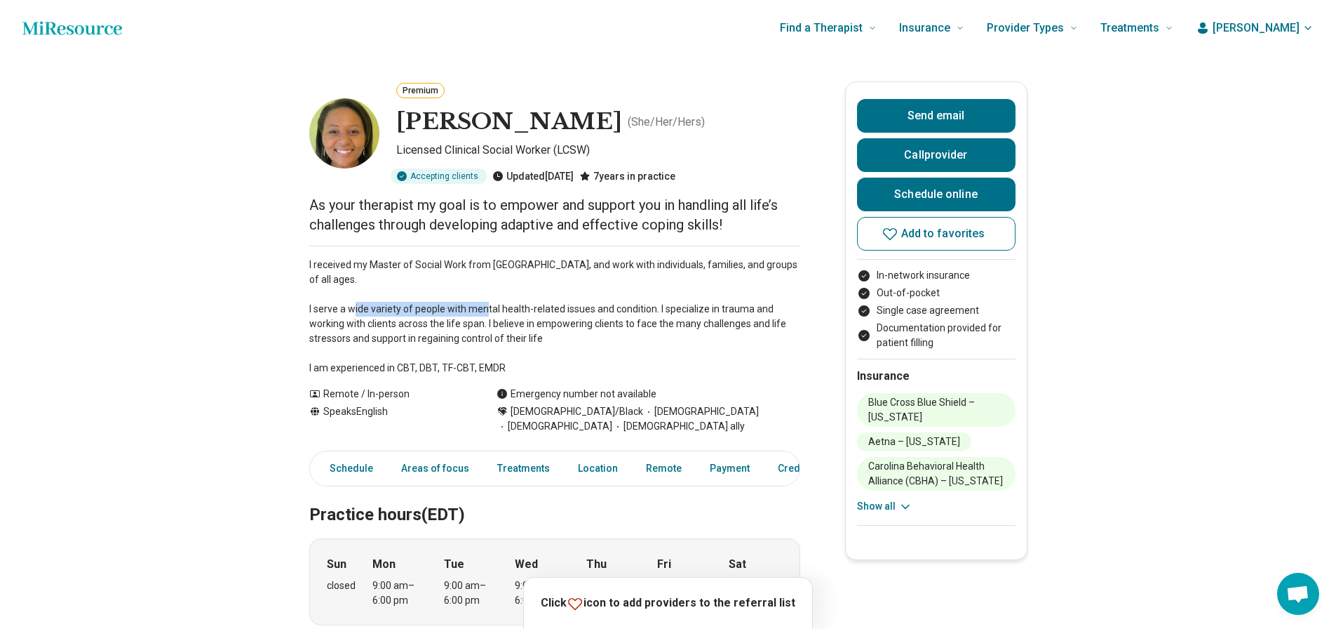
drag, startPoint x: 438, startPoint y: 310, endPoint x: 311, endPoint y: 311, distance: 127.0
click at [931, 228] on span "Add to favorites" at bounding box center [943, 233] width 84 height 11
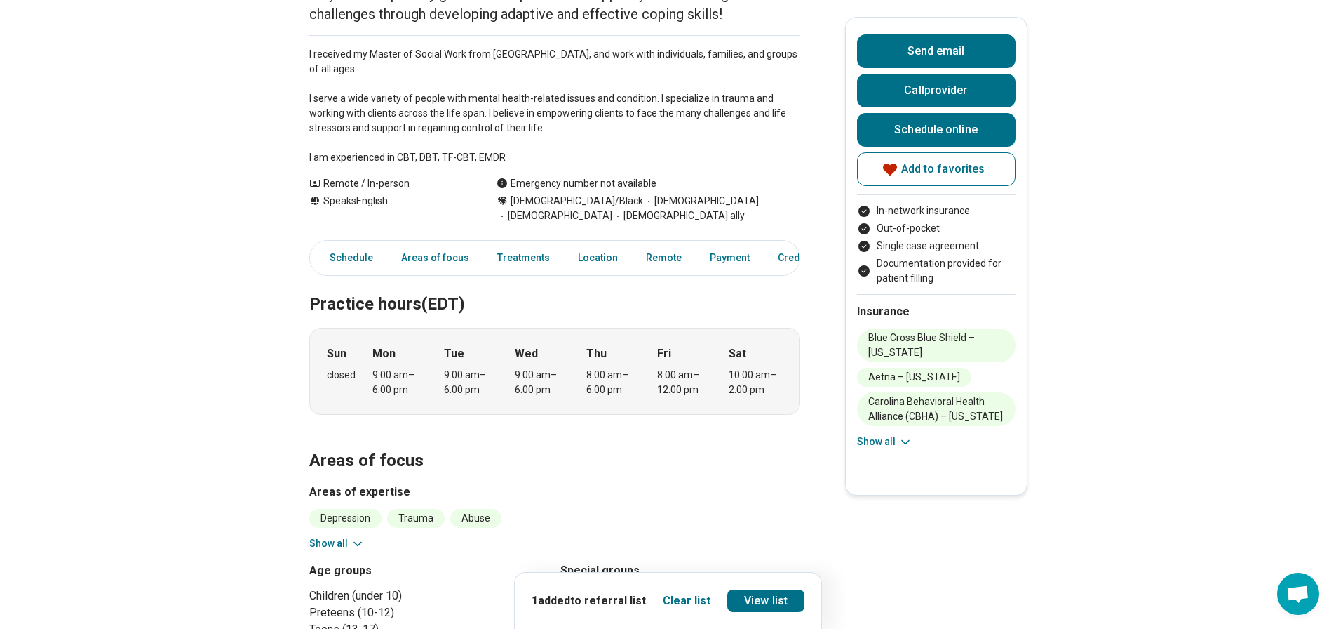
scroll to position [70, 0]
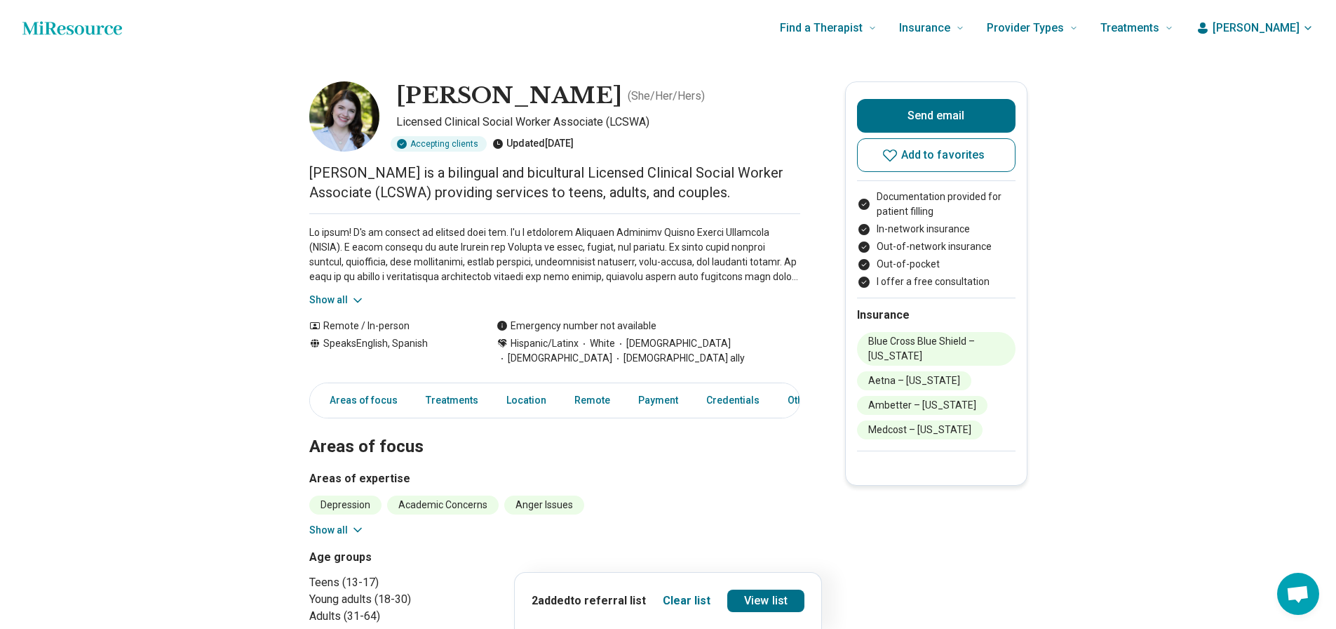
click at [343, 291] on div "Show all" at bounding box center [554, 260] width 491 height 94
click at [928, 156] on span "Add to favorites" at bounding box center [943, 154] width 84 height 11
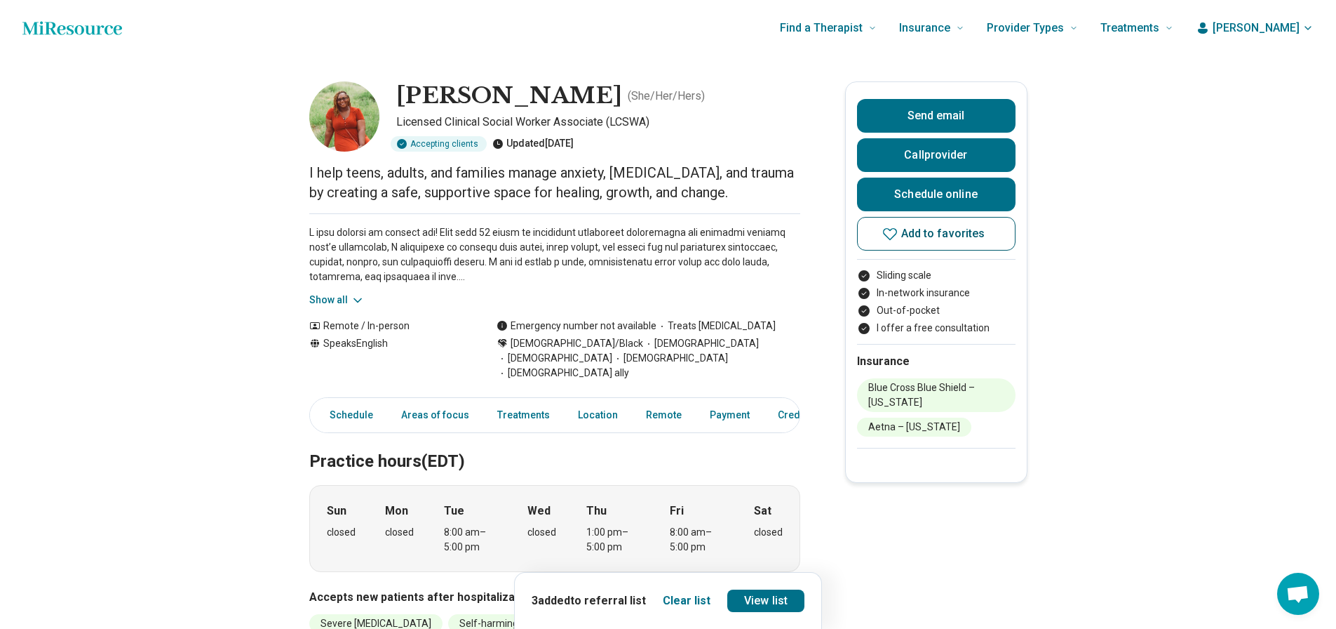
click at [927, 240] on button "Add to favorites" at bounding box center [936, 234] width 159 height 34
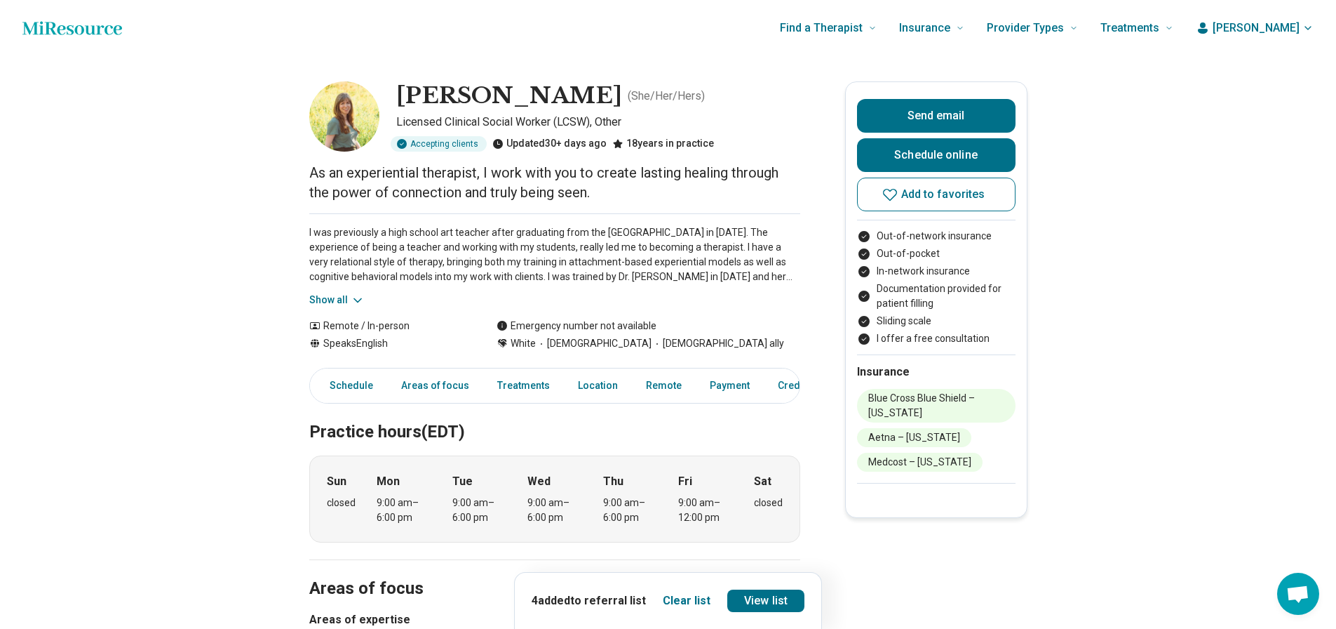
click at [349, 300] on button "Show all" at bounding box center [336, 300] width 55 height 15
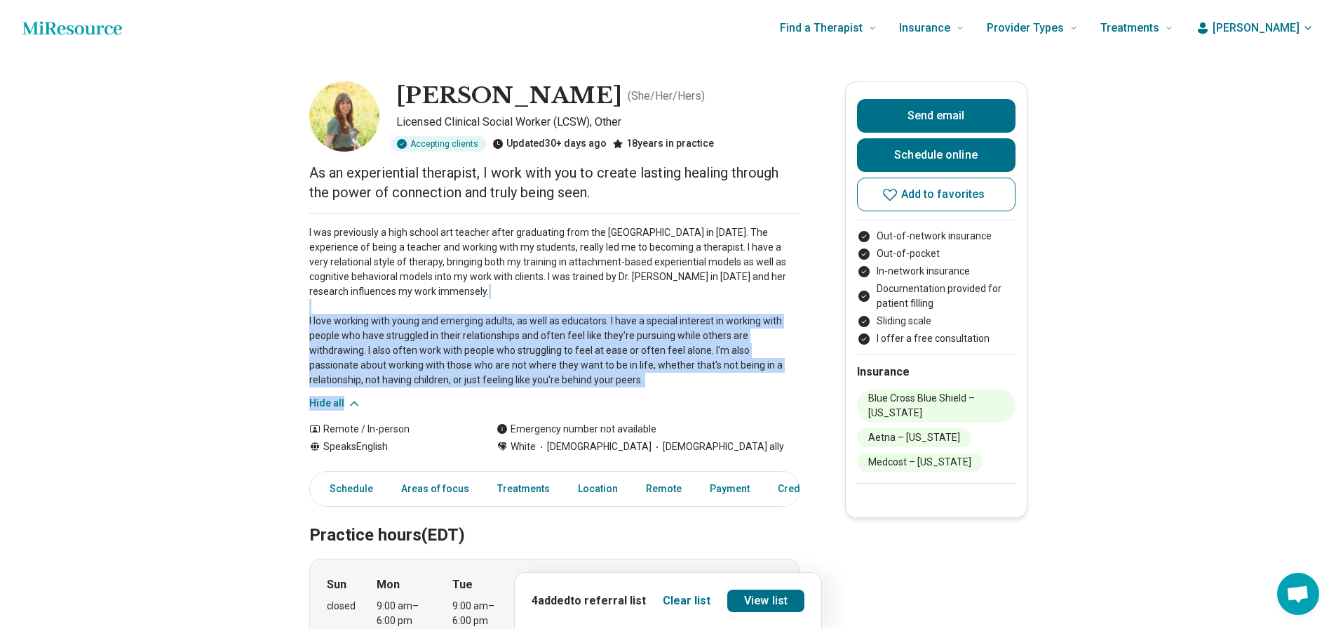
drag, startPoint x: 349, startPoint y: 300, endPoint x: 588, endPoint y: 393, distance: 256.8
click at [588, 393] on div "I was previously a high school art teacher after graduating from the NCSU Colle…" at bounding box center [554, 311] width 491 height 197
click at [591, 392] on div "I was previously a high school art teacher after graduating from the NCSU Colle…" at bounding box center [554, 311] width 491 height 197
drag, startPoint x: 646, startPoint y: 380, endPoint x: 395, endPoint y: 322, distance: 257.6
click at [395, 322] on p "I was previously a high school art teacher after graduating from the NCSU Colle…" at bounding box center [554, 306] width 491 height 162
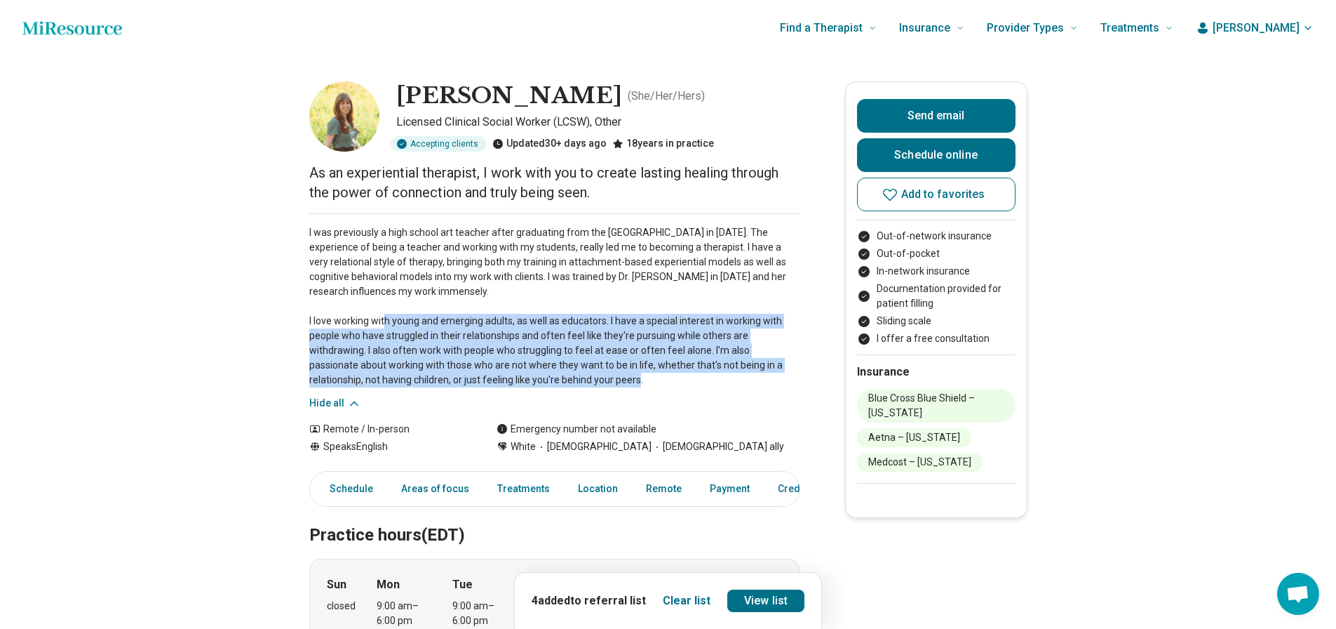
click at [395, 322] on p "I was previously a high school art teacher after graduating from the NCSU Colle…" at bounding box center [554, 306] width 491 height 162
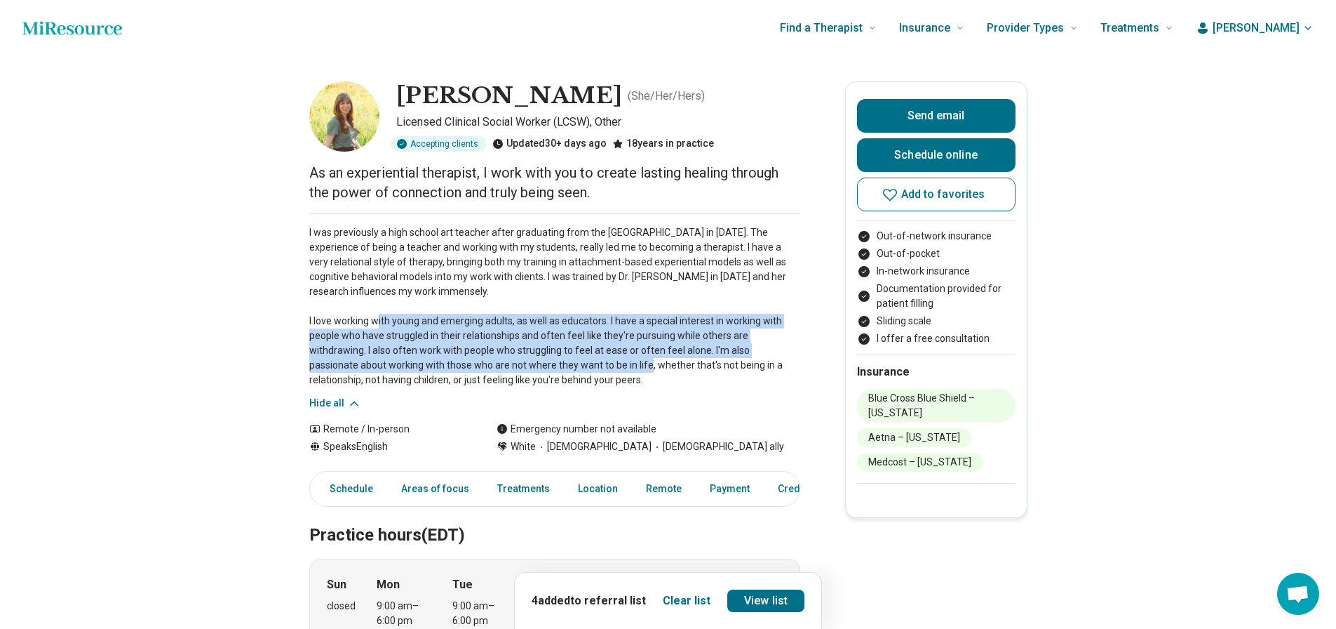
drag, startPoint x: 391, startPoint y: 318, endPoint x: 577, endPoint y: 370, distance: 192.3
click at [577, 370] on p "I was previously a high school art teacher after graduating from the NCSU Colle…" at bounding box center [554, 306] width 491 height 162
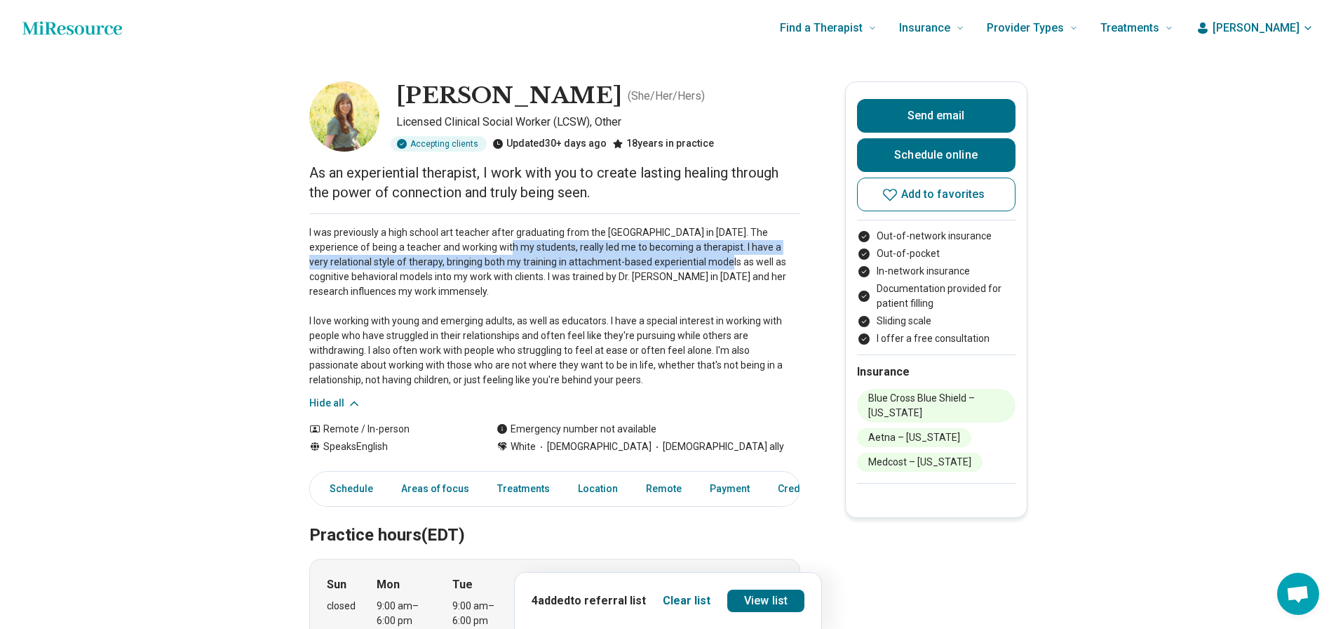
drag, startPoint x: 692, startPoint y: 257, endPoint x: 501, endPoint y: 248, distance: 191.0
click at [501, 248] on p "I was previously a high school art teacher after graduating from the NCSU Colle…" at bounding box center [554, 306] width 491 height 162
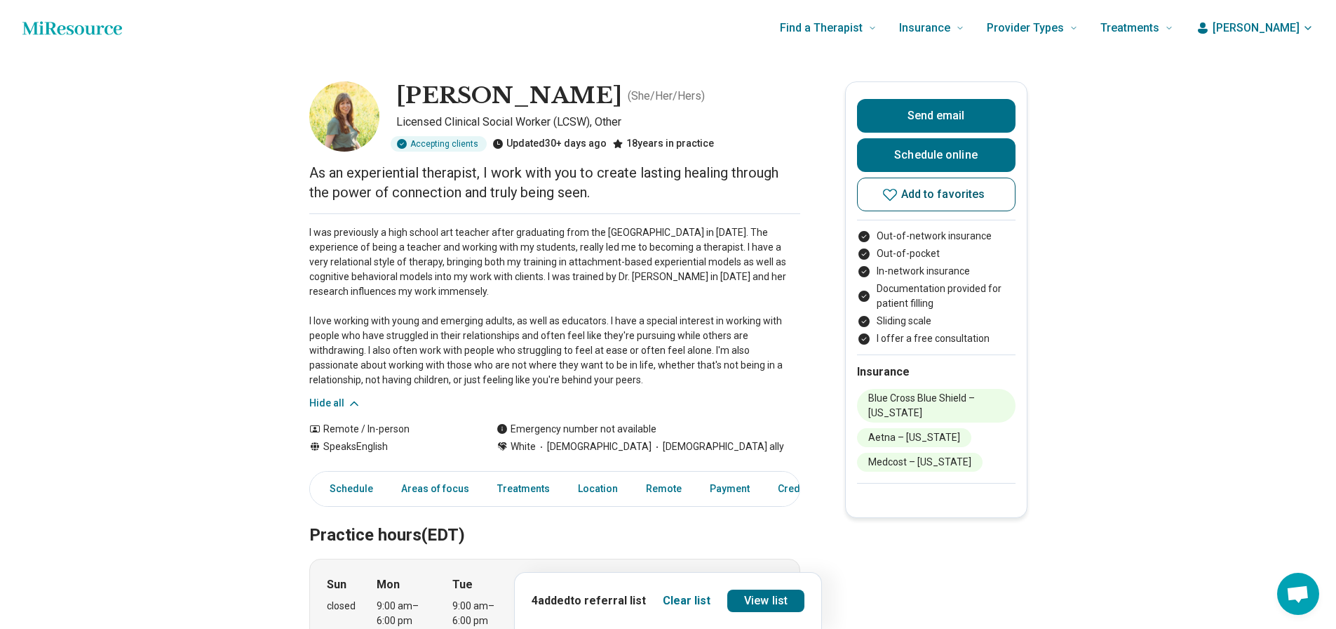
click at [920, 193] on span "Add to favorites" at bounding box center [943, 194] width 84 height 11
